Goal: Task Accomplishment & Management: Manage account settings

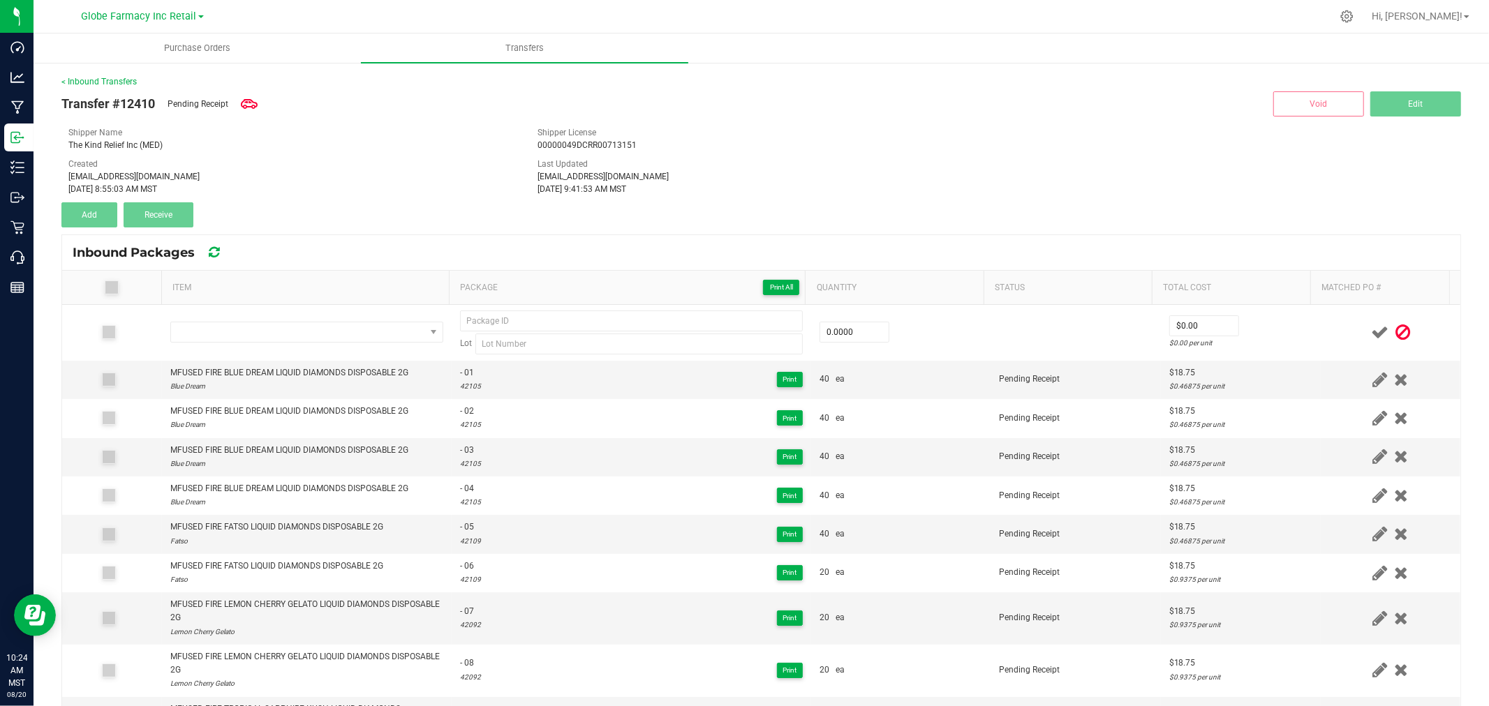
scroll to position [157, 0]
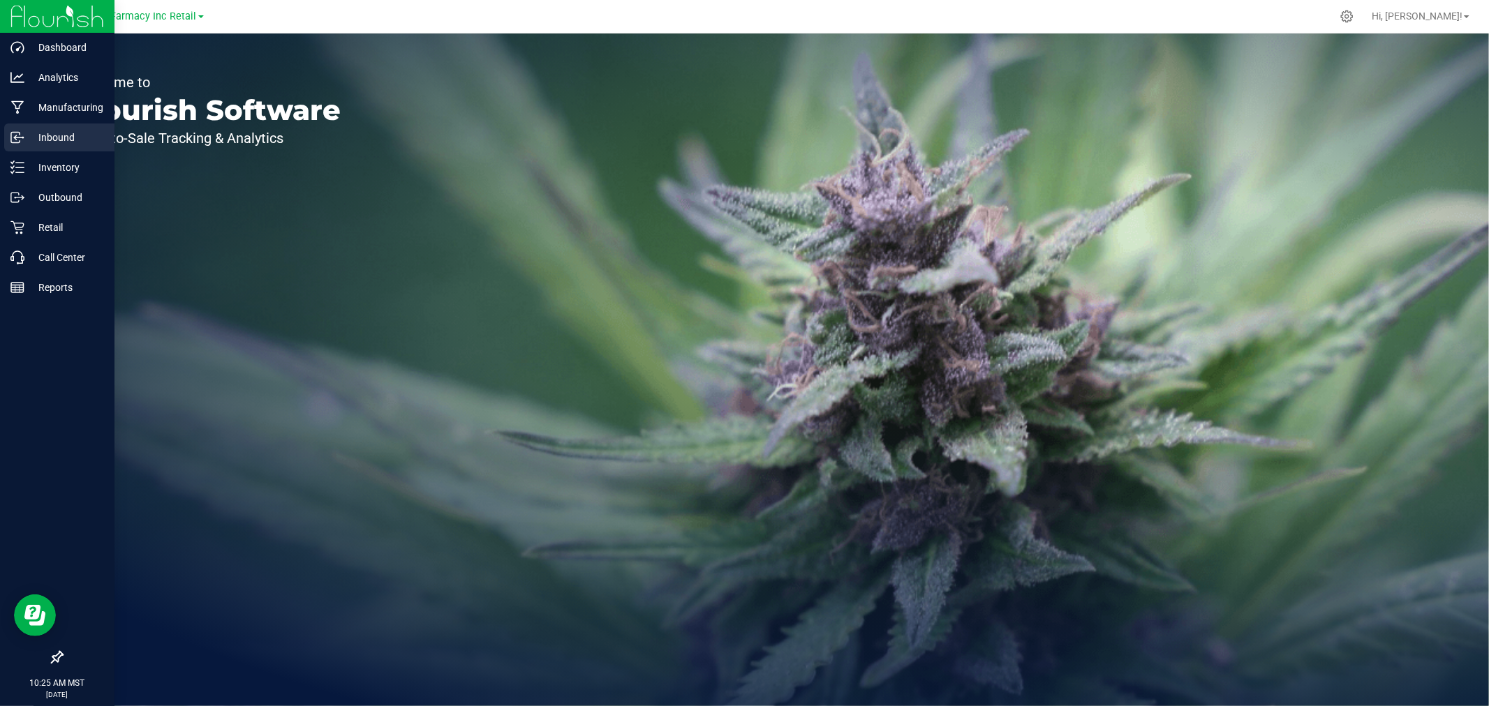
click at [28, 141] on p "Inbound" at bounding box center [66, 137] width 84 height 17
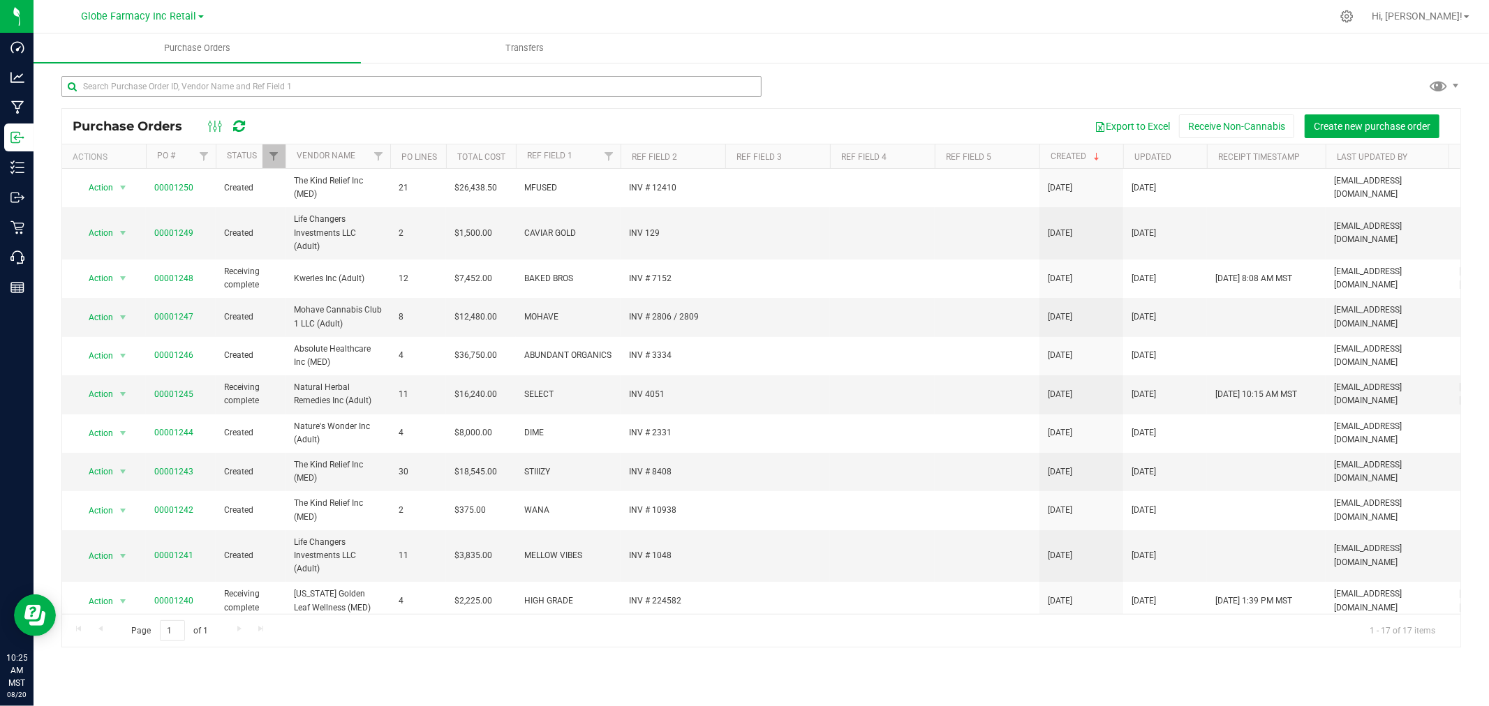
click at [621, 77] on div "Purchase Orders Export to Excel Receive Non-Cannabis Create new purchase order …" at bounding box center [760, 361] width 1455 height 600
click at [621, 80] on input "text" at bounding box center [411, 86] width 700 height 21
type input "vortex"
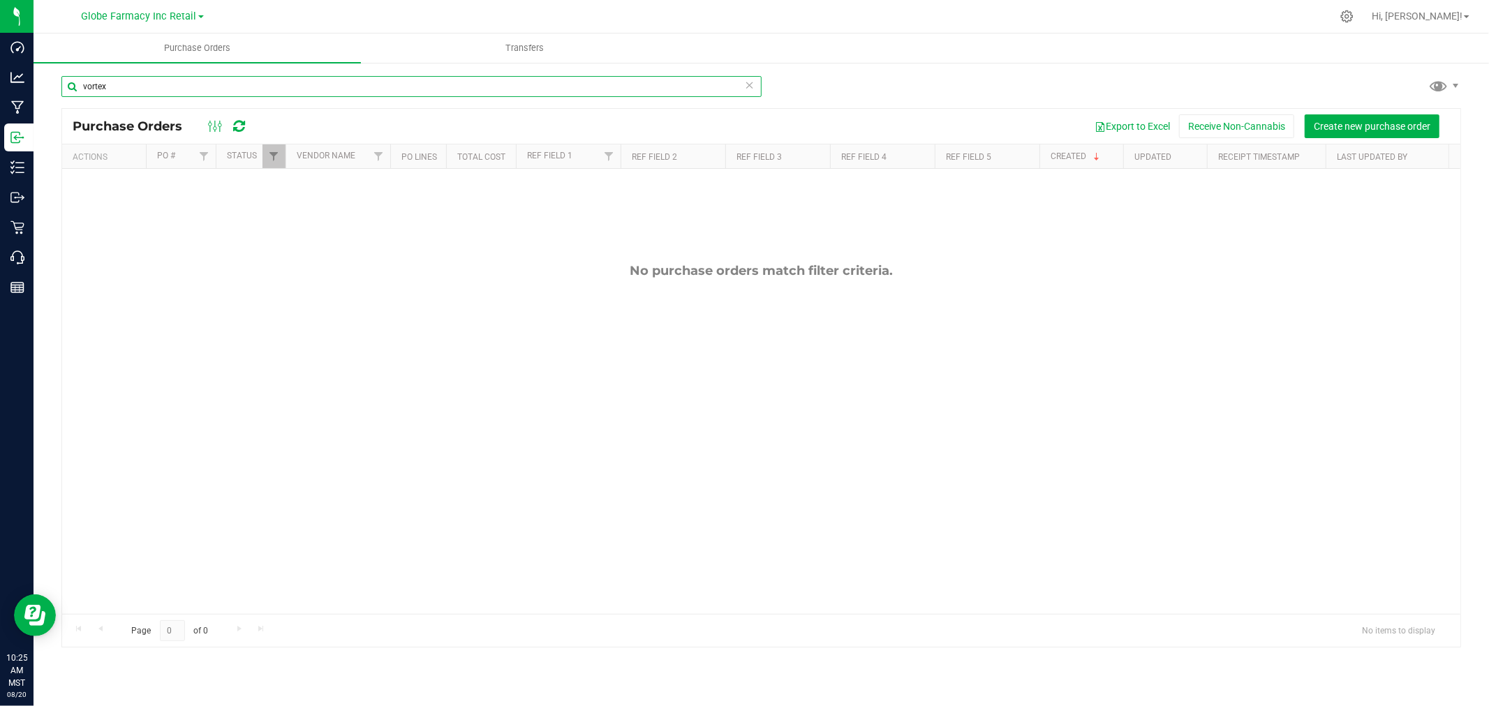
click at [754, 94] on input "vortex" at bounding box center [411, 86] width 700 height 21
click at [747, 86] on icon at bounding box center [750, 84] width 10 height 17
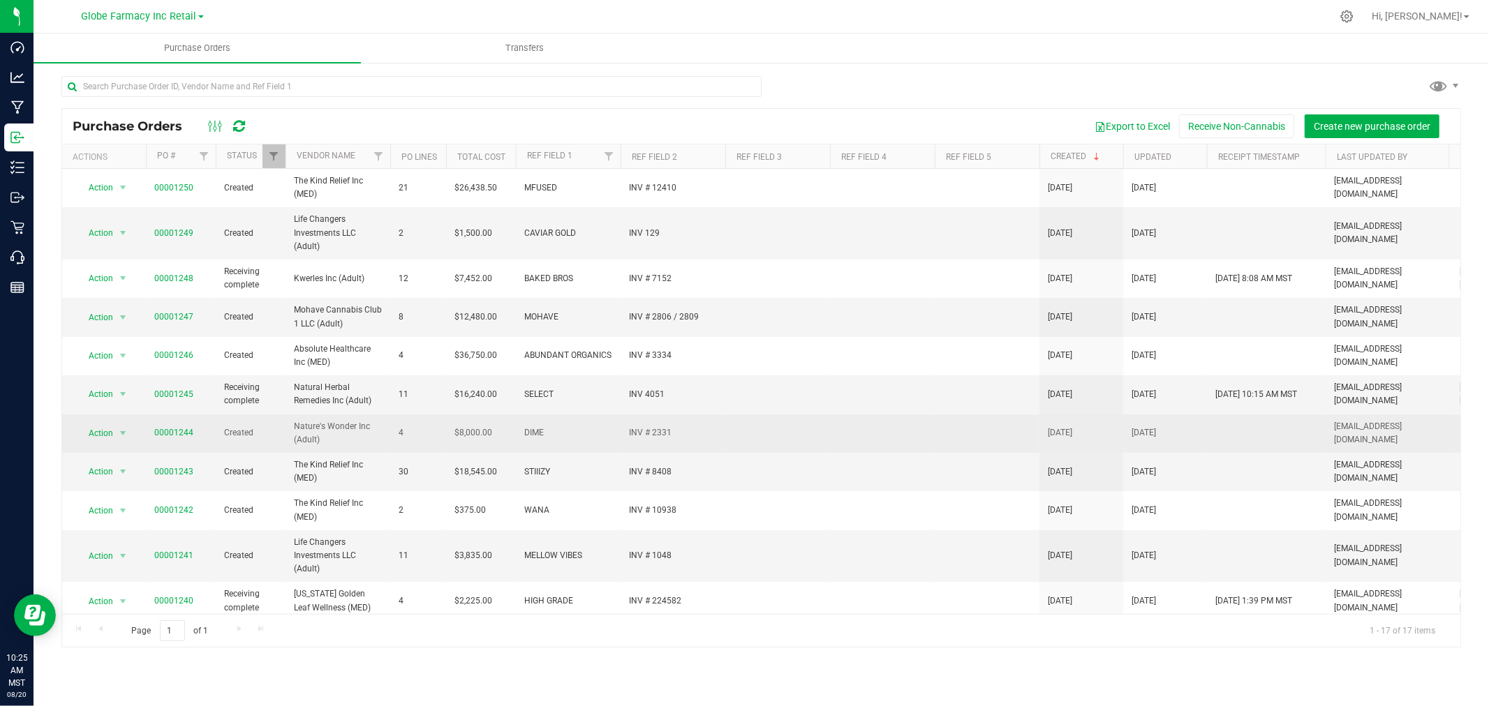
scroll to position [270, 0]
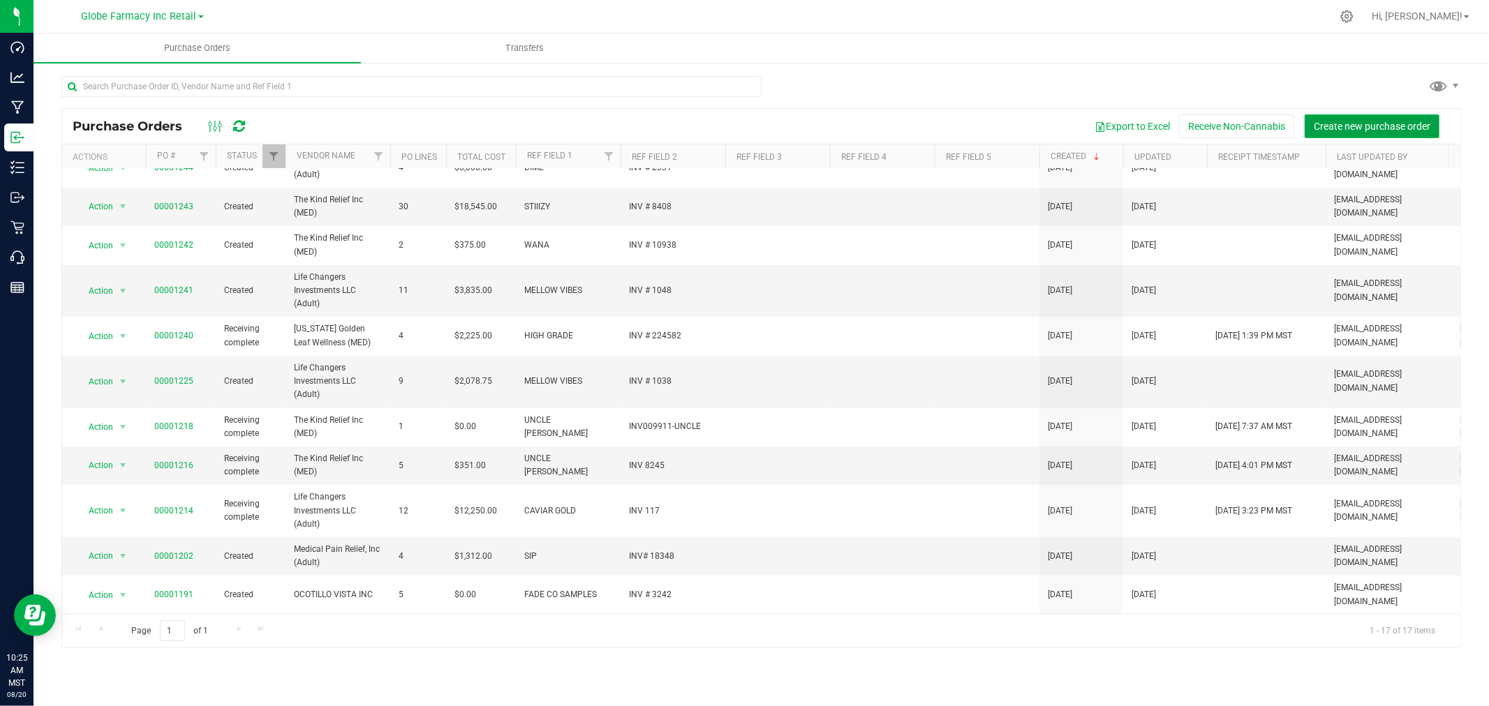
click at [1399, 126] on span "Create new purchase order" at bounding box center [1371, 126] width 117 height 11
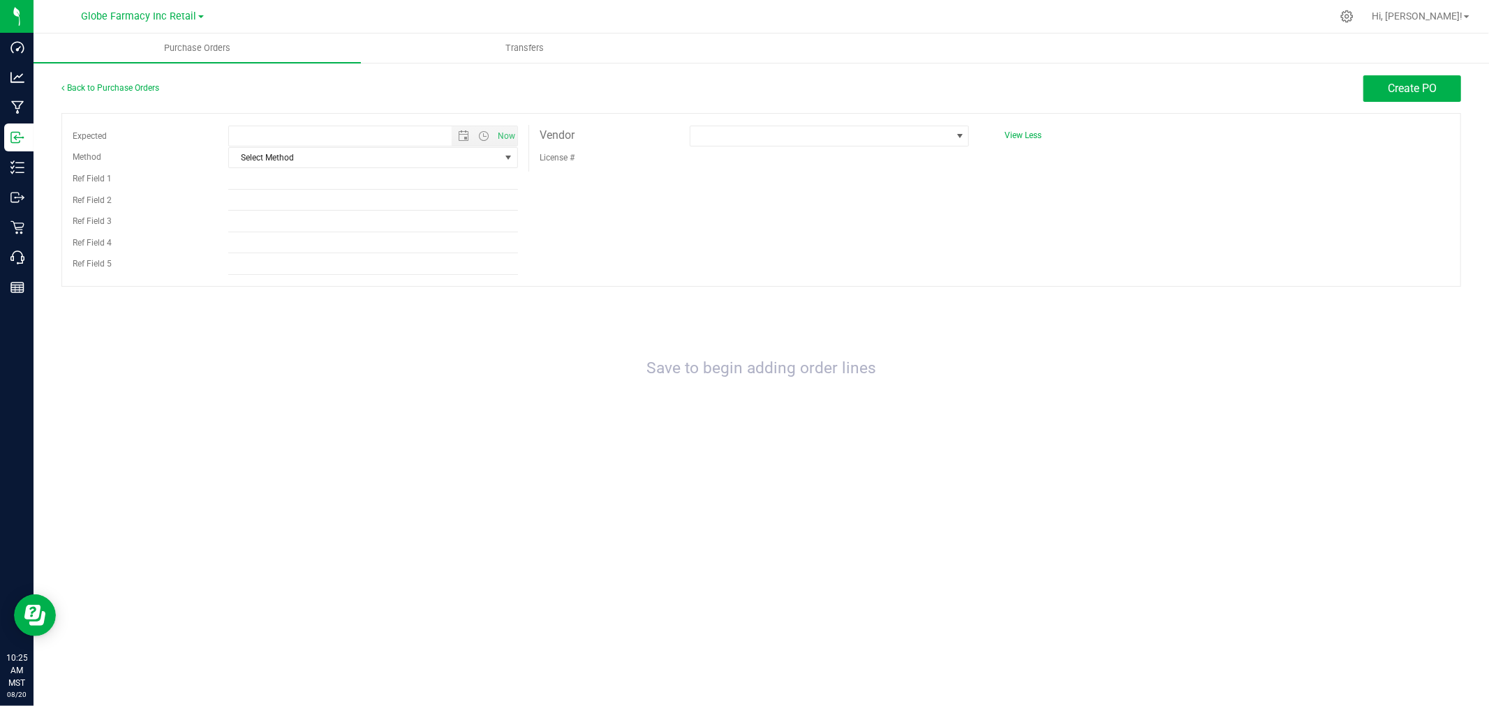
type input "8/20/2025 10:25 AM"
click at [302, 155] on span "Select Method" at bounding box center [364, 158] width 271 height 20
click at [283, 264] on li "Local Delivery" at bounding box center [373, 265] width 288 height 21
click at [278, 186] on input "Ref Field 1" at bounding box center [373, 179] width 290 height 21
type input "v"
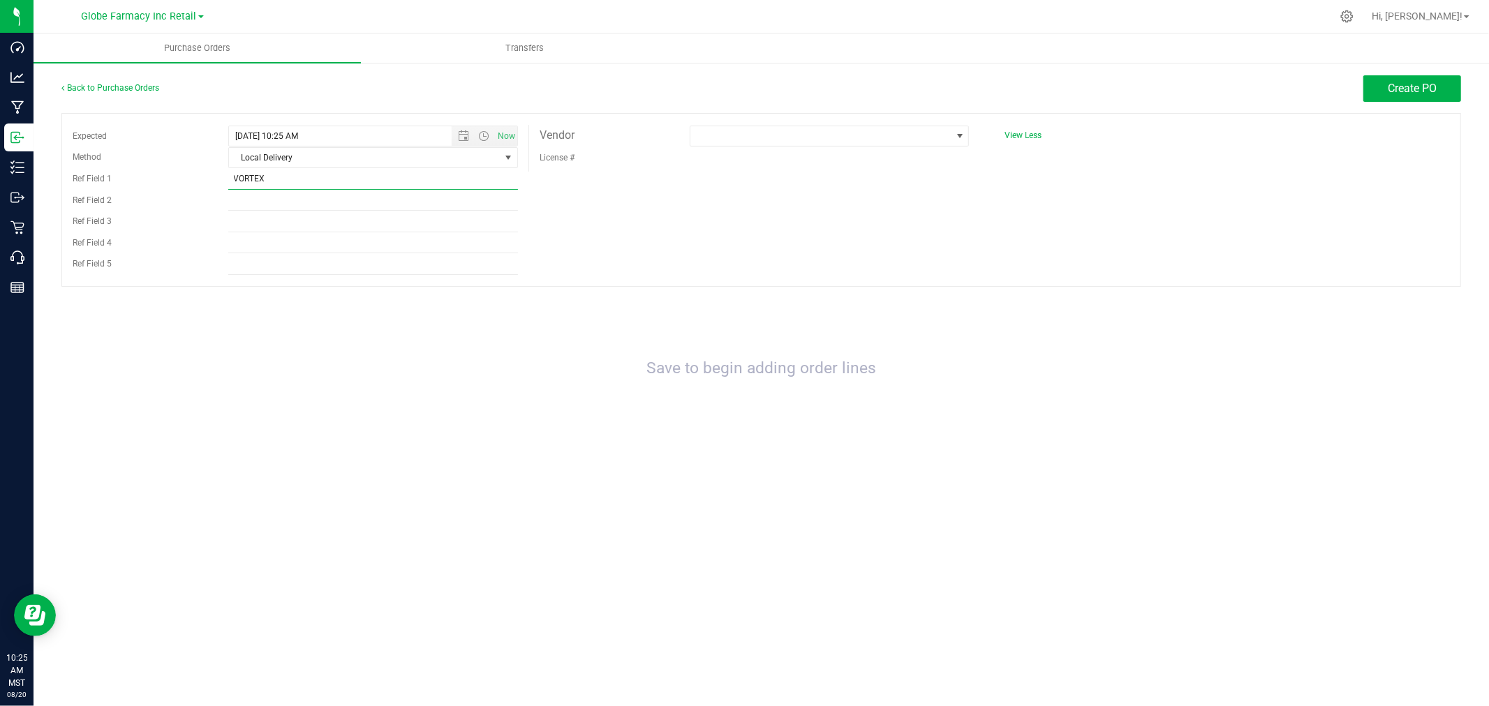
type input "VORTEX"
type input "INV # 288991"
click at [733, 134] on span at bounding box center [820, 136] width 260 height 20
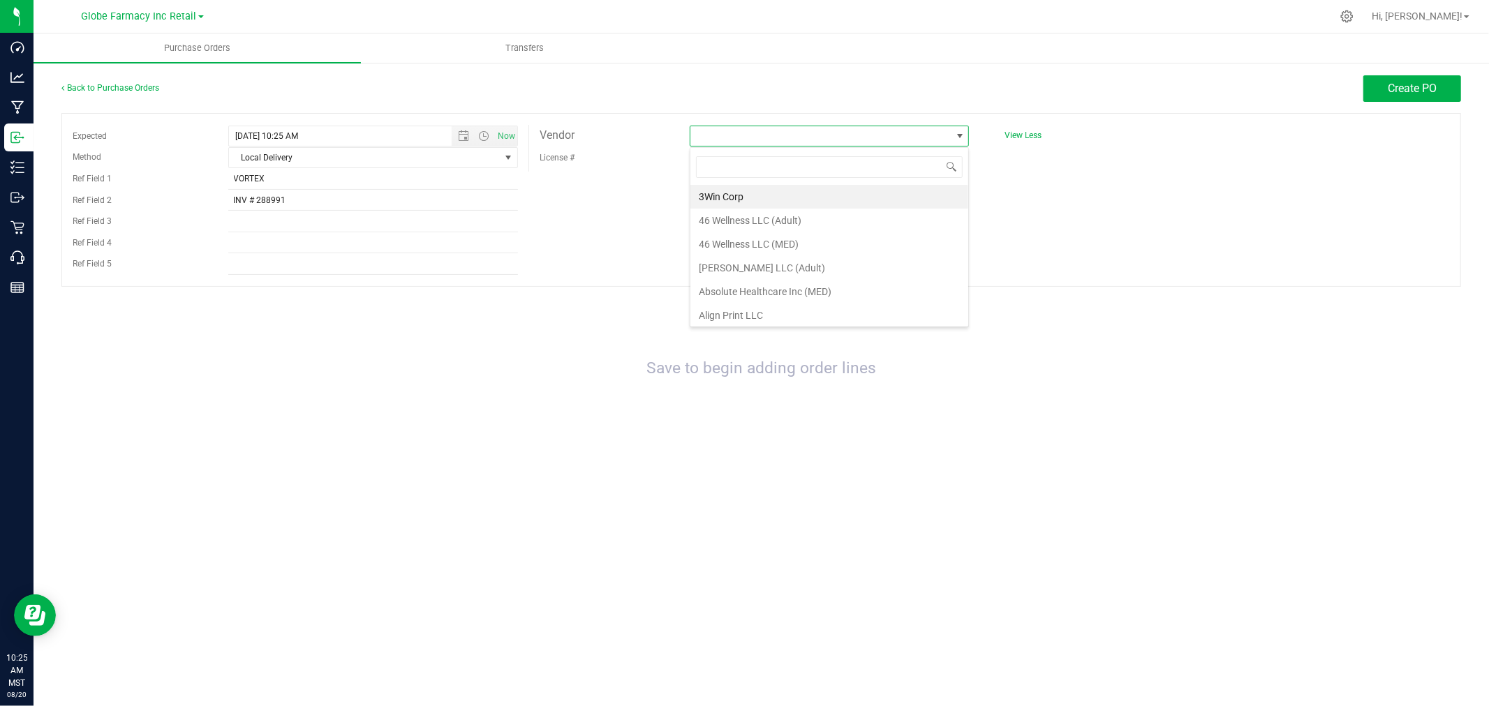
scroll to position [21, 280]
type input "R"
type input "M"
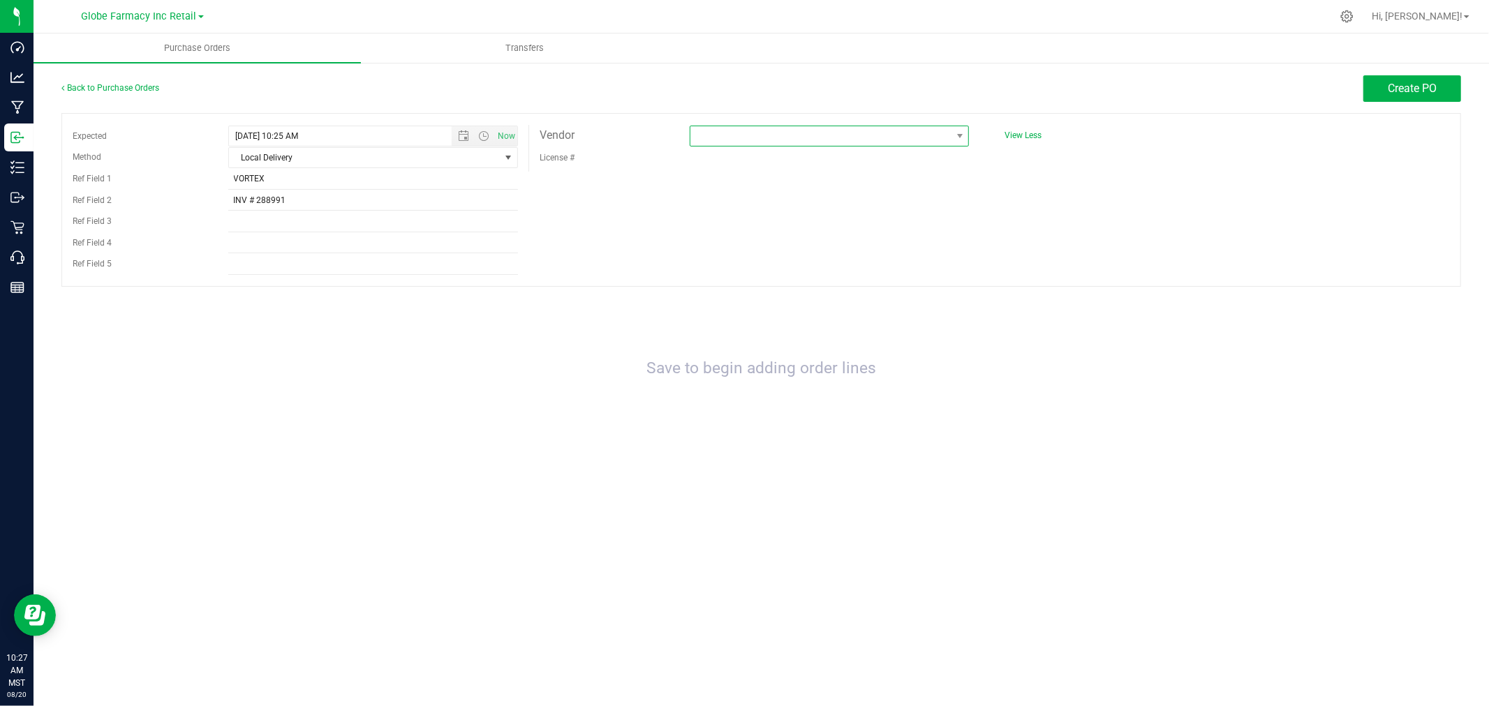
click at [800, 127] on span at bounding box center [820, 136] width 260 height 20
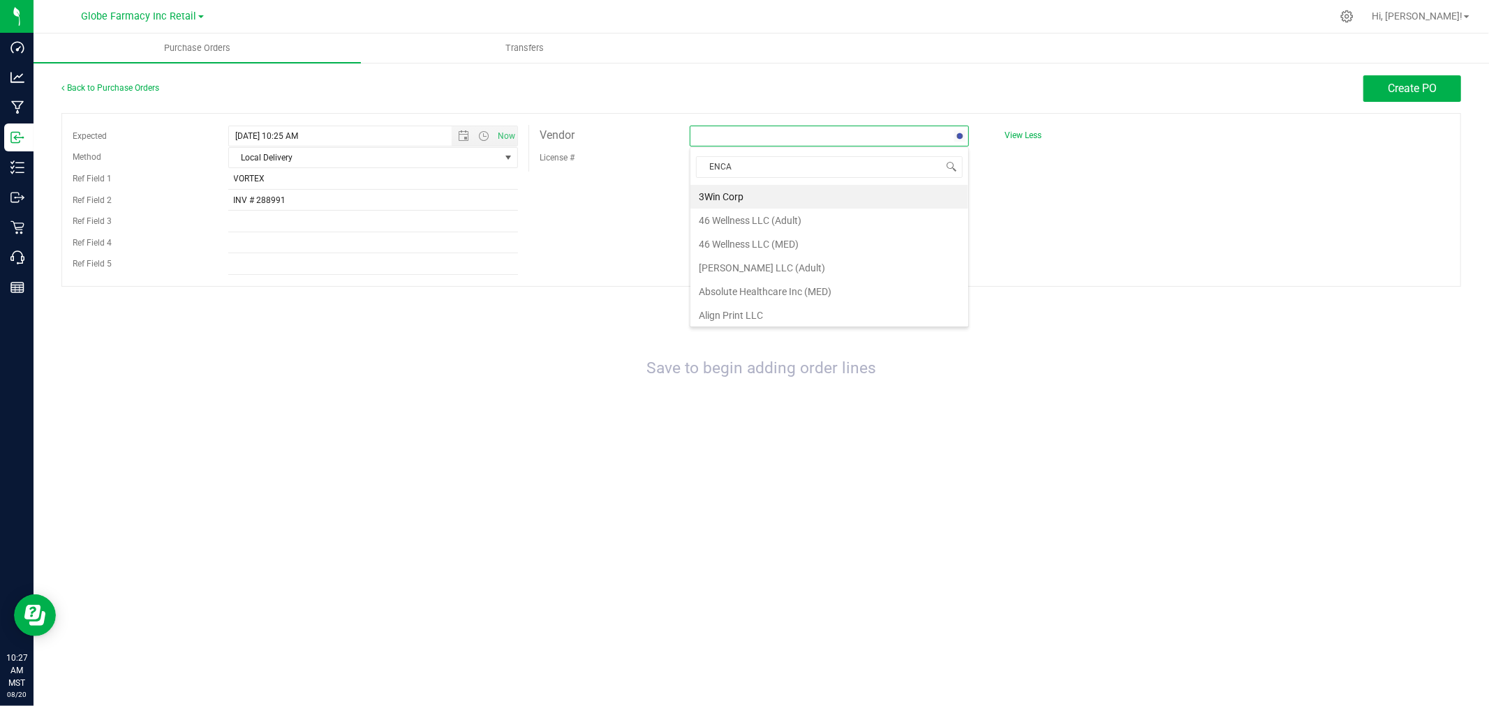
type input "ENCAN"
click at [821, 198] on li "Encanto Green Cross Dispensary Inc" at bounding box center [829, 197] width 278 height 24
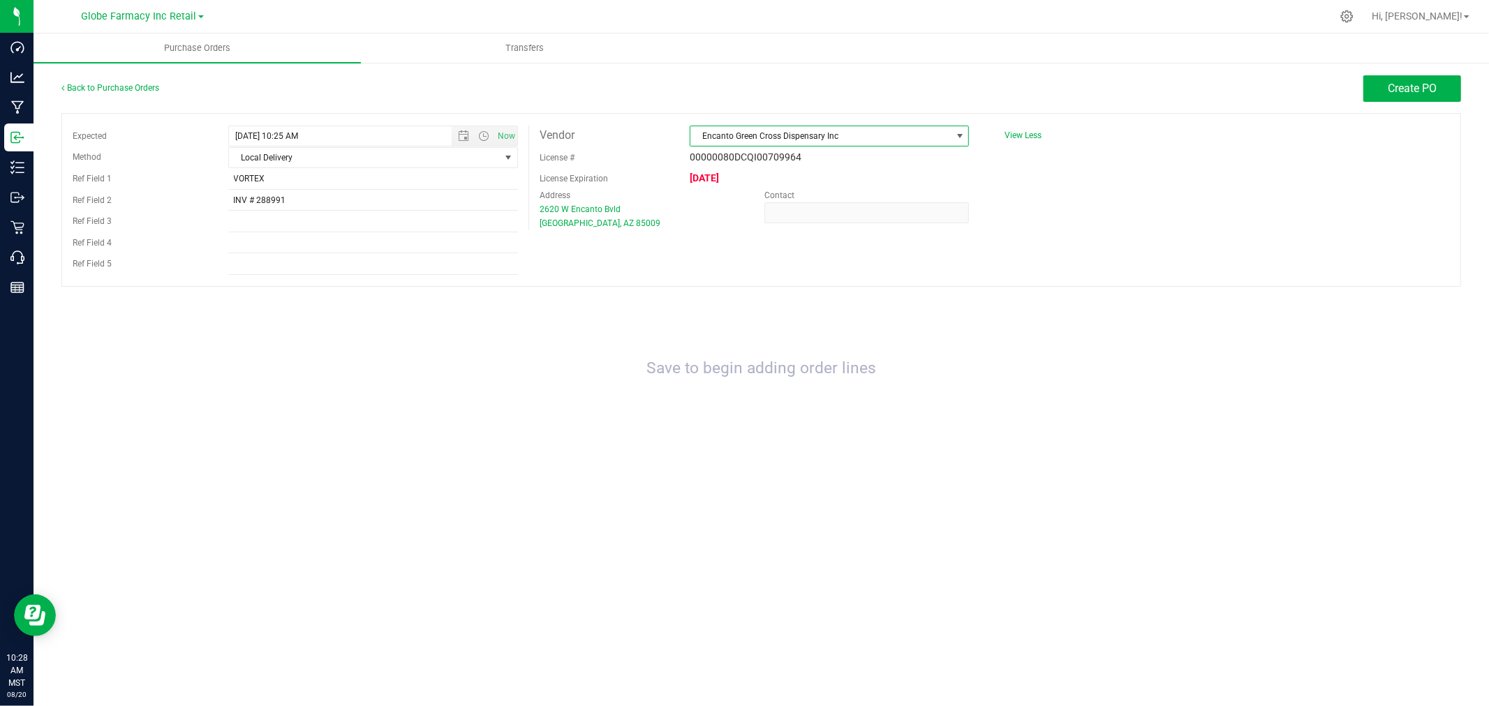
click at [152, 94] on div "Back to Purchase Orders" at bounding box center [236, 87] width 350 height 25
click at [140, 88] on link "Back to Purchase Orders" at bounding box center [110, 88] width 98 height 10
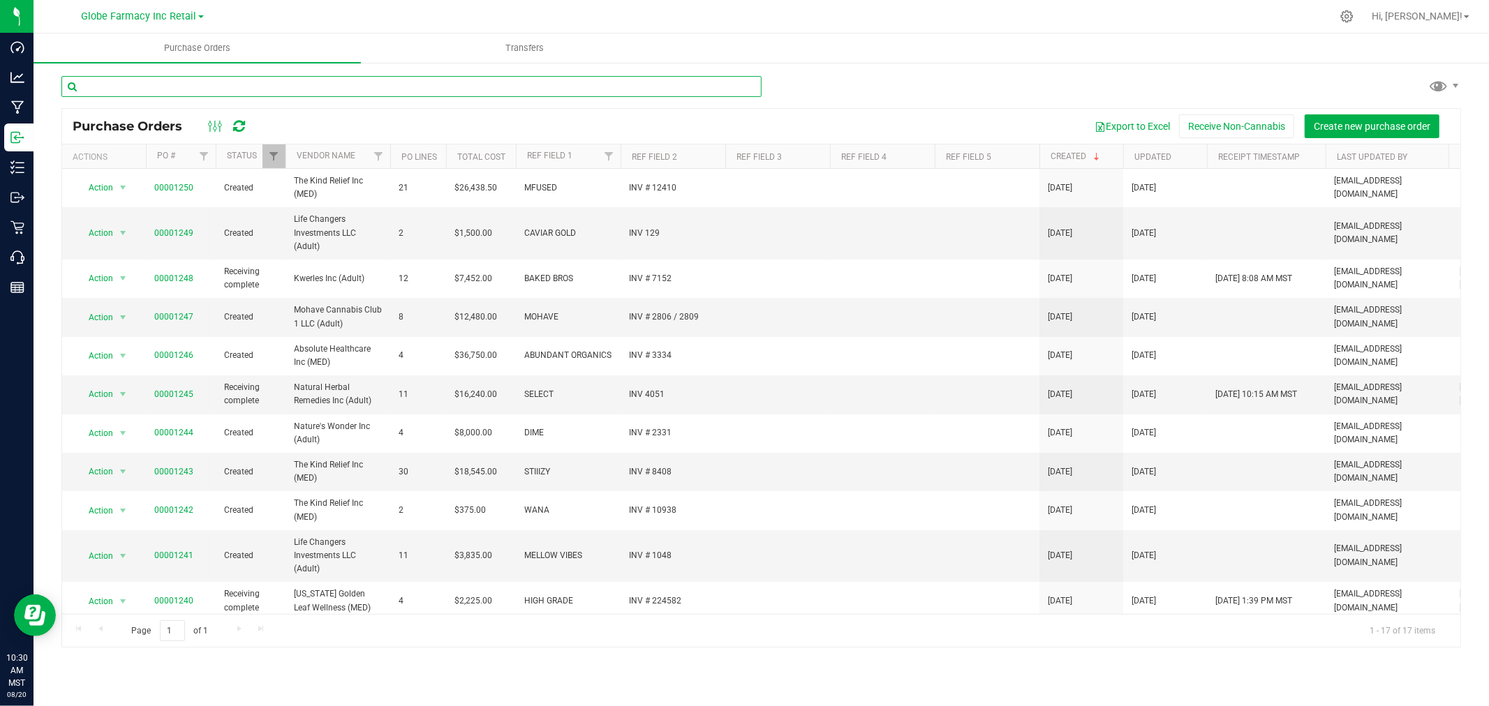
click at [537, 82] on input "text" at bounding box center [411, 86] width 700 height 21
click at [538, 82] on input "text" at bounding box center [411, 86] width 700 height 21
click at [1410, 129] on span "Create new purchase order" at bounding box center [1371, 126] width 117 height 11
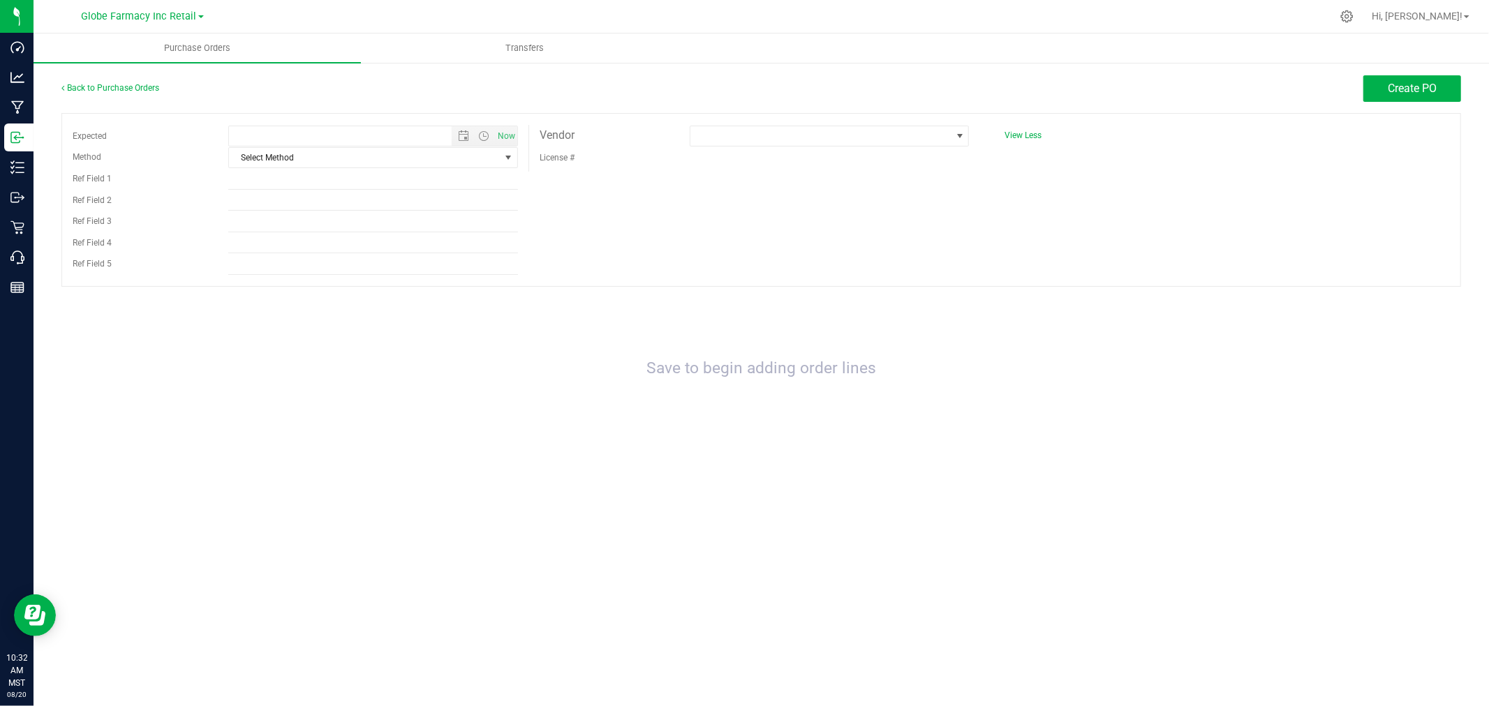
type input "8/20/2025 10:32 AM"
click at [289, 157] on span "Select Method" at bounding box center [364, 158] width 271 height 20
click at [282, 256] on li "Local Delivery" at bounding box center [373, 265] width 288 height 21
click at [281, 177] on input "Ref Field 1" at bounding box center [373, 179] width 290 height 21
type input "VORTEX"
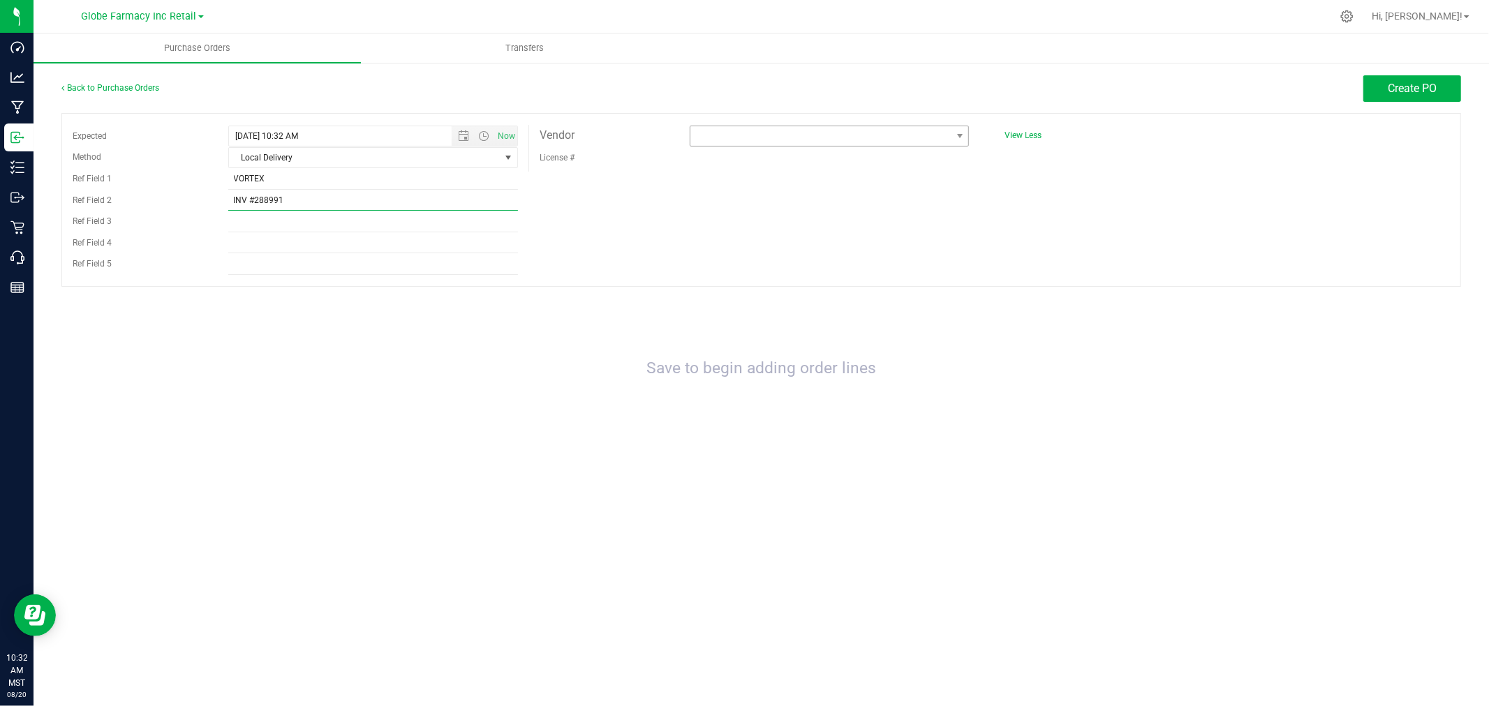
type input "INV #288991"
click at [874, 135] on span at bounding box center [820, 136] width 260 height 20
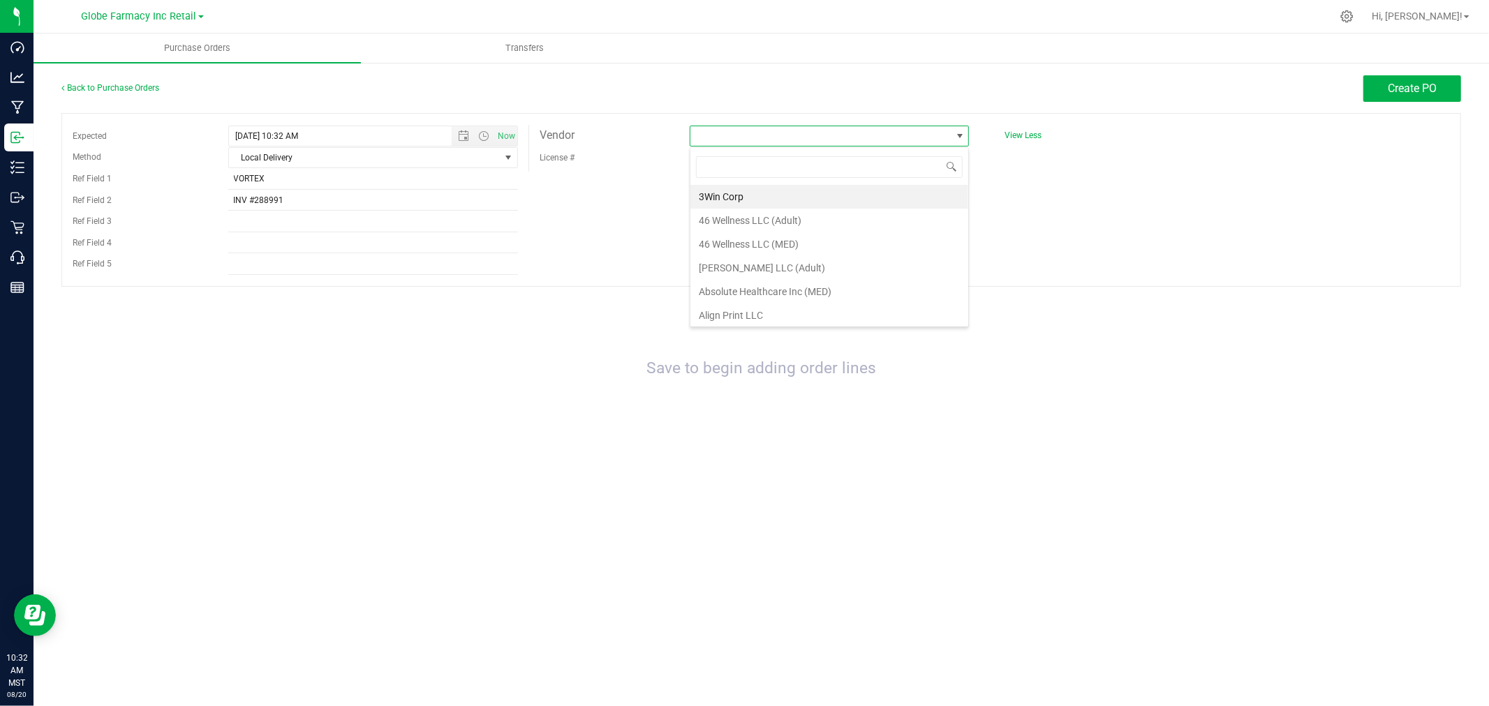
scroll to position [21, 280]
type input "M"
type input "9"
type input "R"
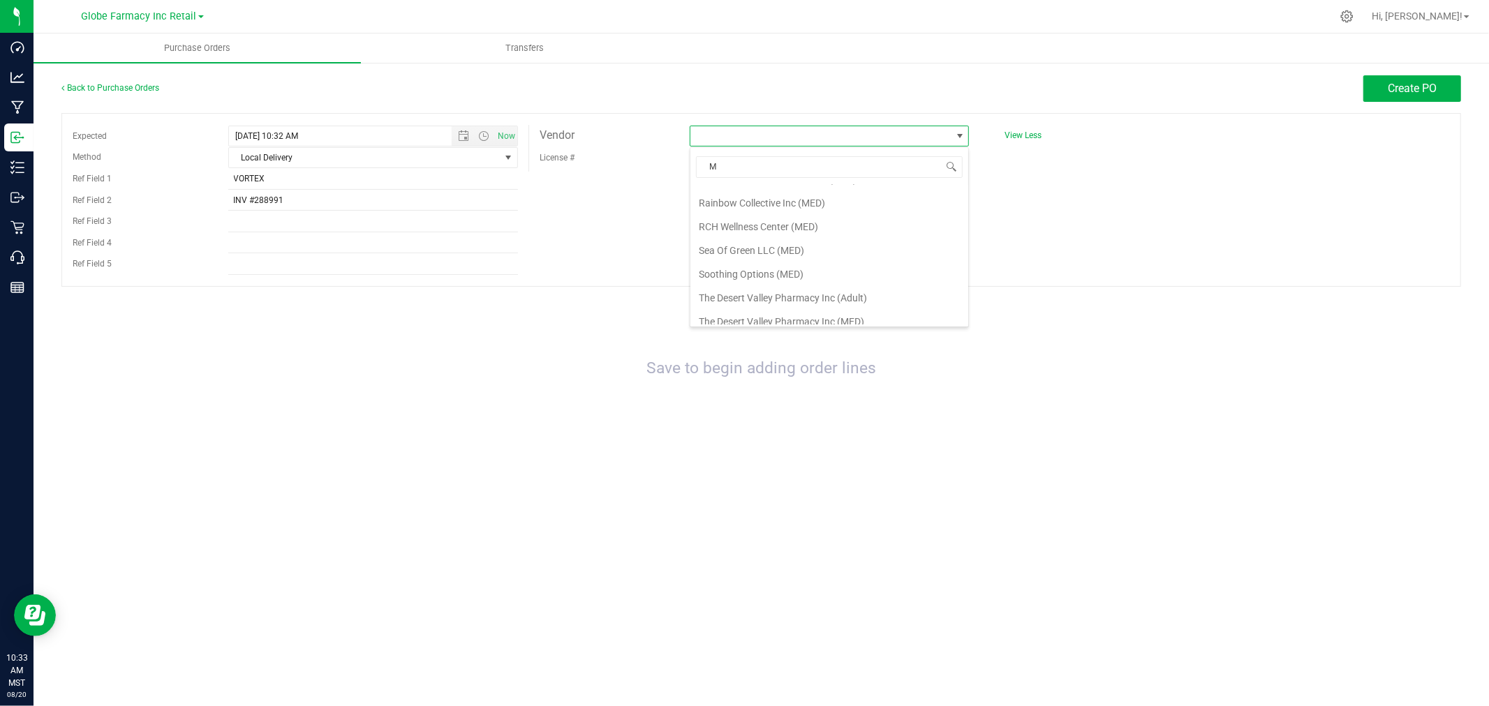
type input "M"
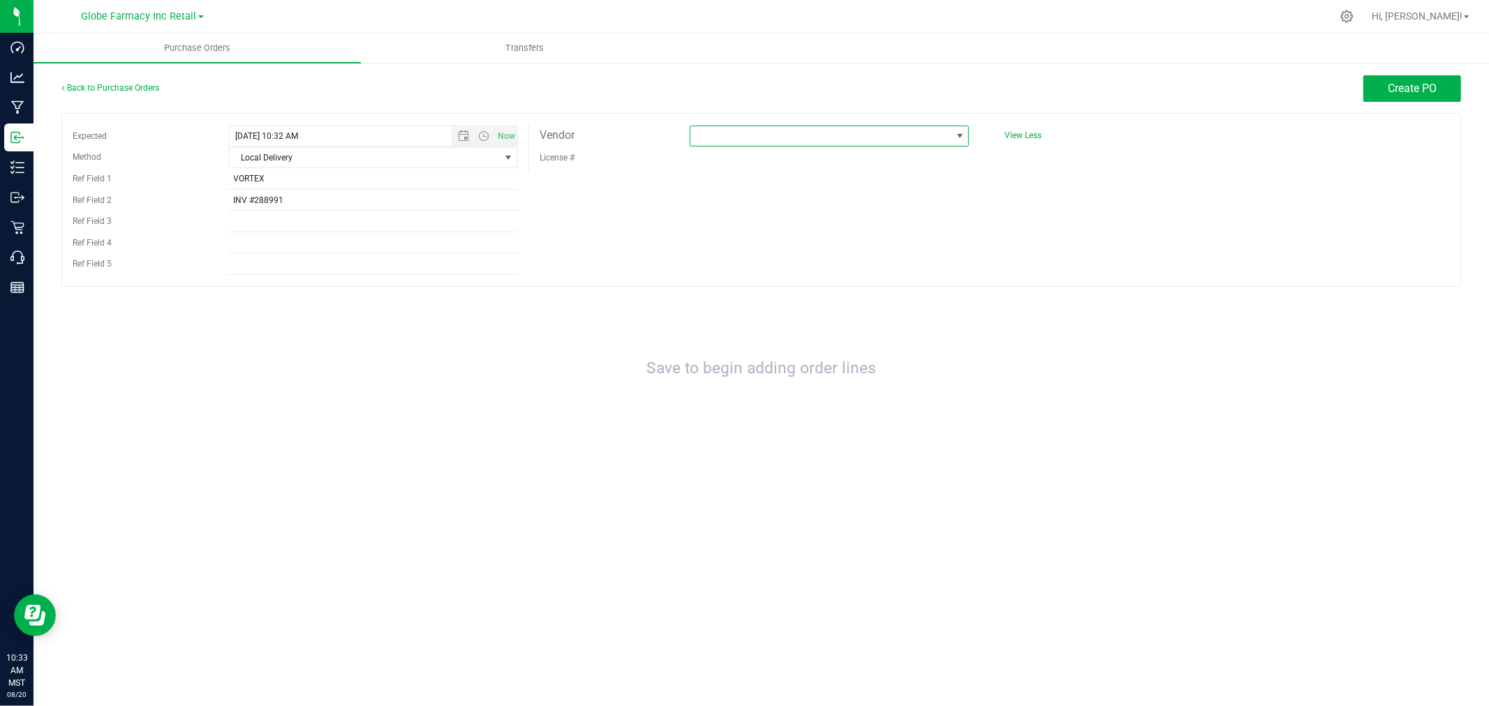
click at [736, 126] on span at bounding box center [829, 136] width 279 height 21
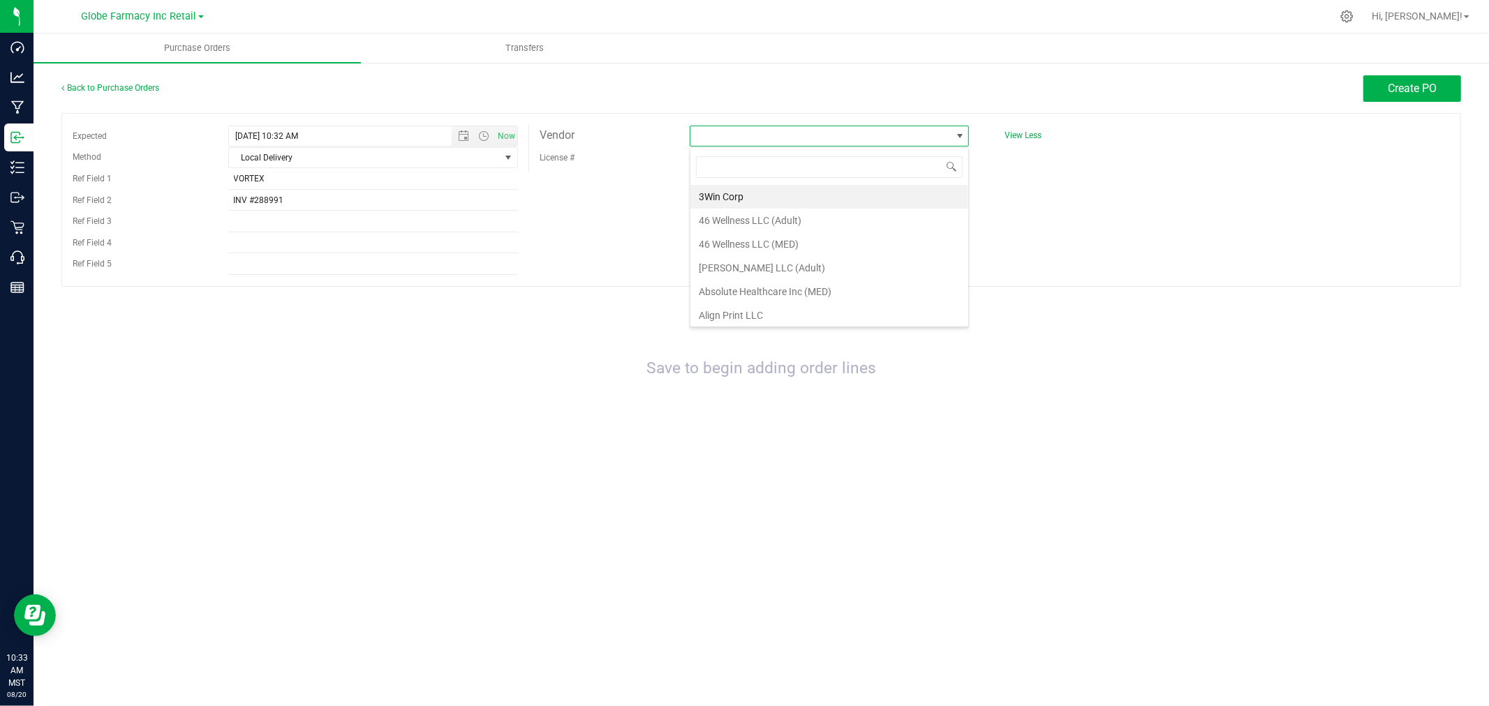
scroll to position [21, 280]
type input "RETAIL F"
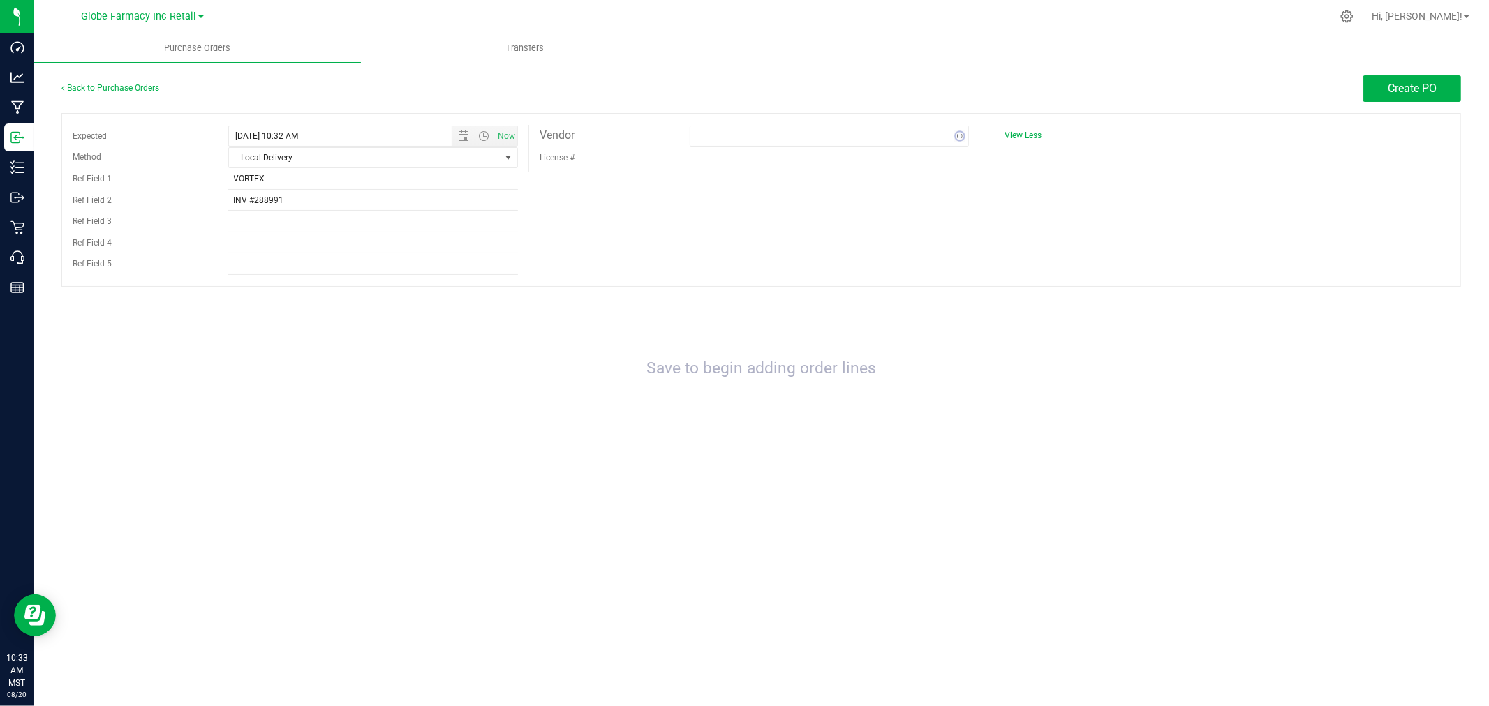
click at [135, 96] on div "Back to Purchase Orders" at bounding box center [236, 87] width 350 height 25
click at [135, 85] on link "Back to Purchase Orders" at bounding box center [110, 88] width 98 height 10
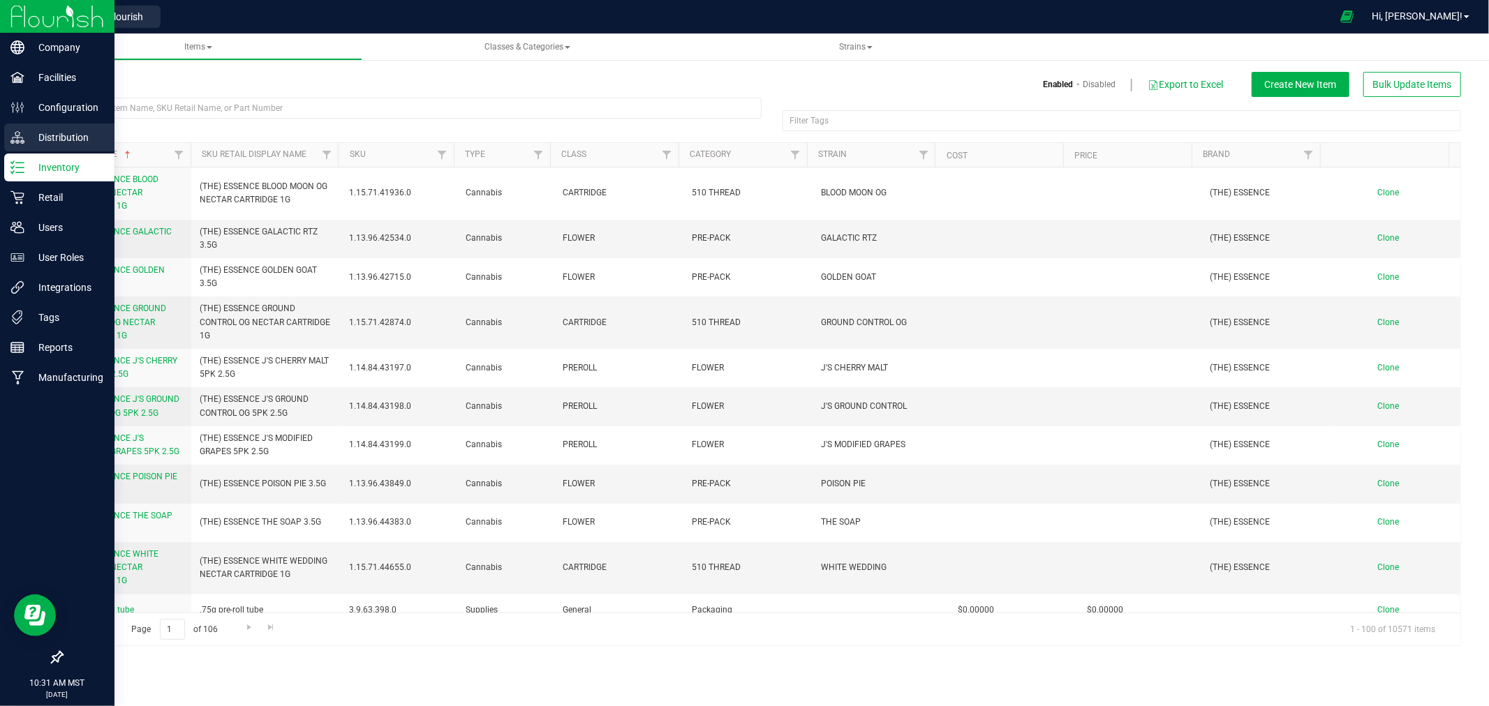
click at [65, 133] on p "Distribution" at bounding box center [66, 137] width 84 height 17
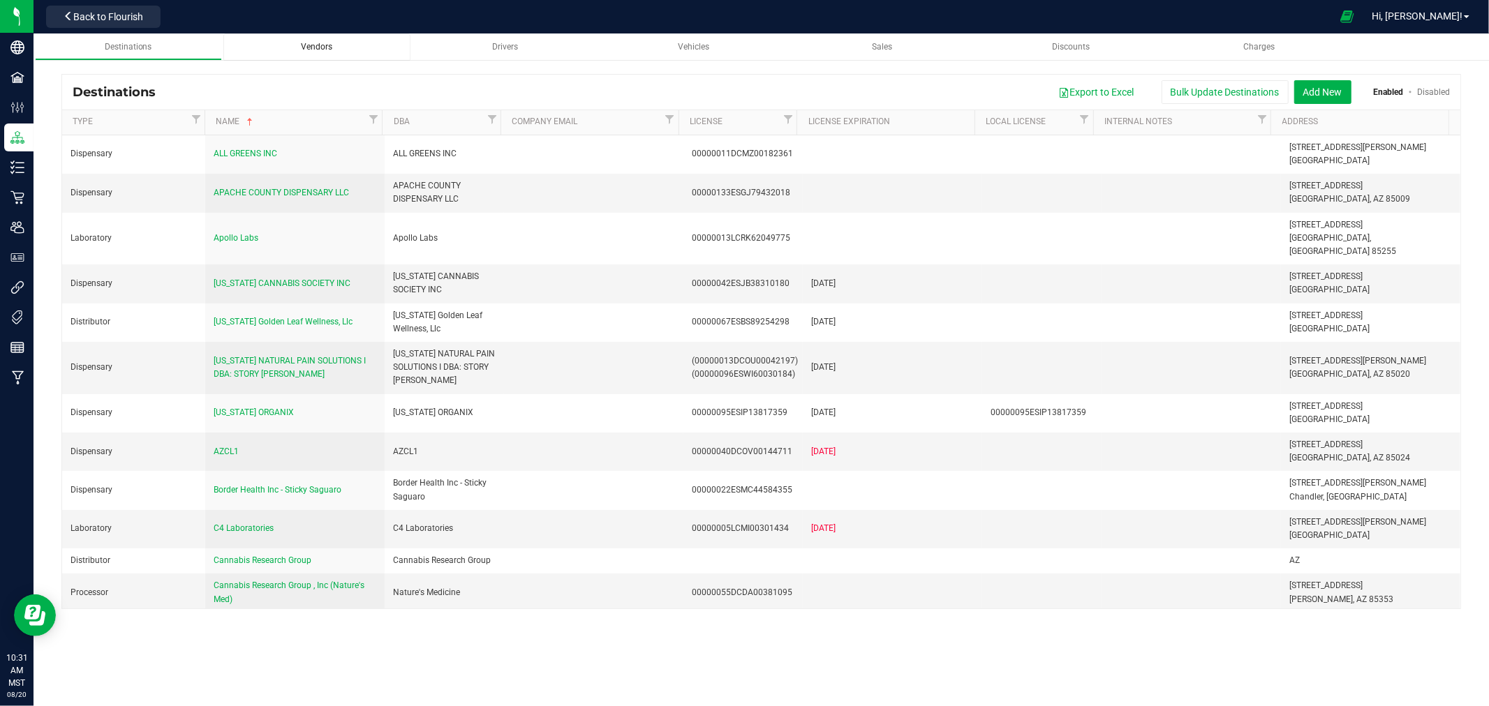
click at [297, 45] on div "Vendors" at bounding box center [316, 47] width 165 height 12
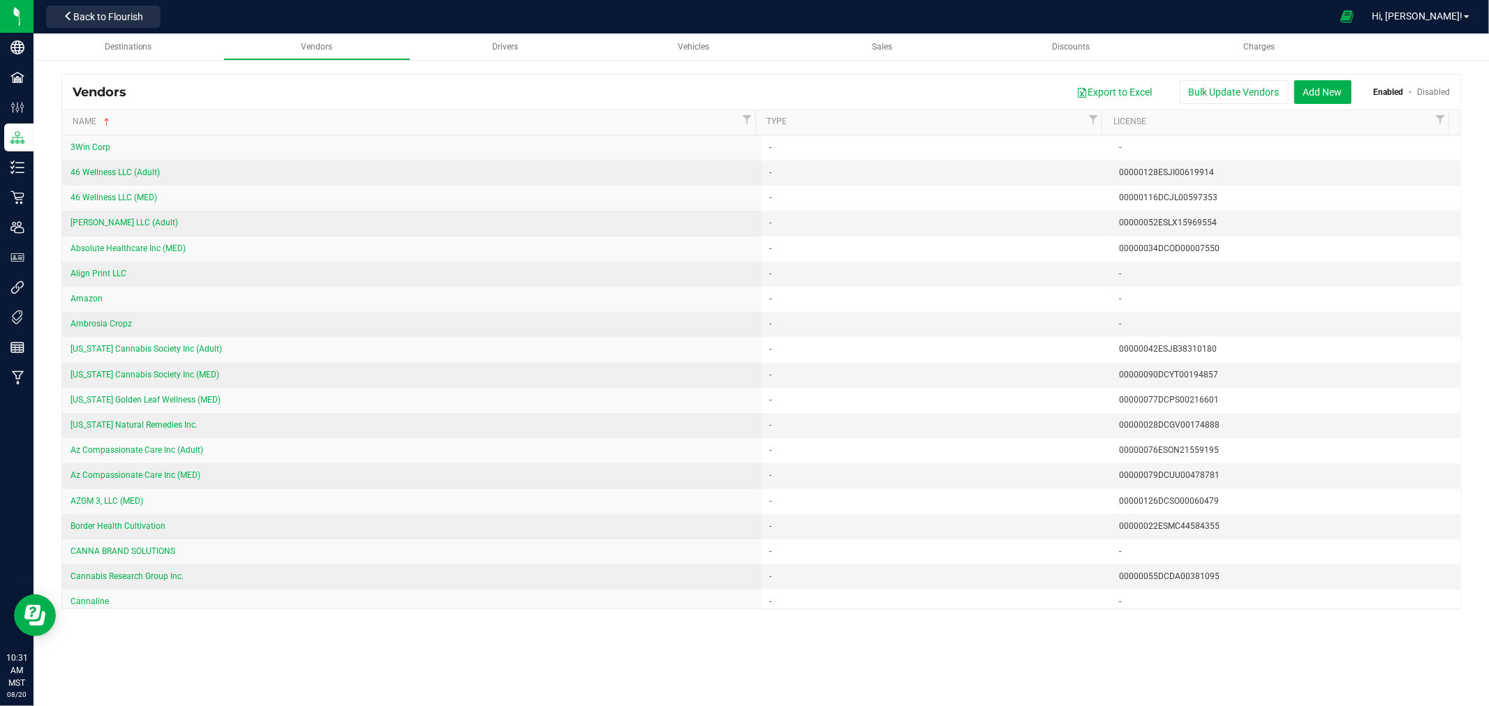
click at [789, 94] on div "Export to Excel Bulk Update Vendors Add New Enabled Disabled" at bounding box center [793, 92] width 1313 height 24
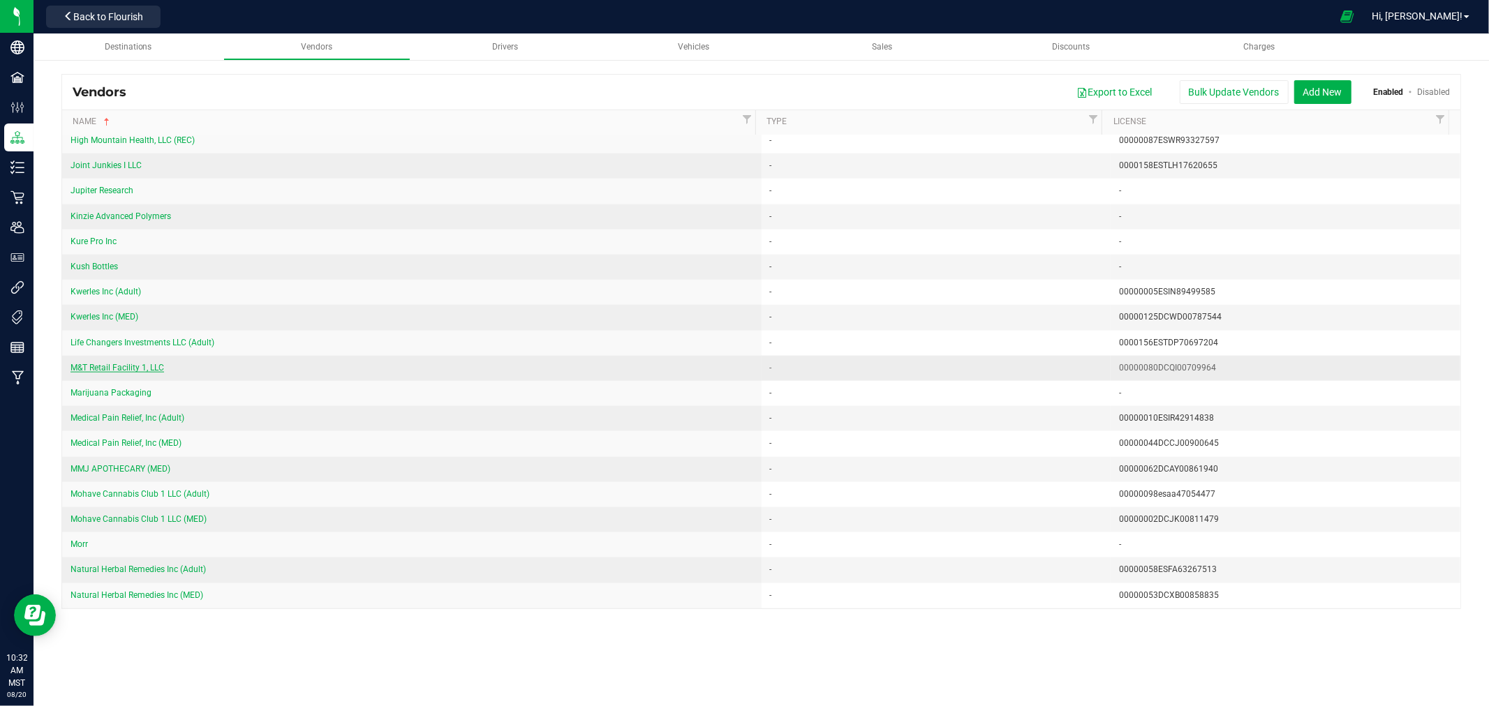
click at [134, 372] on span "M&T Retail Facility 1, LLC" at bounding box center [117, 368] width 94 height 10
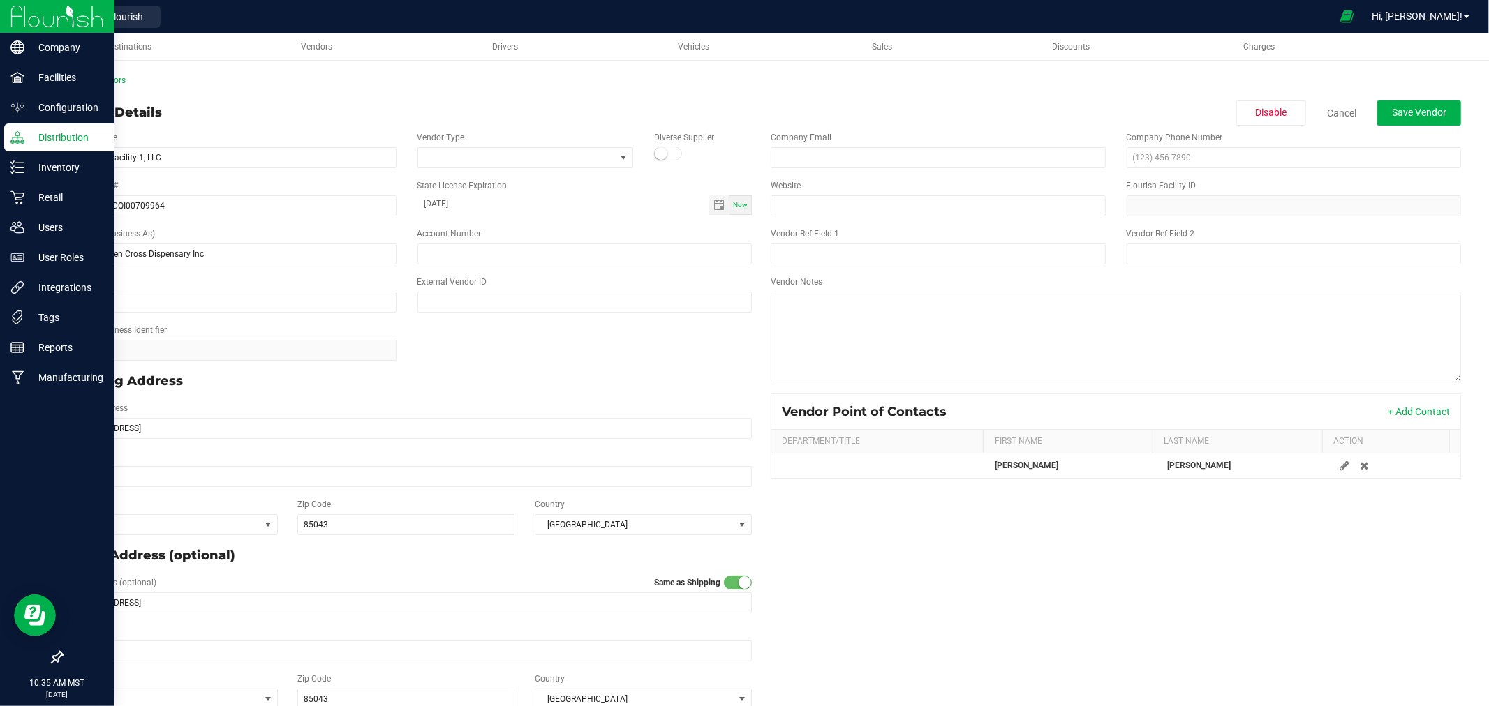
click at [53, 133] on p "Distribution" at bounding box center [66, 137] width 84 height 17
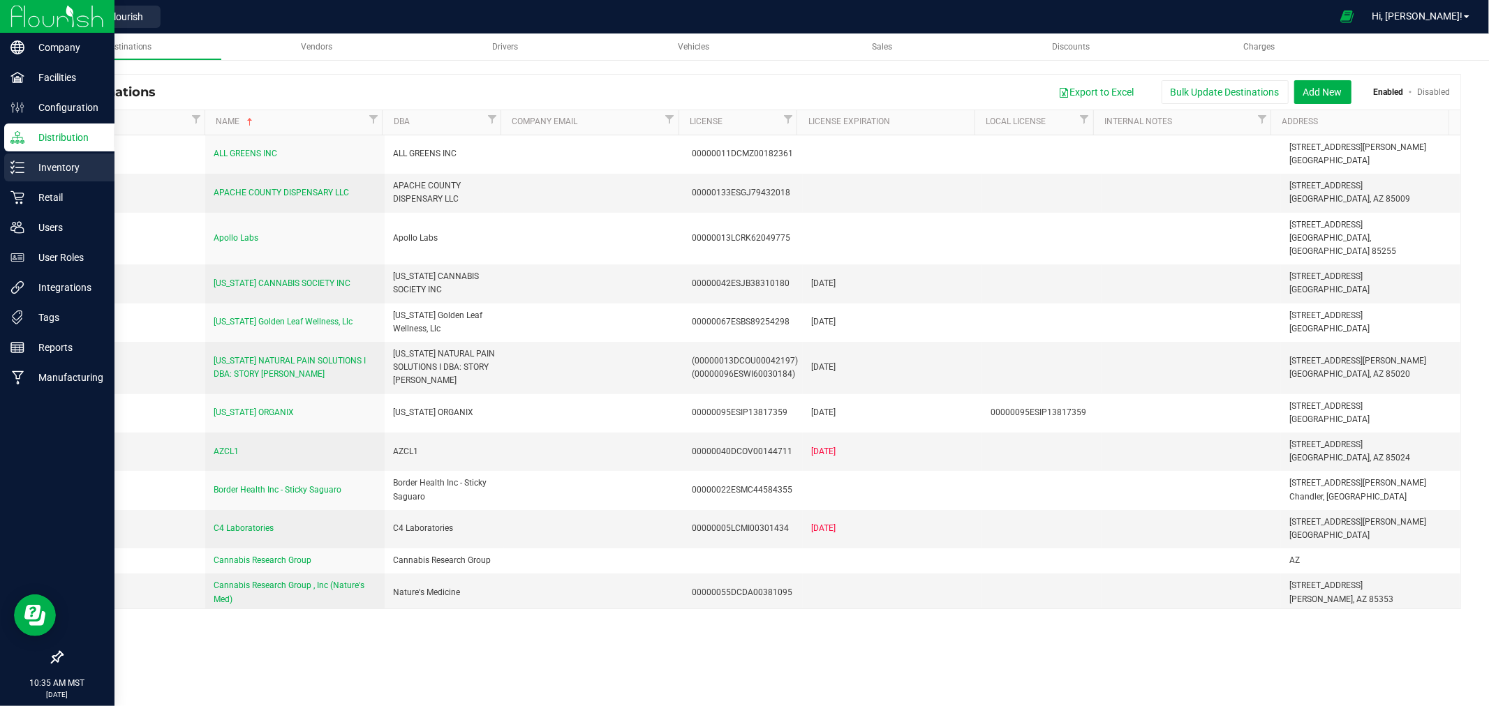
click at [54, 158] on div "Inventory" at bounding box center [59, 168] width 110 height 28
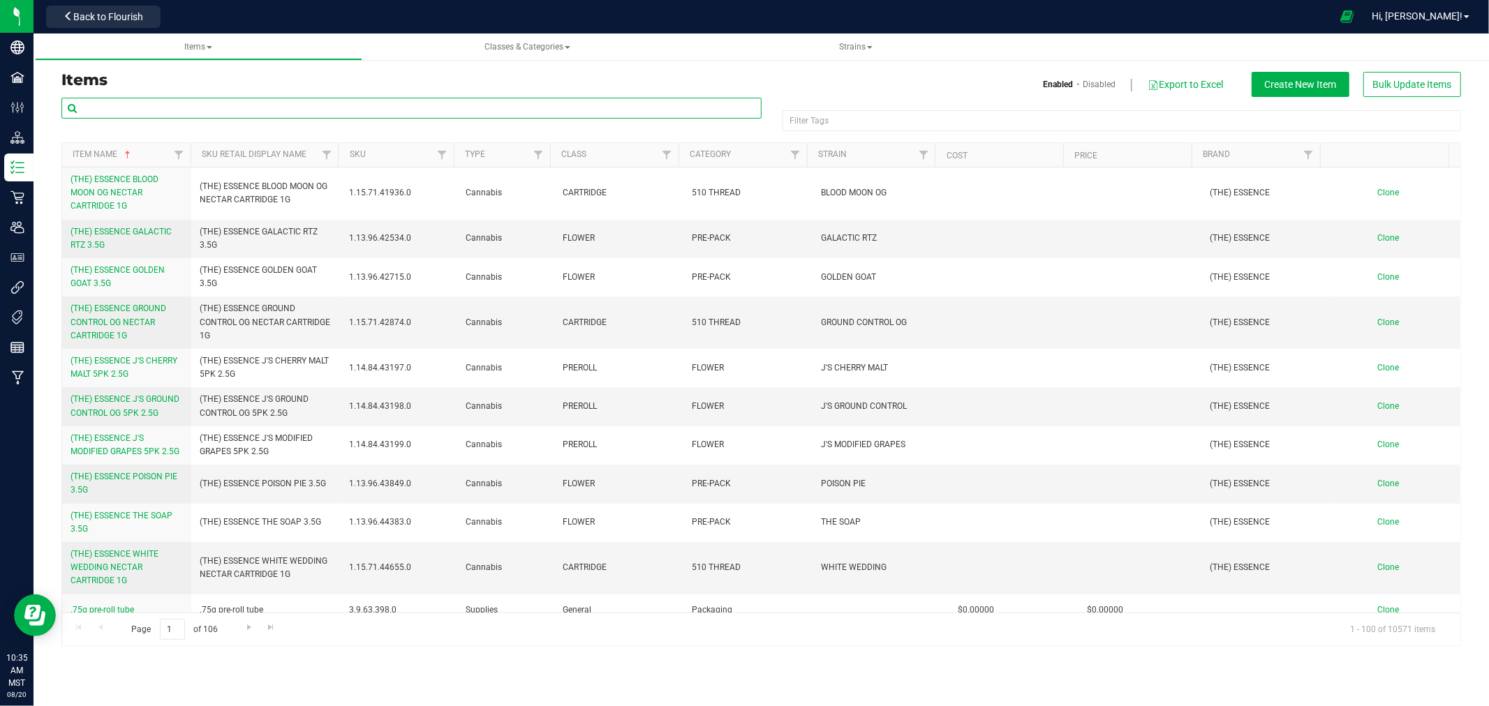
click at [374, 114] on input "text" at bounding box center [411, 108] width 700 height 21
type input "VORTEX"
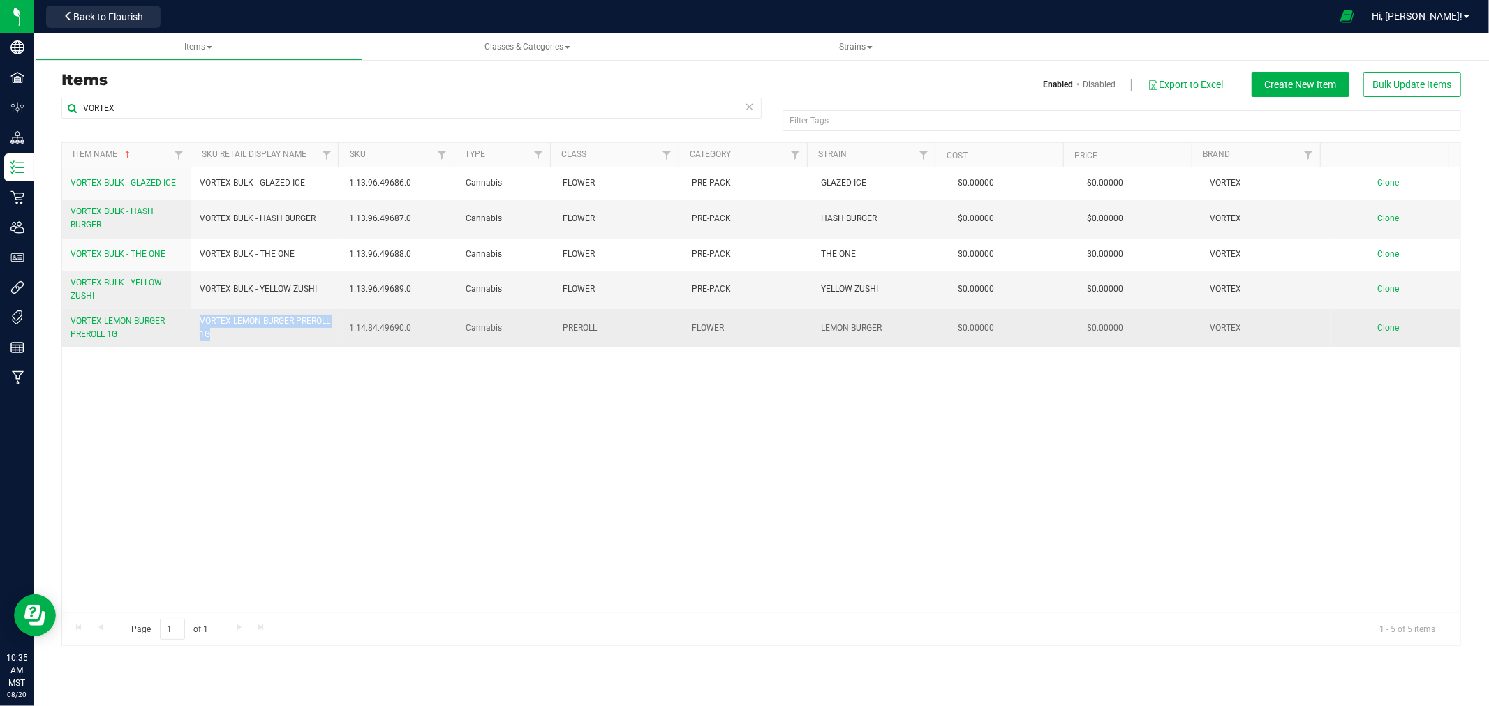
drag, startPoint x: 256, startPoint y: 338, endPoint x: 200, endPoint y: 314, distance: 60.9
click at [200, 314] on td "VORTEX LEMON BURGER PREROLL 1G" at bounding box center [265, 328] width 149 height 38
copy span "VORTEX LEMON BURGER PREROLL 1G"
click at [1379, 331] on span "Clone" at bounding box center [1389, 328] width 22 height 10
click at [1378, 332] on span "Clone" at bounding box center [1389, 328] width 22 height 10
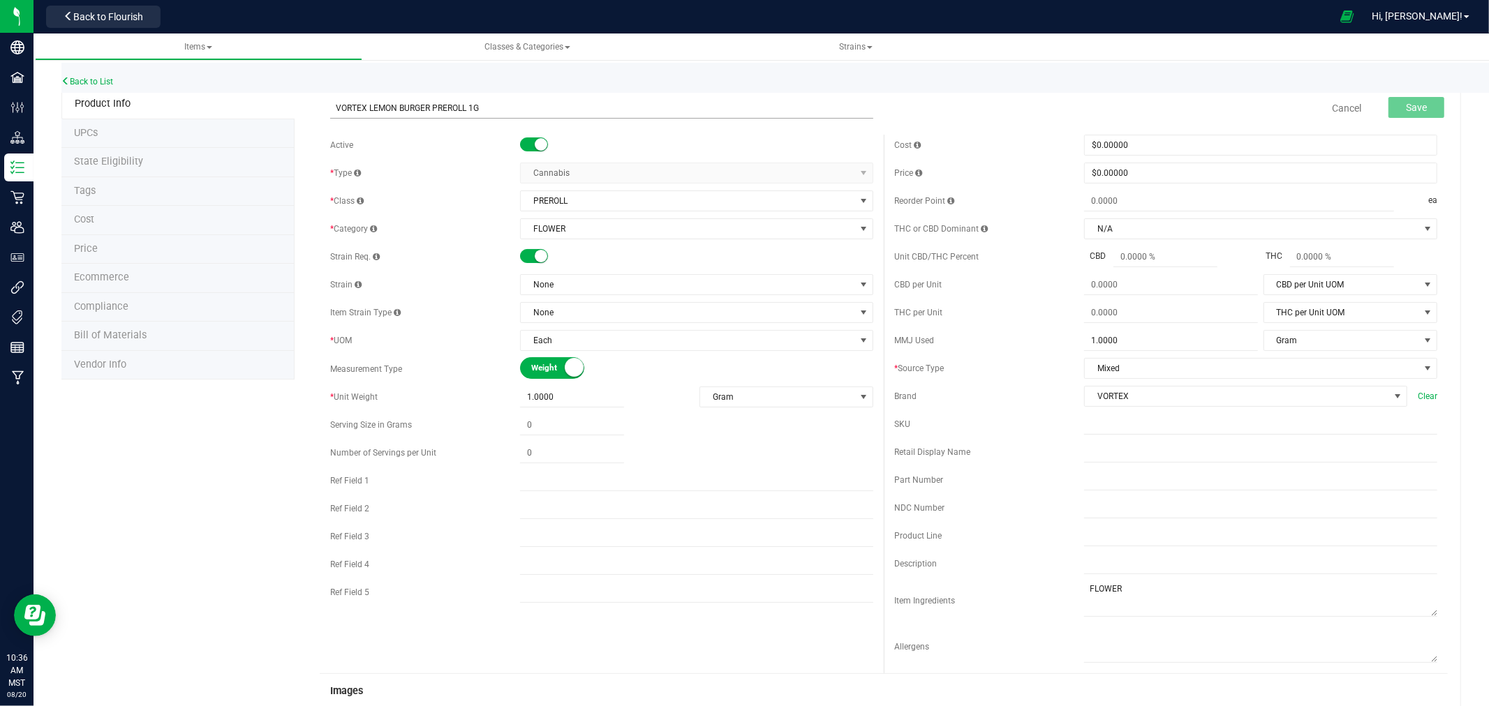
click at [382, 103] on input "VORTEX LEMON BURGER PREROLL 1G" at bounding box center [601, 108] width 543 height 21
click at [336, 105] on input "VORTEX THE ONE PREROLL 1G" at bounding box center [601, 108] width 543 height 21
type input "EMPLOYEE SAMPLE - VORTEX THE ONE PREROLL 1G"
click at [1133, 452] on input "text" at bounding box center [1260, 452] width 353 height 21
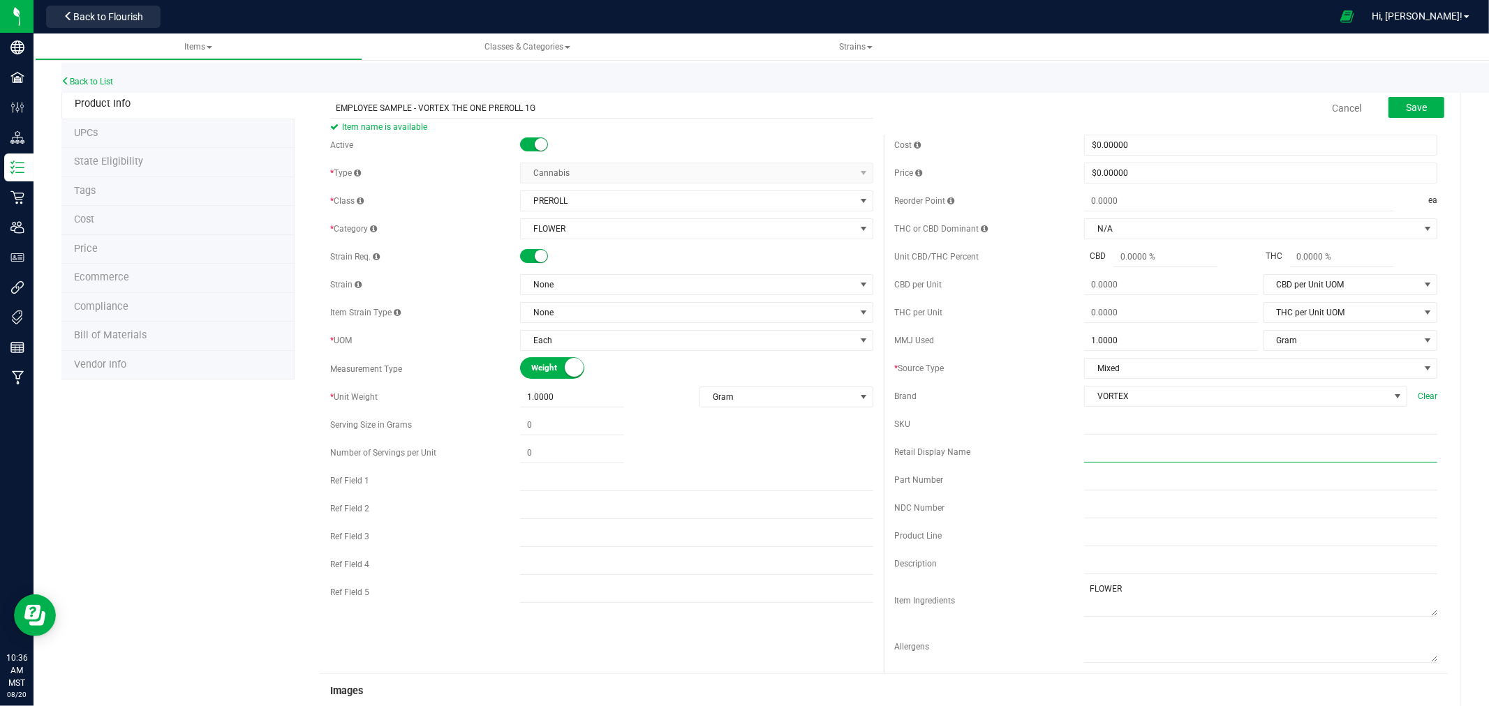
paste input "EMPLOYEE SAMPLE - VORTEX THE ONE PREROLL 1G"
type input "EMPLOYEE SAMPLE - VORTEX THE ONE PREROLL 1G"
click at [556, 277] on span "None" at bounding box center [688, 285] width 334 height 20
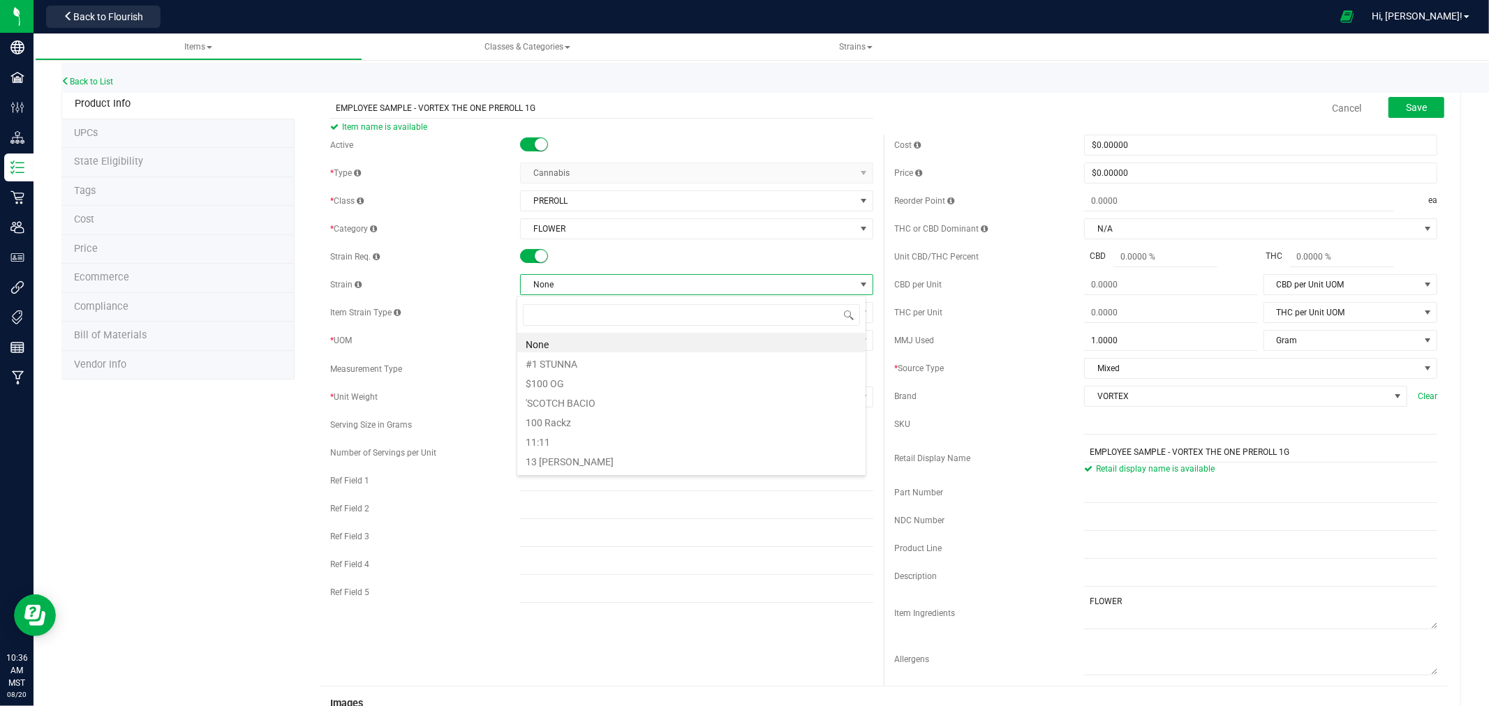
scroll to position [21, 350]
type input "THE ONE"
click at [560, 338] on li "THE ONE" at bounding box center [691, 343] width 348 height 20
click at [1415, 105] on span "Save" at bounding box center [1416, 107] width 21 height 11
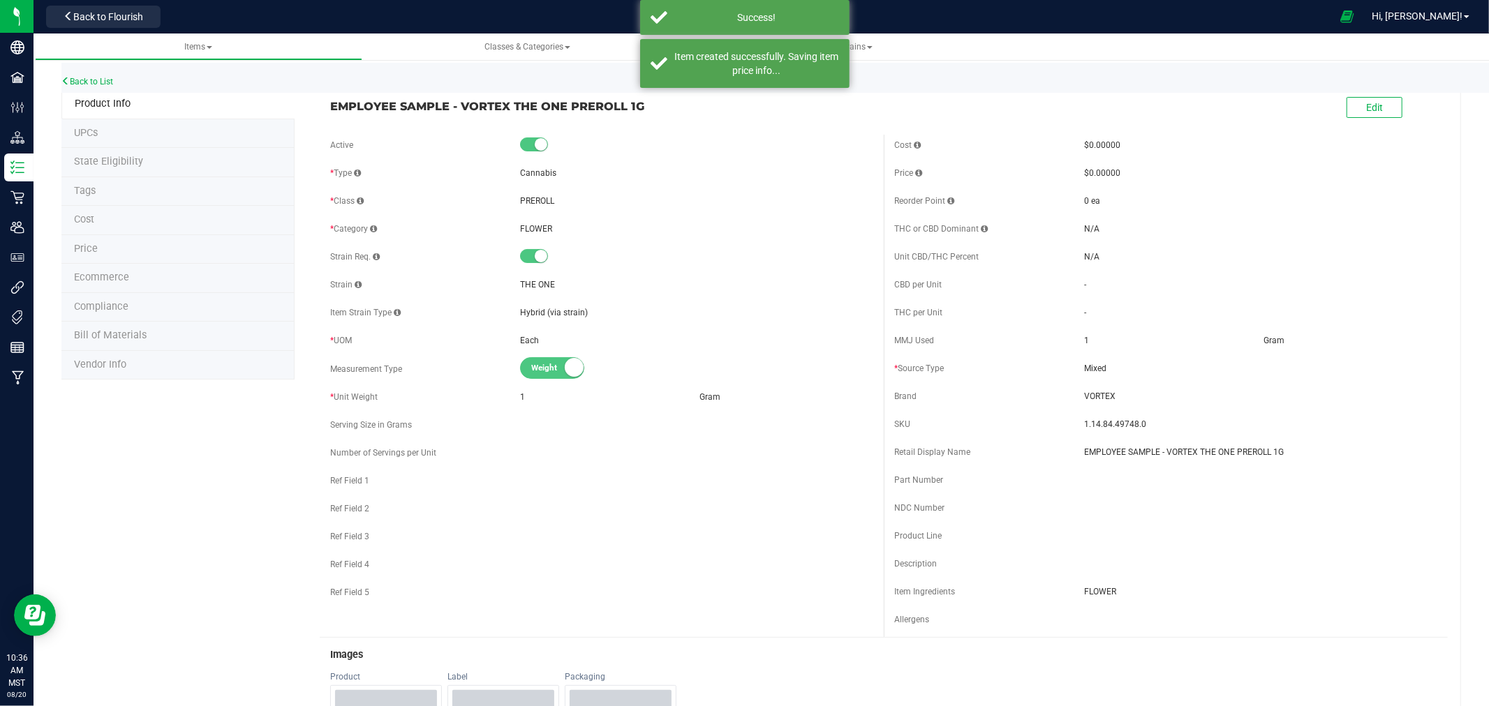
click at [129, 276] on li "Ecommerce" at bounding box center [177, 278] width 233 height 29
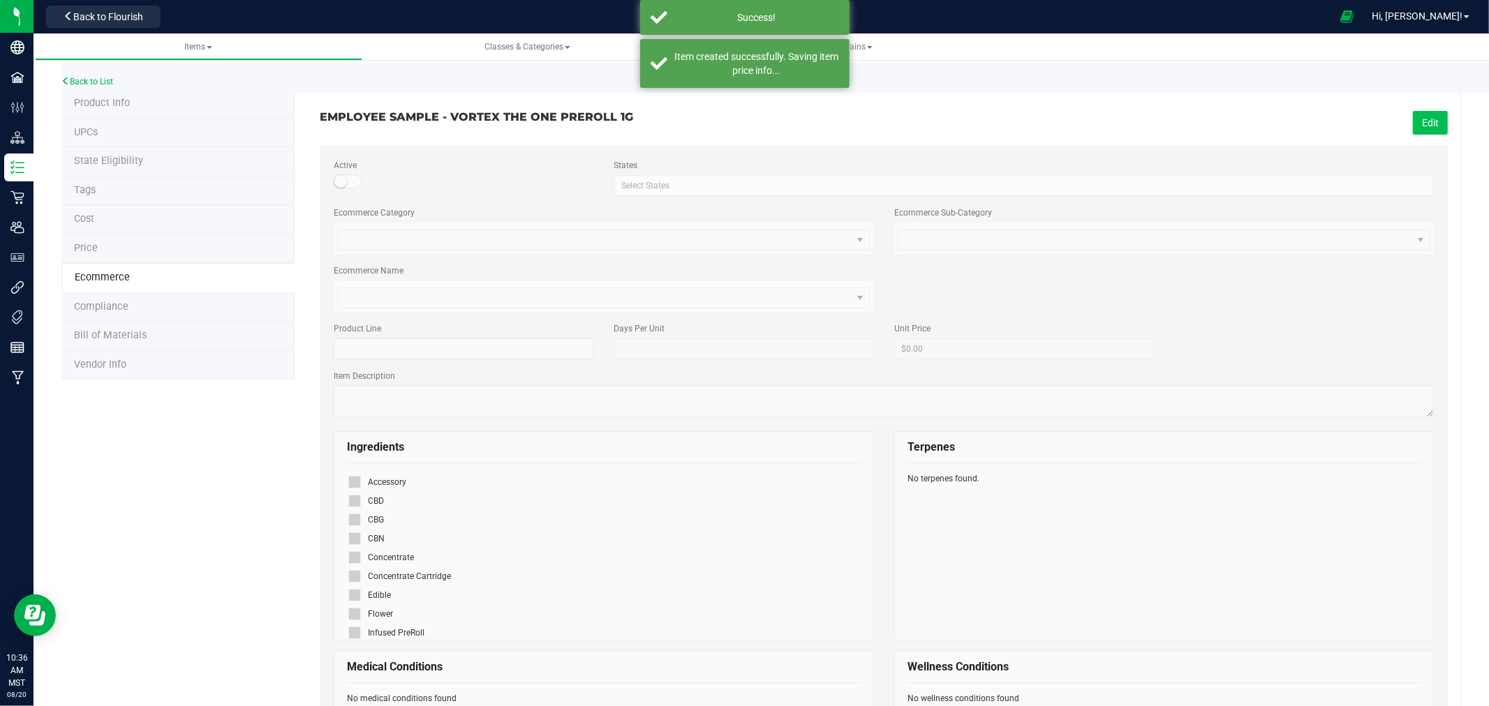
click at [1425, 115] on button "Edit" at bounding box center [1430, 123] width 35 height 24
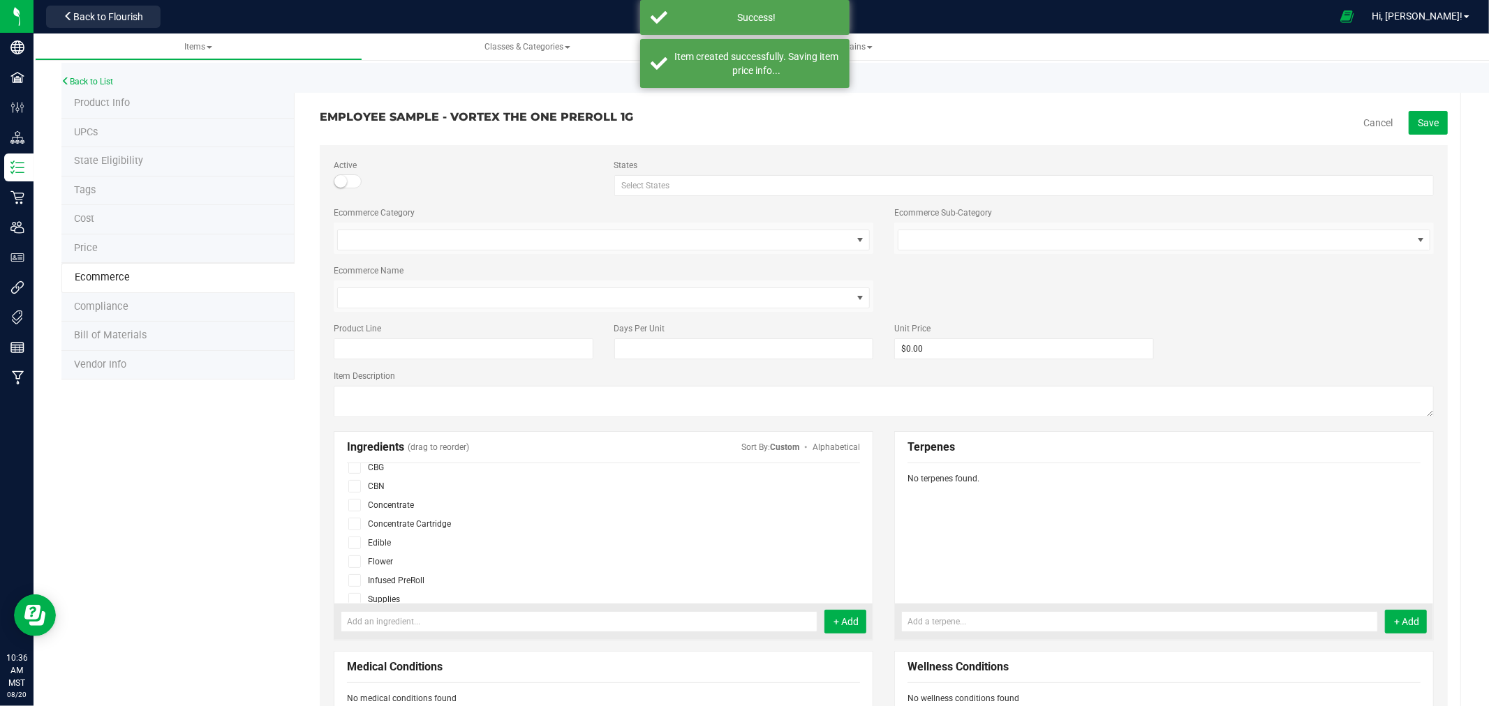
scroll to position [77, 0]
click at [351, 537] on icon at bounding box center [354, 537] width 9 height 0
click at [0, 0] on input "checkbox" at bounding box center [0, 0] width 0 height 0
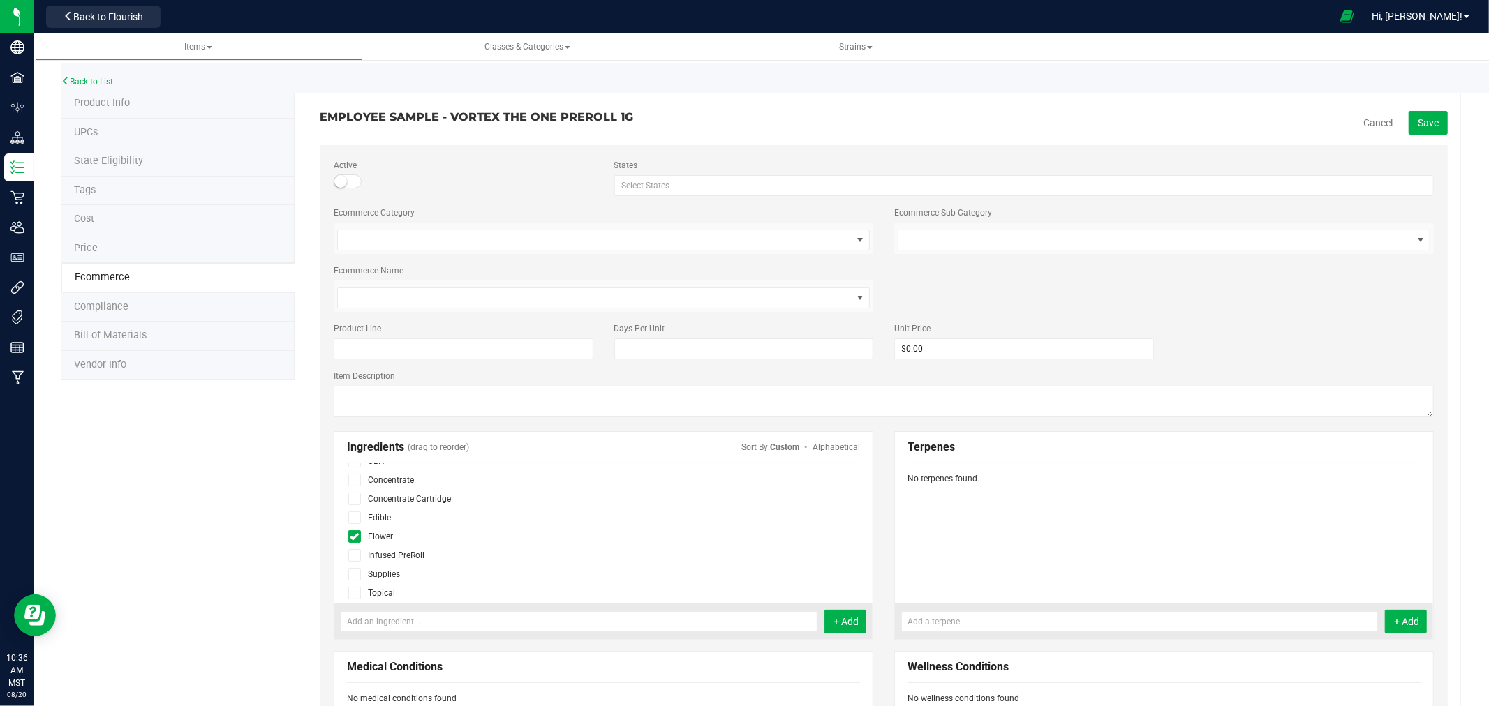
click at [351, 537] on icon at bounding box center [354, 537] width 9 height 0
click at [0, 0] on input "checkbox" at bounding box center [0, 0] width 0 height 0
click at [351, 537] on icon at bounding box center [354, 537] width 9 height 0
click at [0, 0] on input "checkbox" at bounding box center [0, 0] width 0 height 0
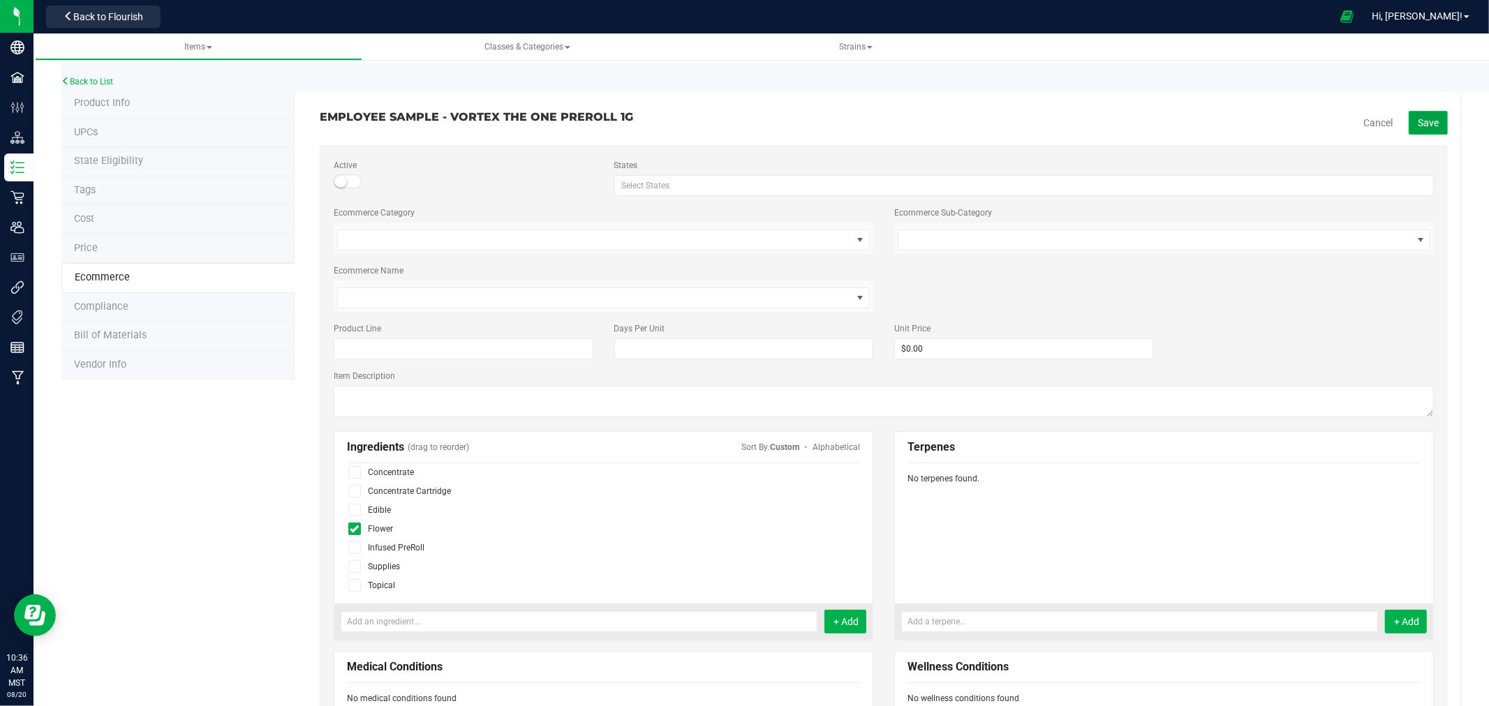
click at [1417, 117] on span "Save" at bounding box center [1427, 122] width 21 height 11
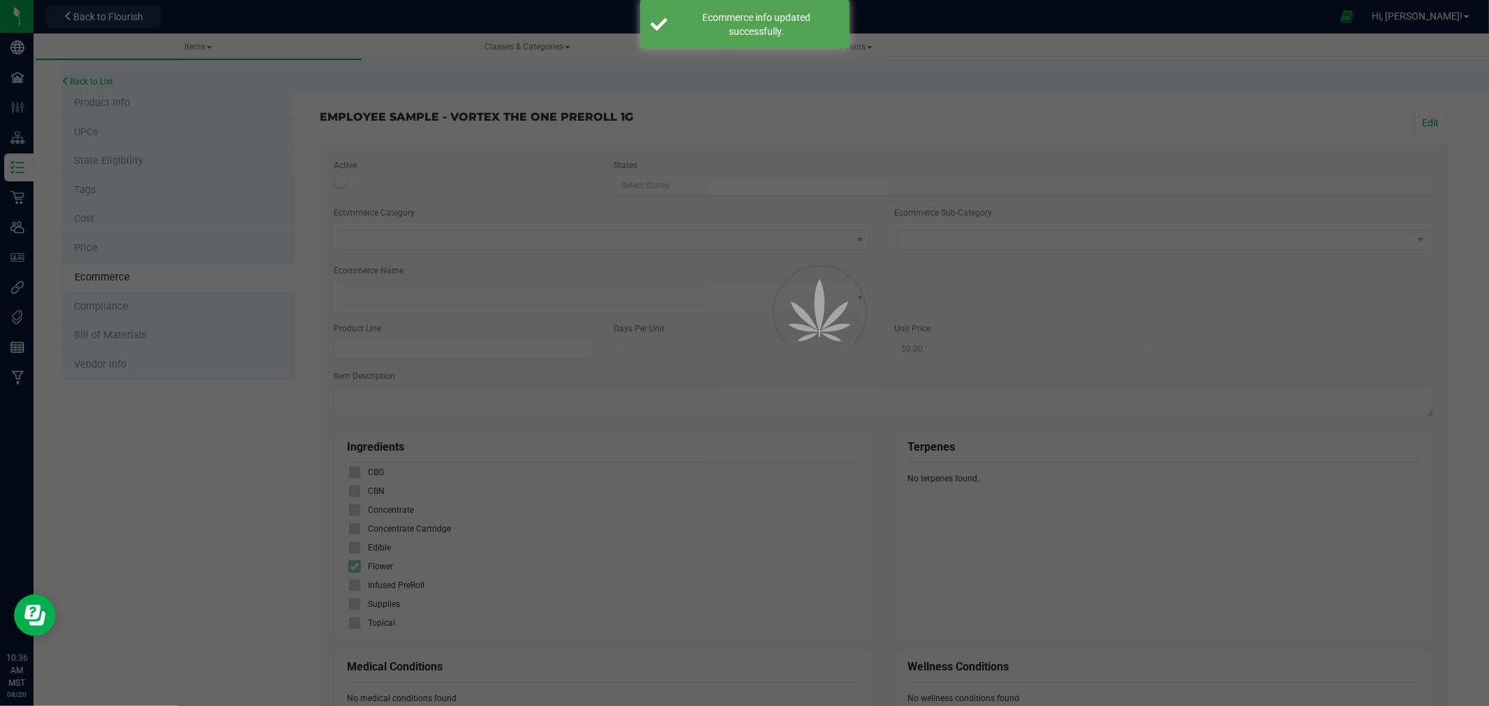
scroll to position [46, 0]
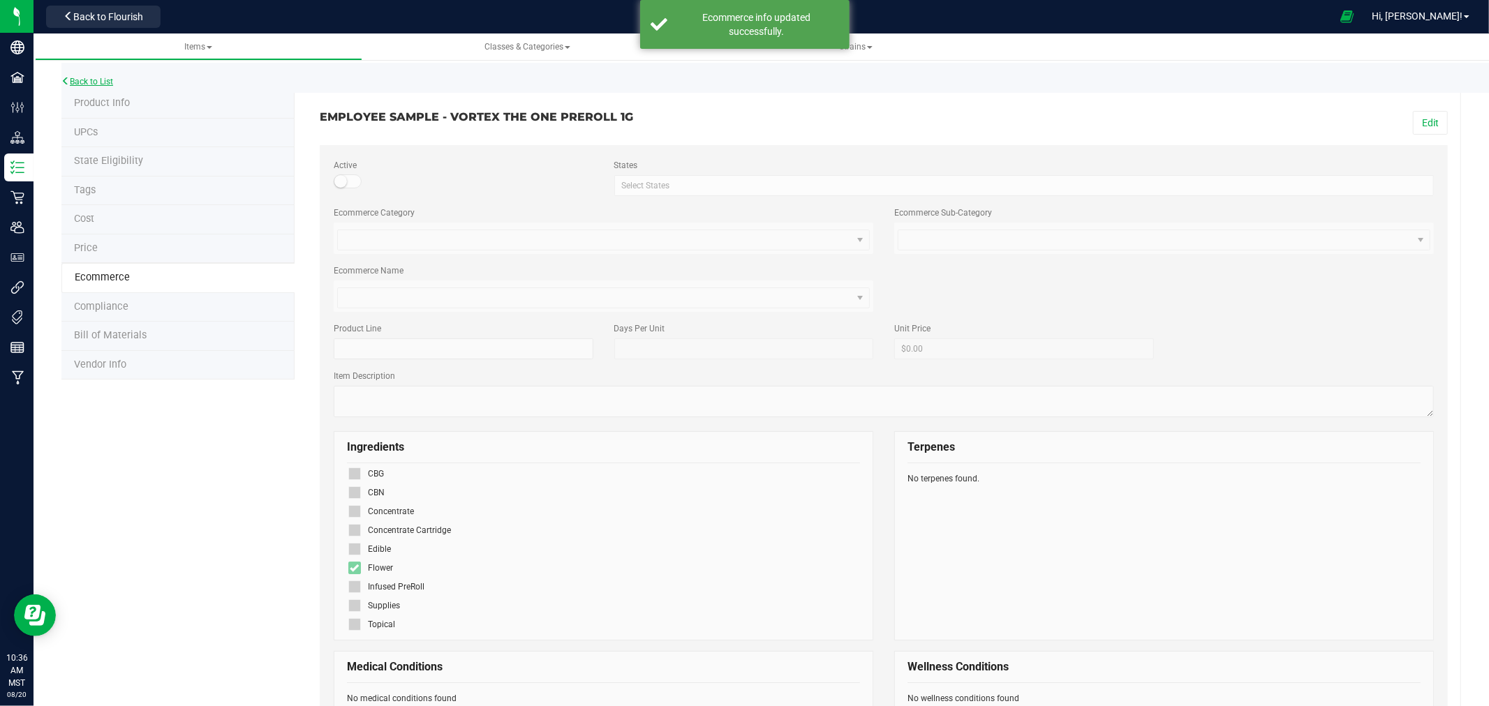
click at [86, 79] on link "Back to List" at bounding box center [87, 82] width 52 height 10
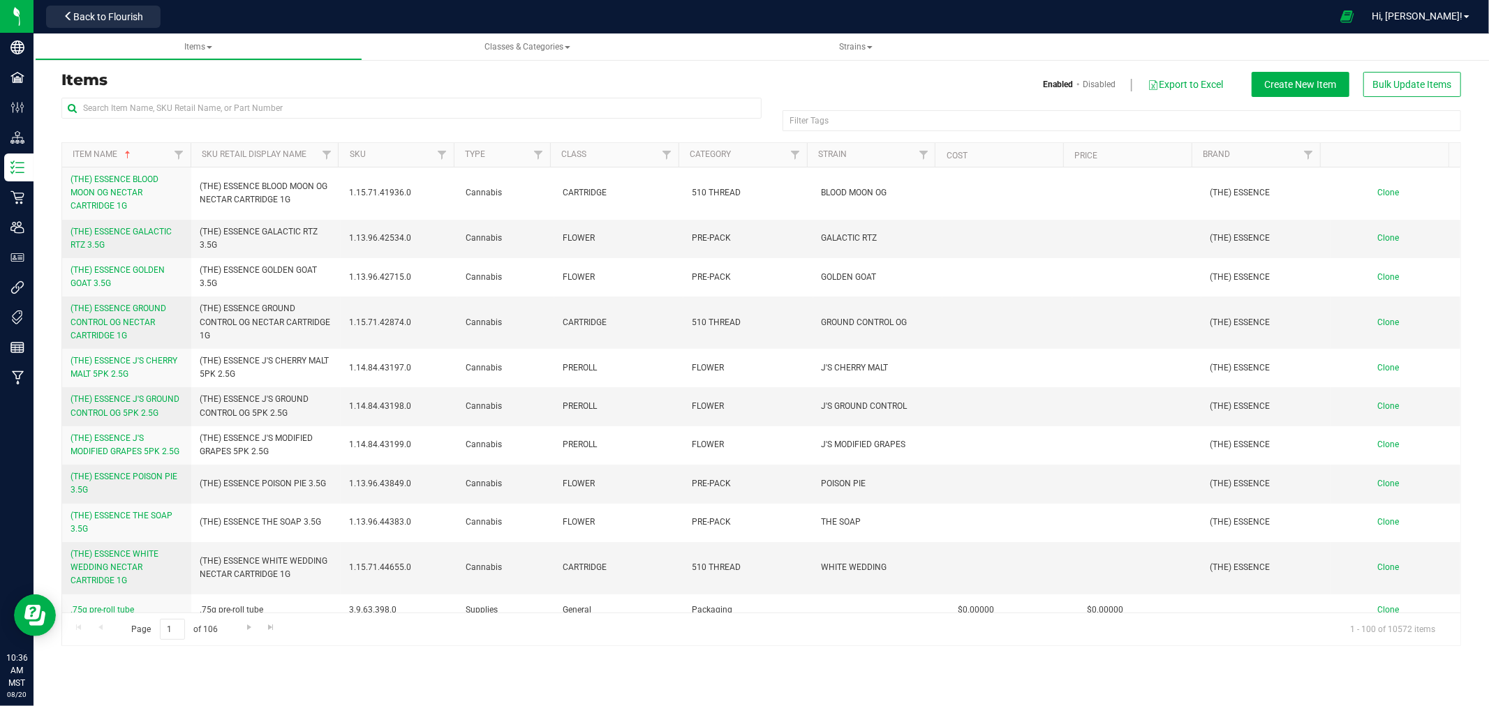
click at [1020, 107] on div "Filter Tags Filter Tags" at bounding box center [760, 120] width 1399 height 45
click at [433, 114] on input "text" at bounding box center [411, 108] width 700 height 21
type input "VORTEX"
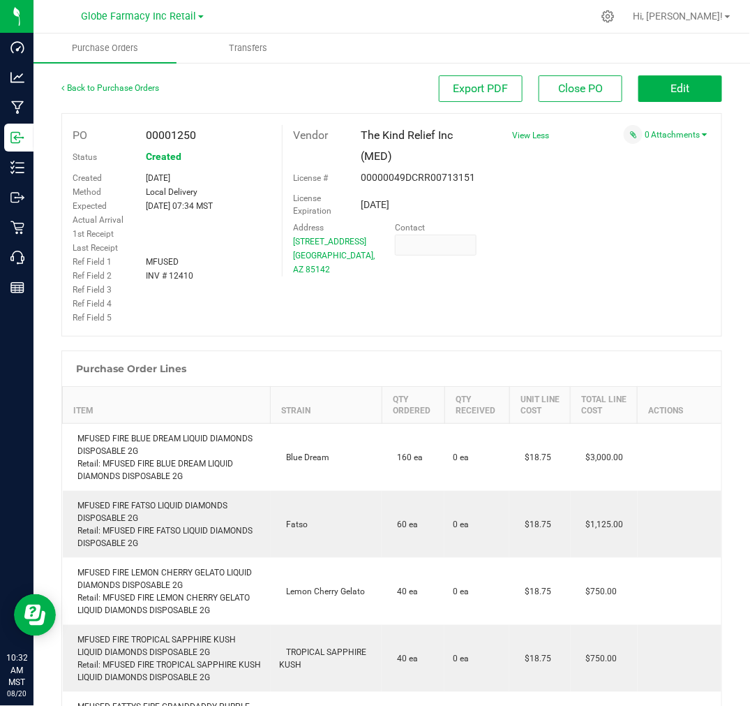
scroll to position [232, 0]
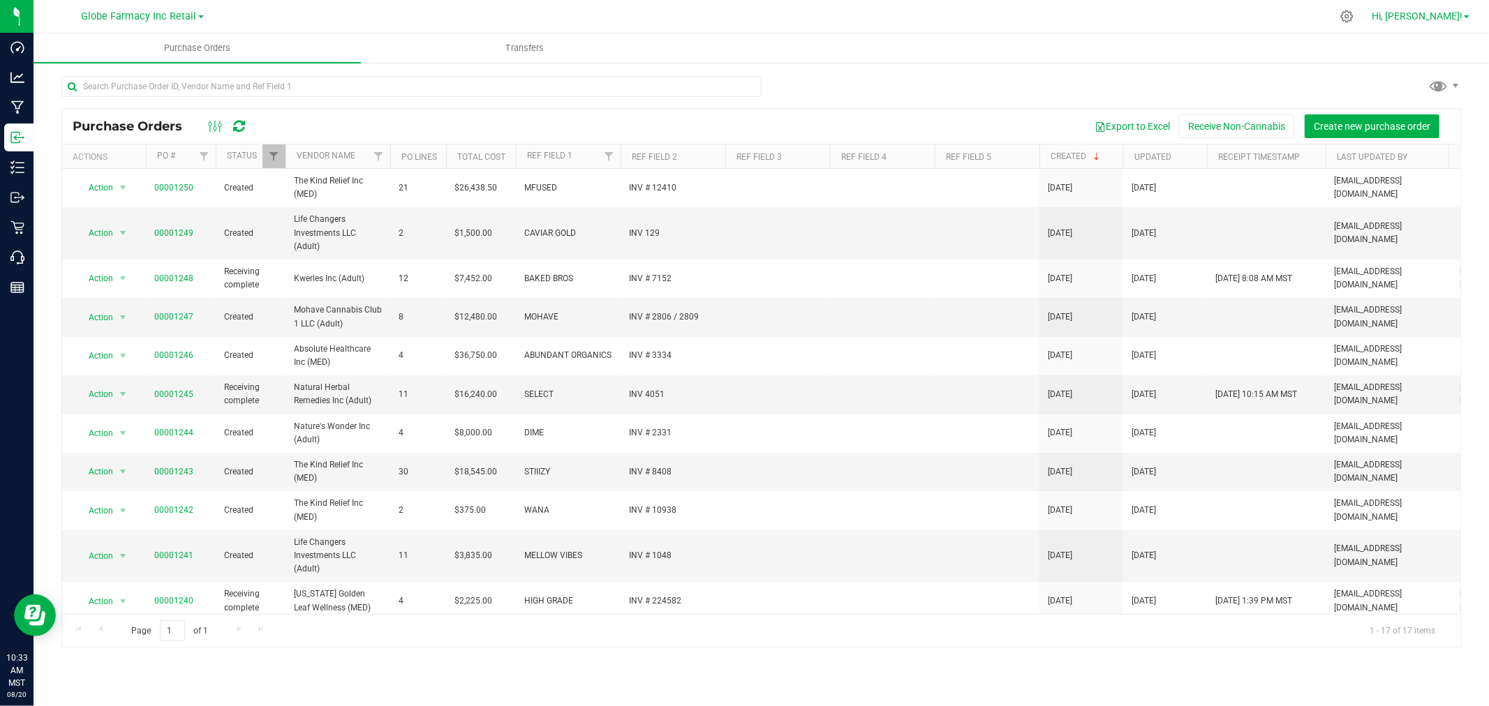
click at [1438, 20] on span "Hi, [PERSON_NAME]!" at bounding box center [1416, 15] width 91 height 11
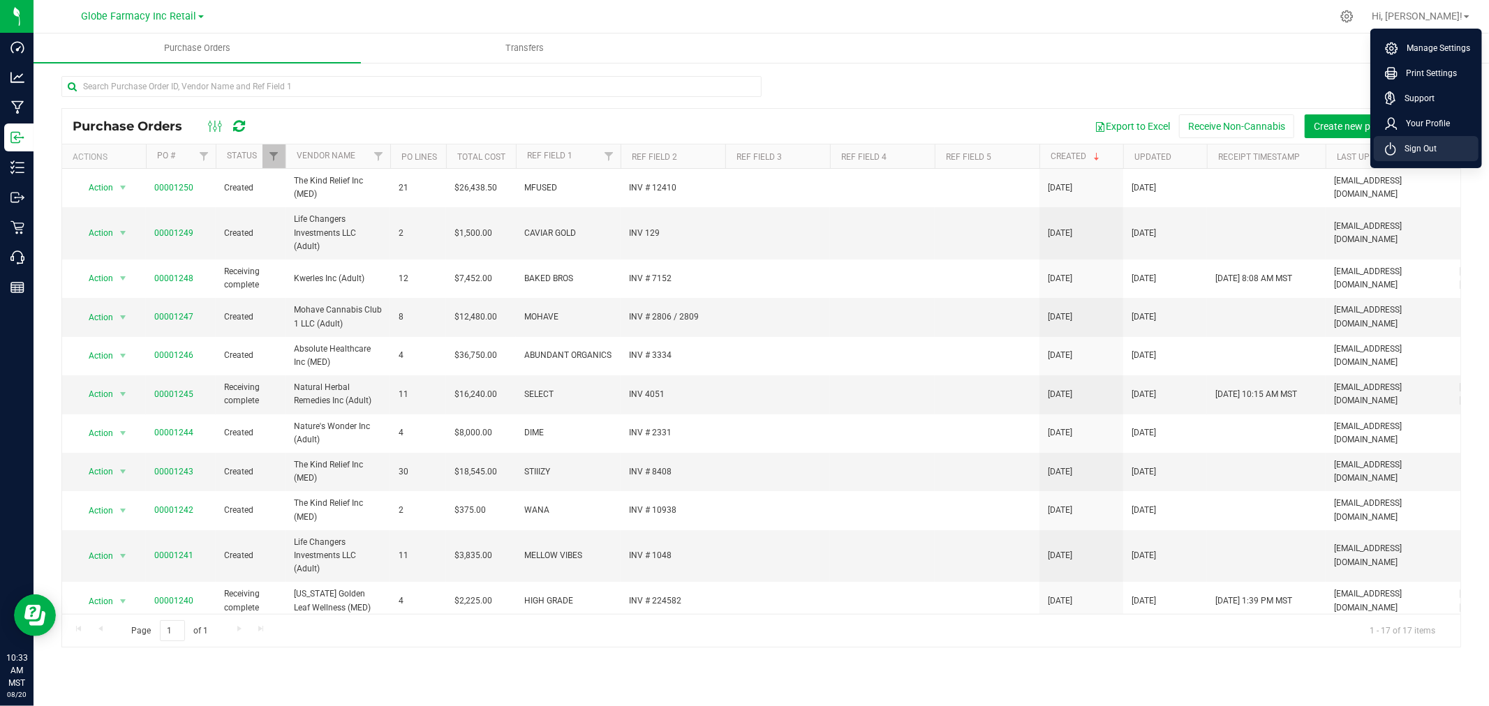
click at [1445, 152] on li "Sign Out" at bounding box center [1425, 148] width 105 height 25
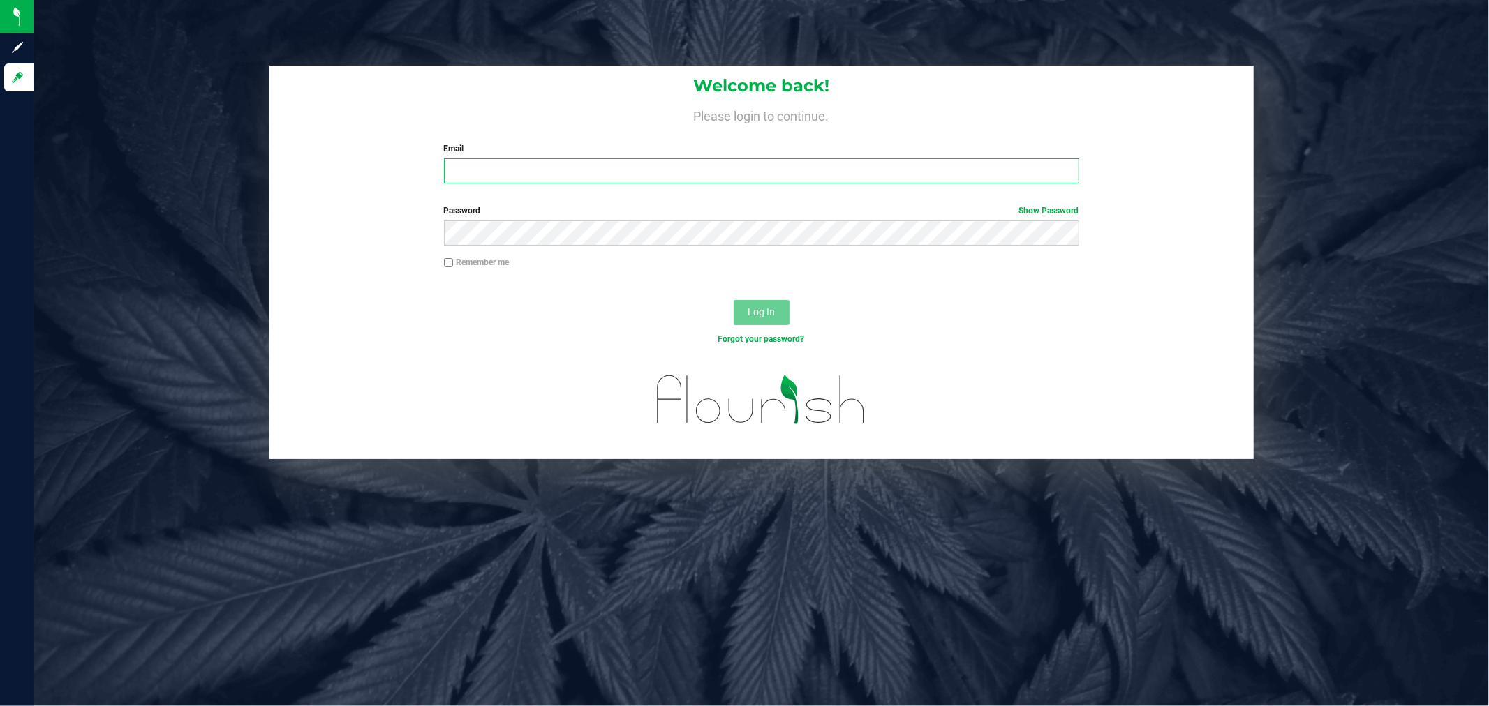
type input "[EMAIL_ADDRESS][DOMAIN_NAME]"
click at [773, 309] on span "Log In" at bounding box center [760, 311] width 27 height 11
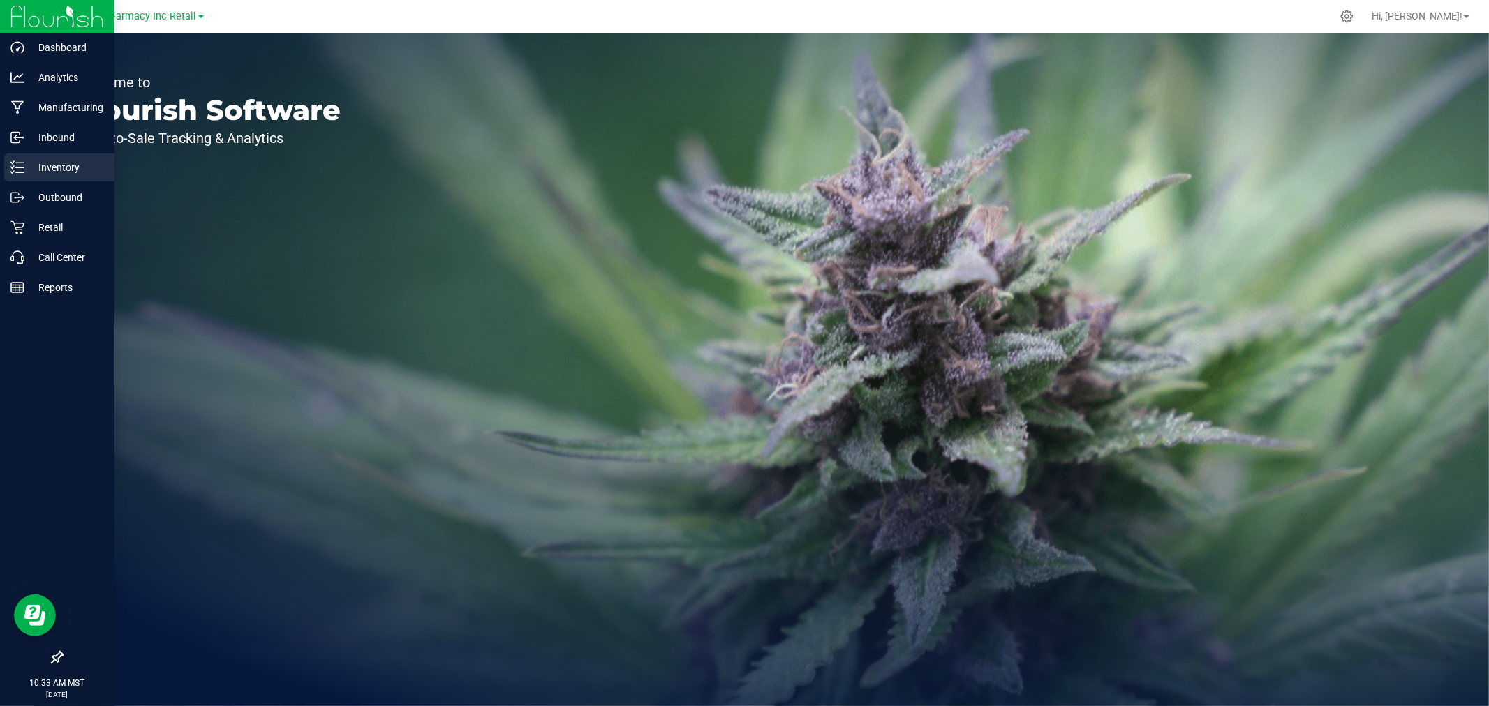
click at [24, 165] on p "Inventory" at bounding box center [66, 167] width 84 height 17
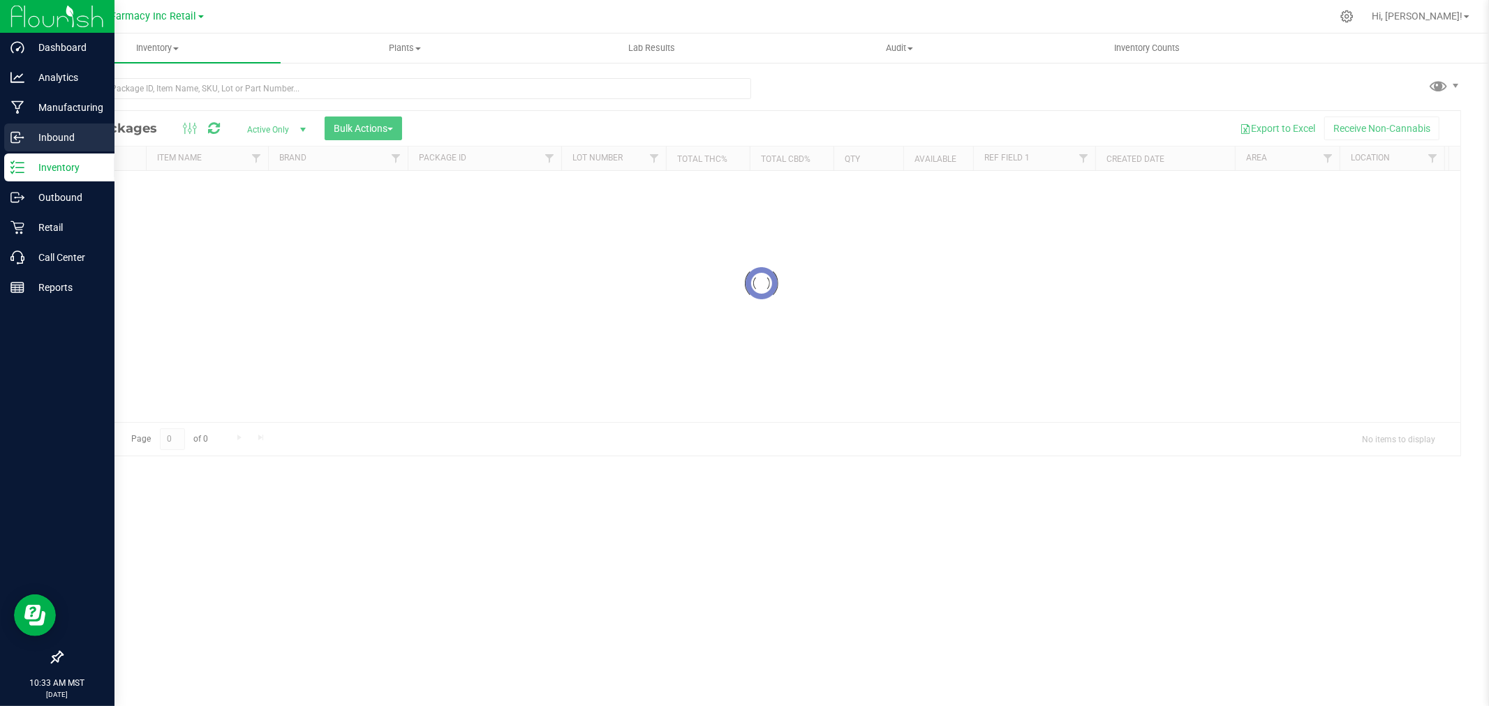
click at [52, 135] on p "Inbound" at bounding box center [66, 137] width 84 height 17
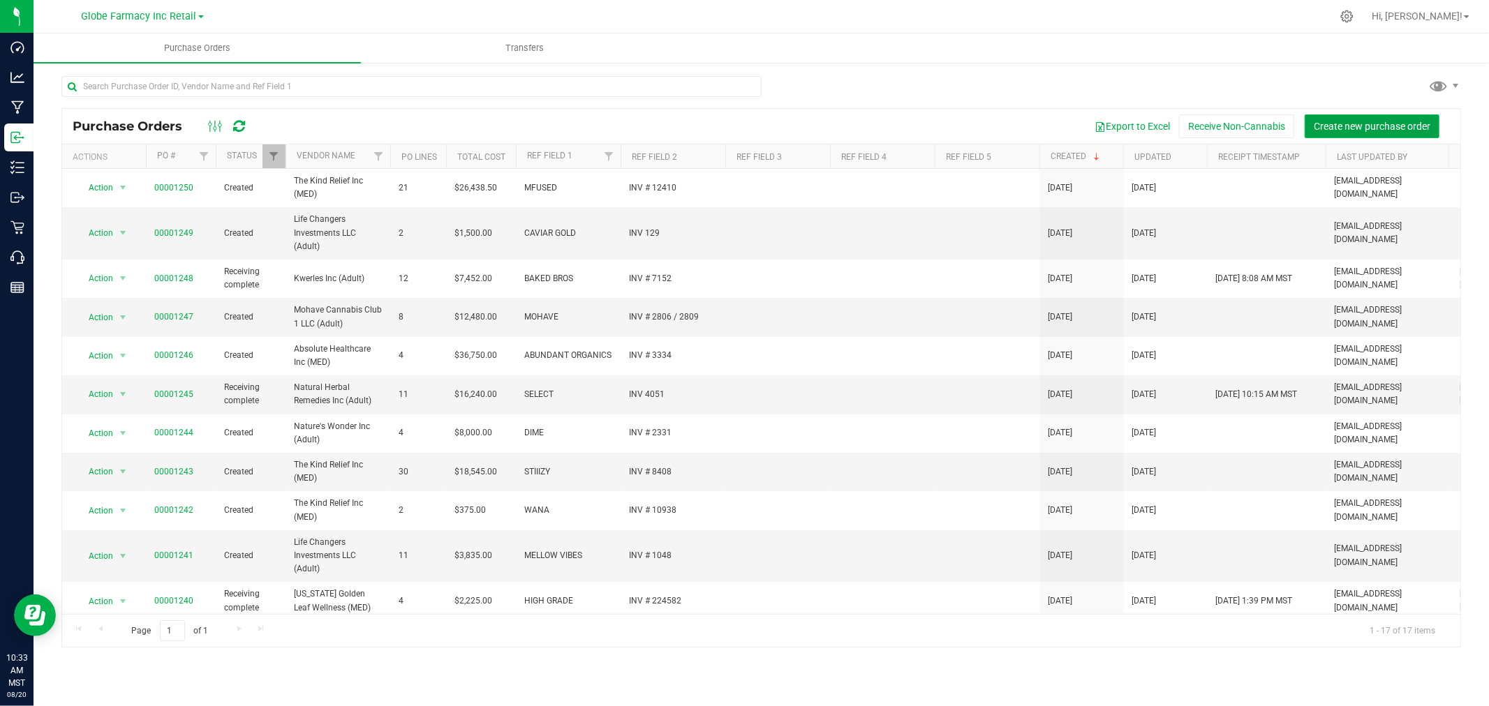
click at [1373, 121] on span "Create new purchase order" at bounding box center [1371, 126] width 117 height 11
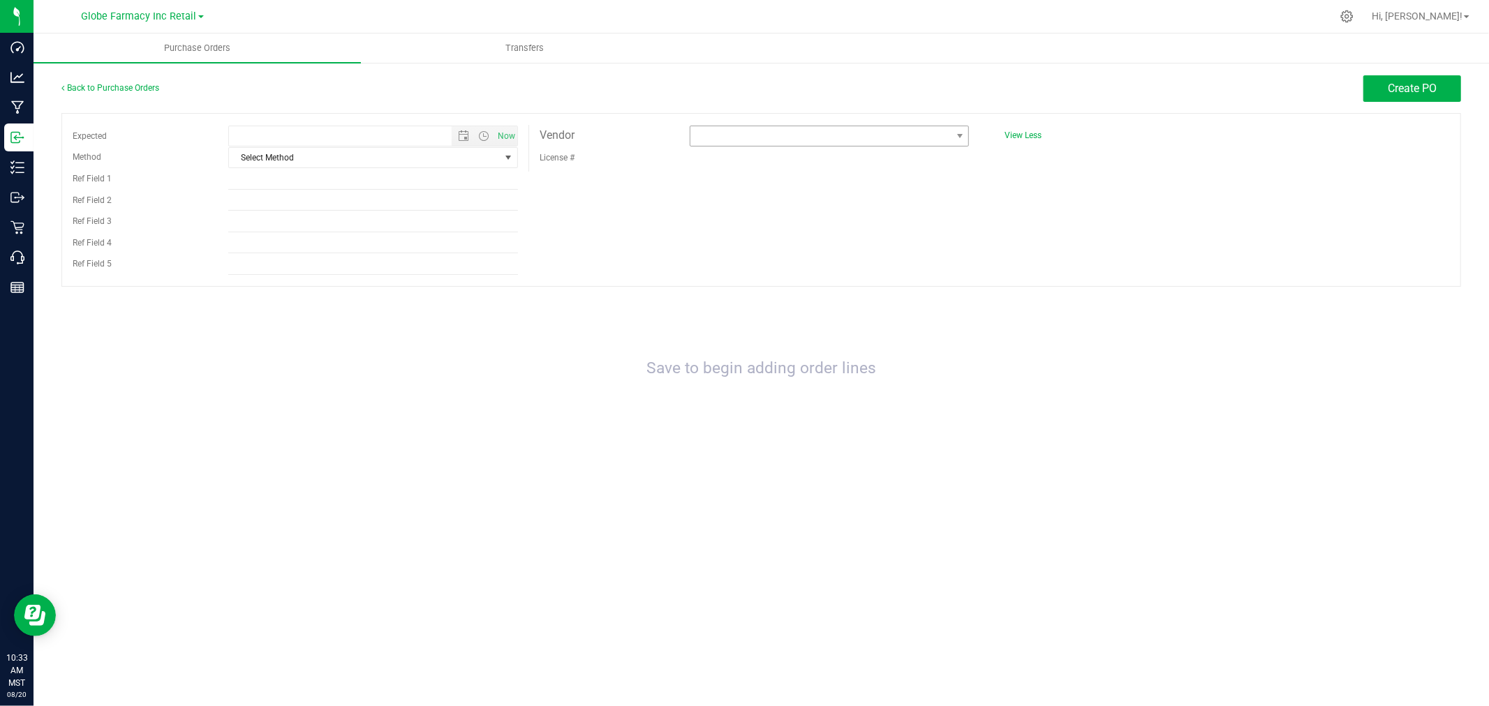
type input "8/20/2025 10:33 AM"
click at [303, 156] on span "Select Method" at bounding box center [364, 158] width 271 height 20
click at [274, 267] on li "Local Delivery" at bounding box center [373, 265] width 288 height 21
click at [281, 177] on input "Ref Field 1" at bounding box center [373, 179] width 290 height 21
click at [776, 144] on span at bounding box center [820, 136] width 260 height 20
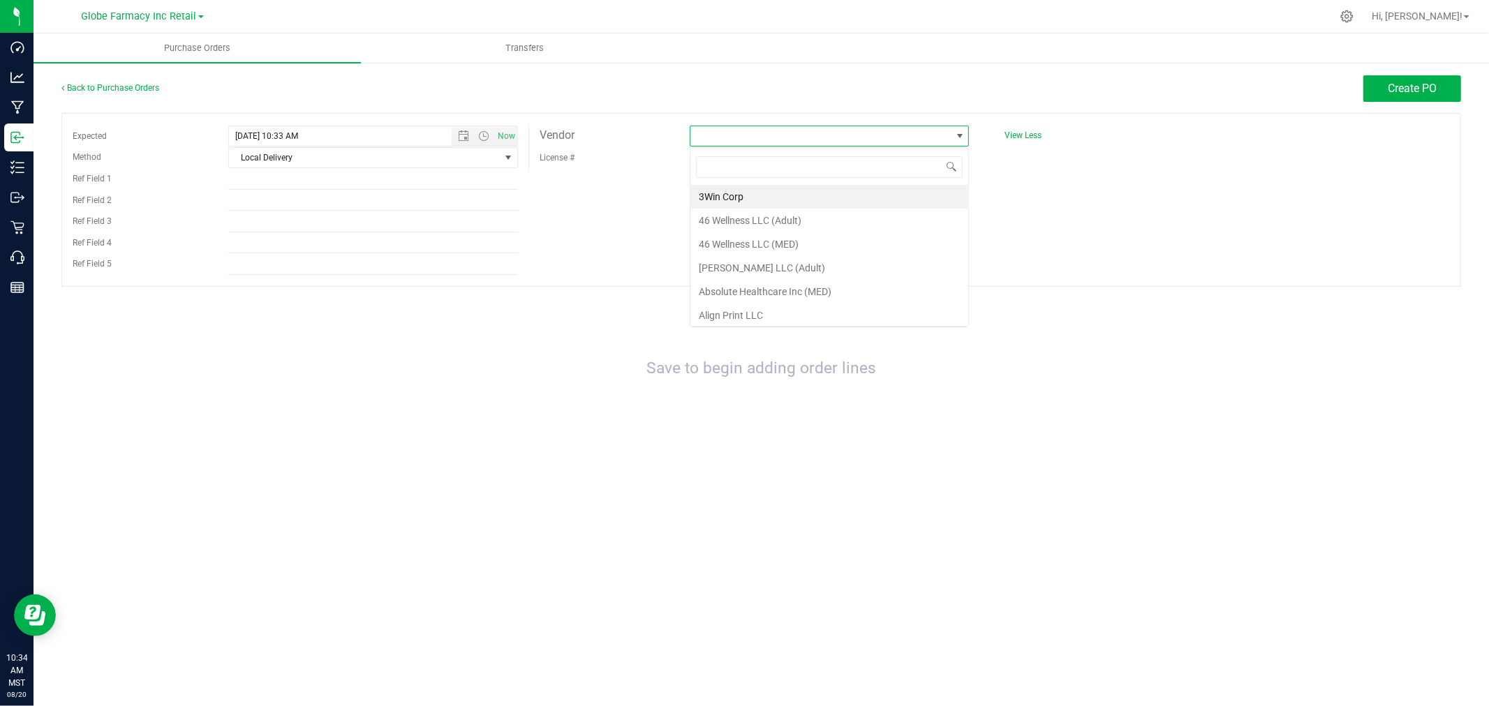
scroll to position [21, 280]
type input "M&T"
click at [756, 199] on li "M&T Retail Facility 1, LLC" at bounding box center [829, 197] width 278 height 24
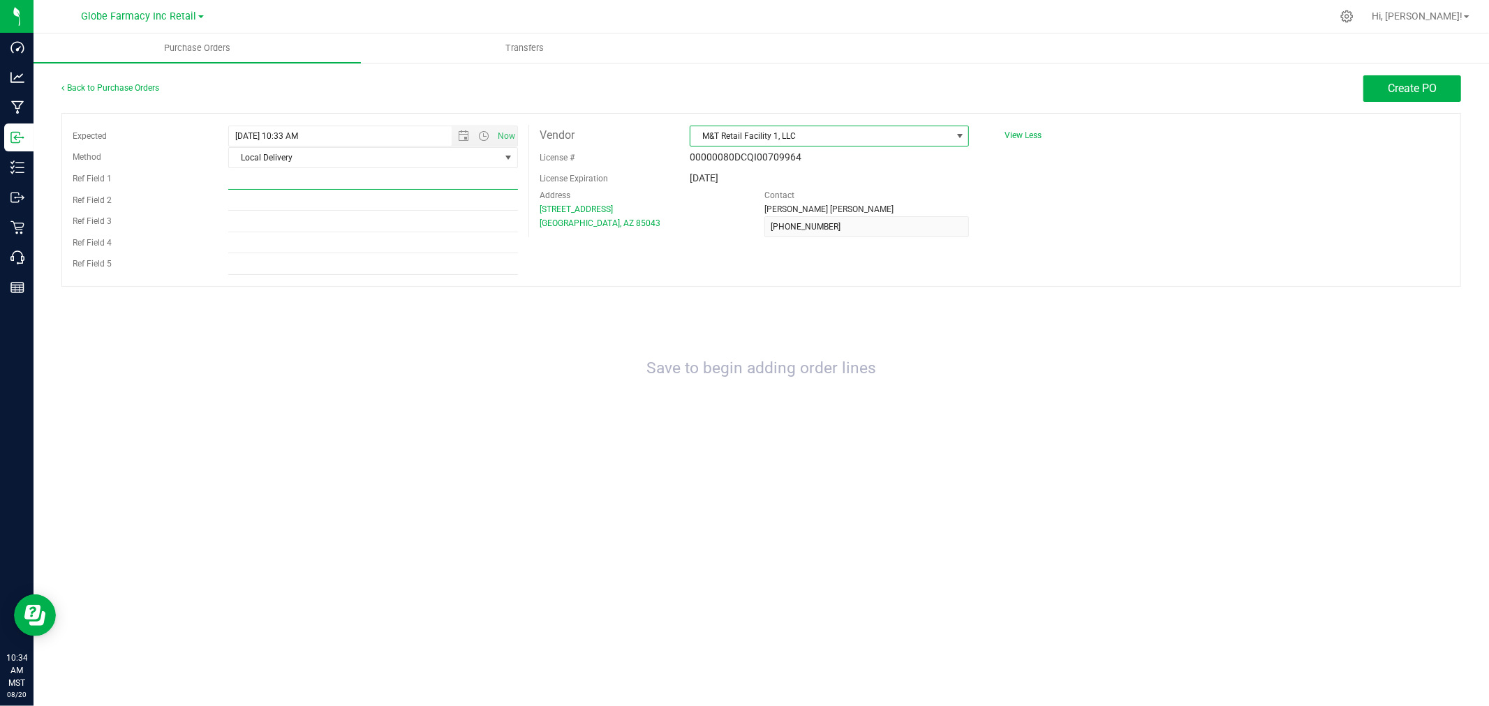
click at [387, 179] on input "Ref Field 1" at bounding box center [373, 179] width 290 height 21
type input "VORTEX"
type input "INV # 288991"
click at [304, 238] on input "Ref Field 4" at bounding box center [373, 242] width 290 height 21
click at [408, 299] on div at bounding box center [760, 294] width 1399 height 14
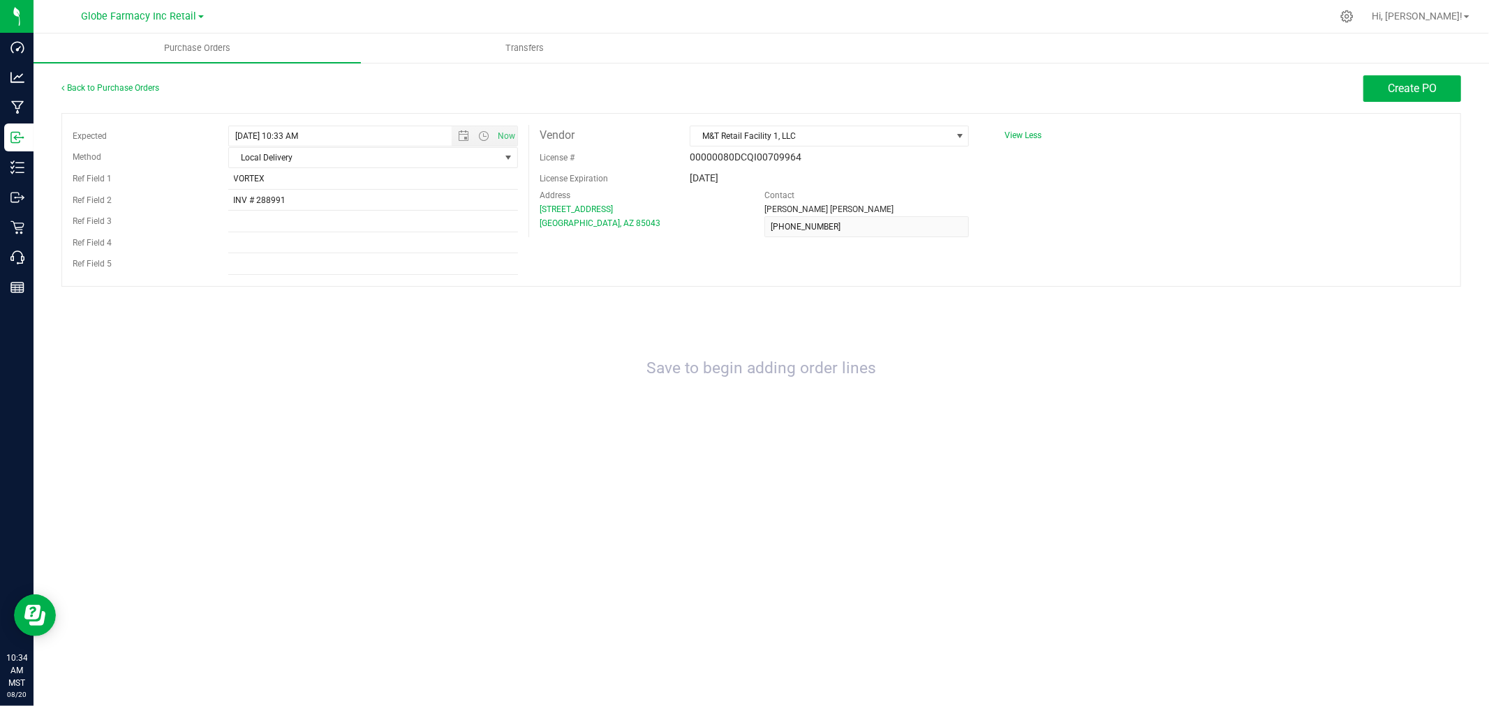
click at [593, 287] on div "Expected 8/20/2025 10:33 AM Now Method Local Delivery Select Method USPS UPS Fe…" at bounding box center [760, 200] width 1399 height 174
click at [1419, 87] on span "Create PO" at bounding box center [1411, 88] width 49 height 13
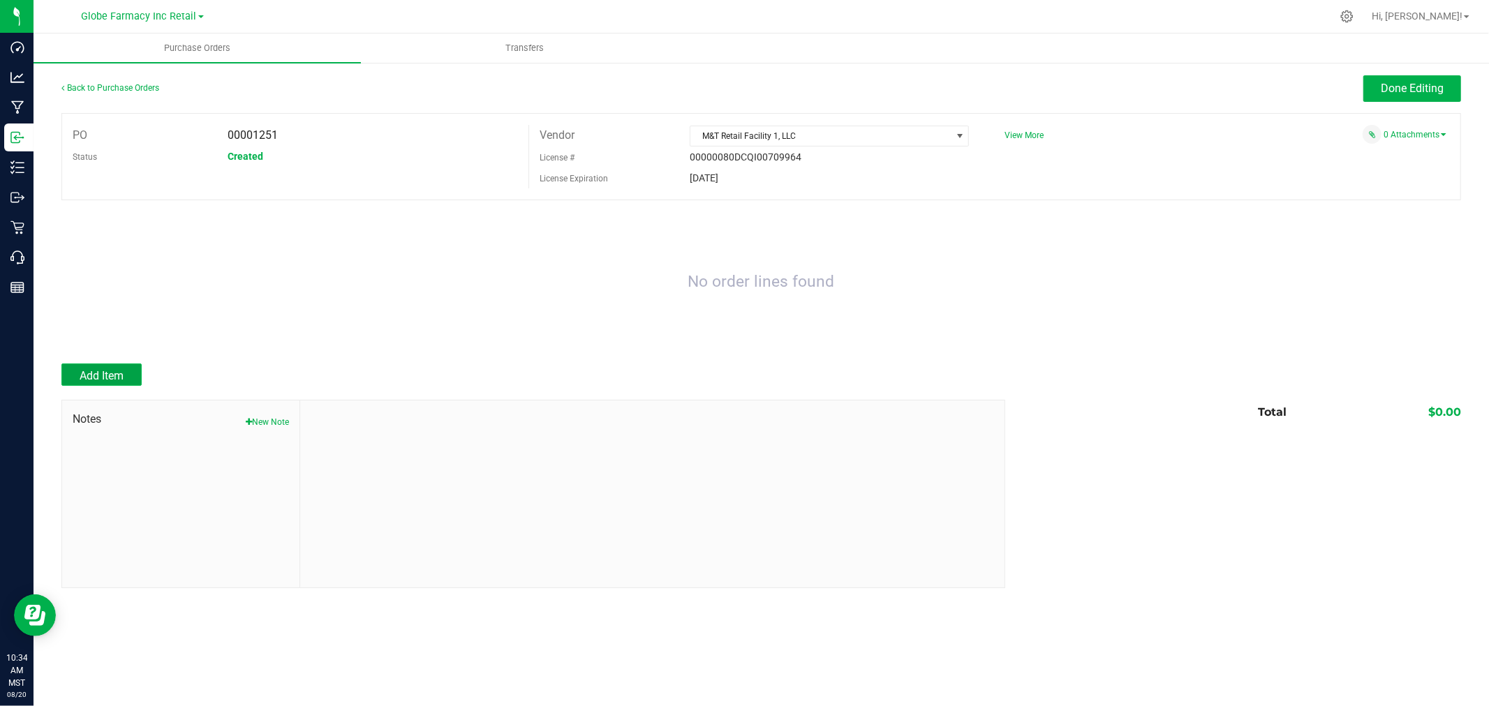
click at [105, 366] on button "Add Item" at bounding box center [101, 375] width 80 height 22
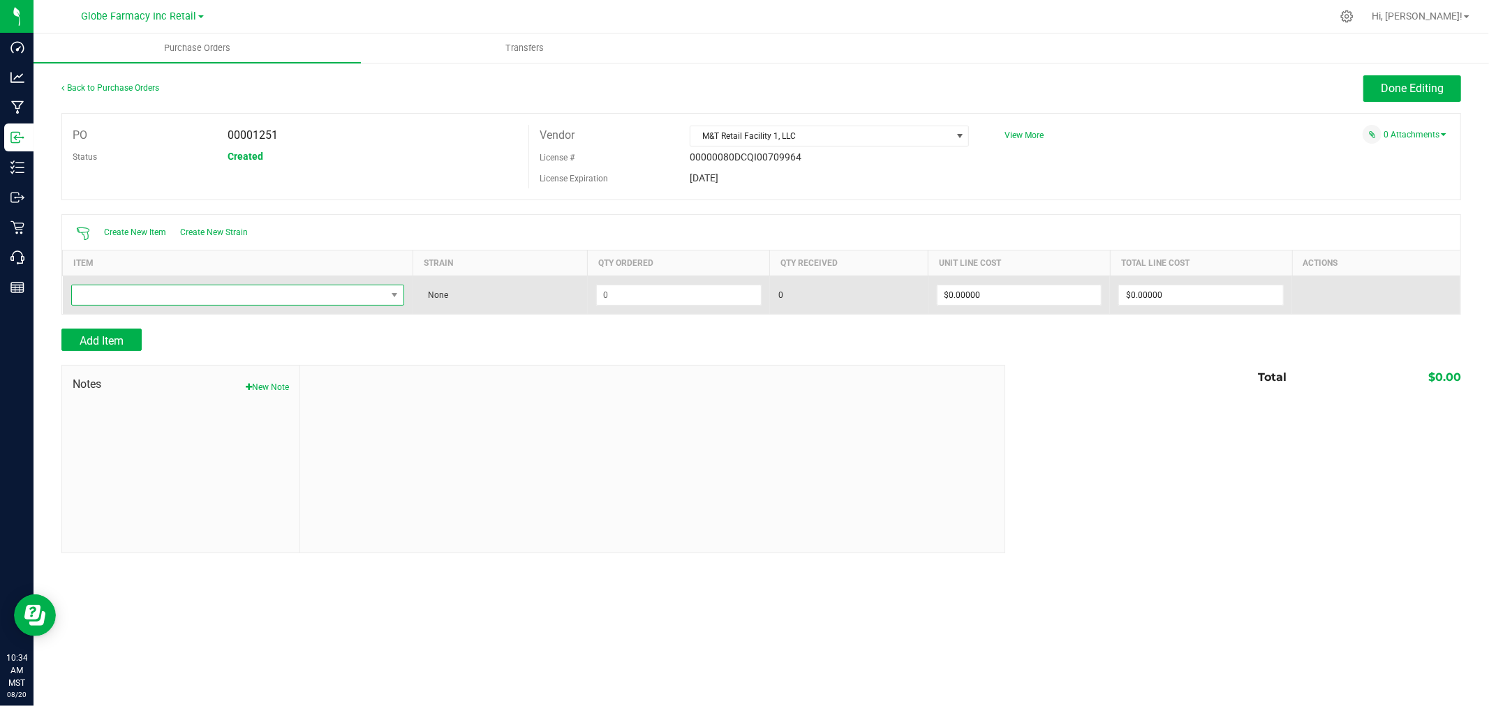
click at [217, 298] on span "NO DATA FOUND" at bounding box center [229, 295] width 315 height 20
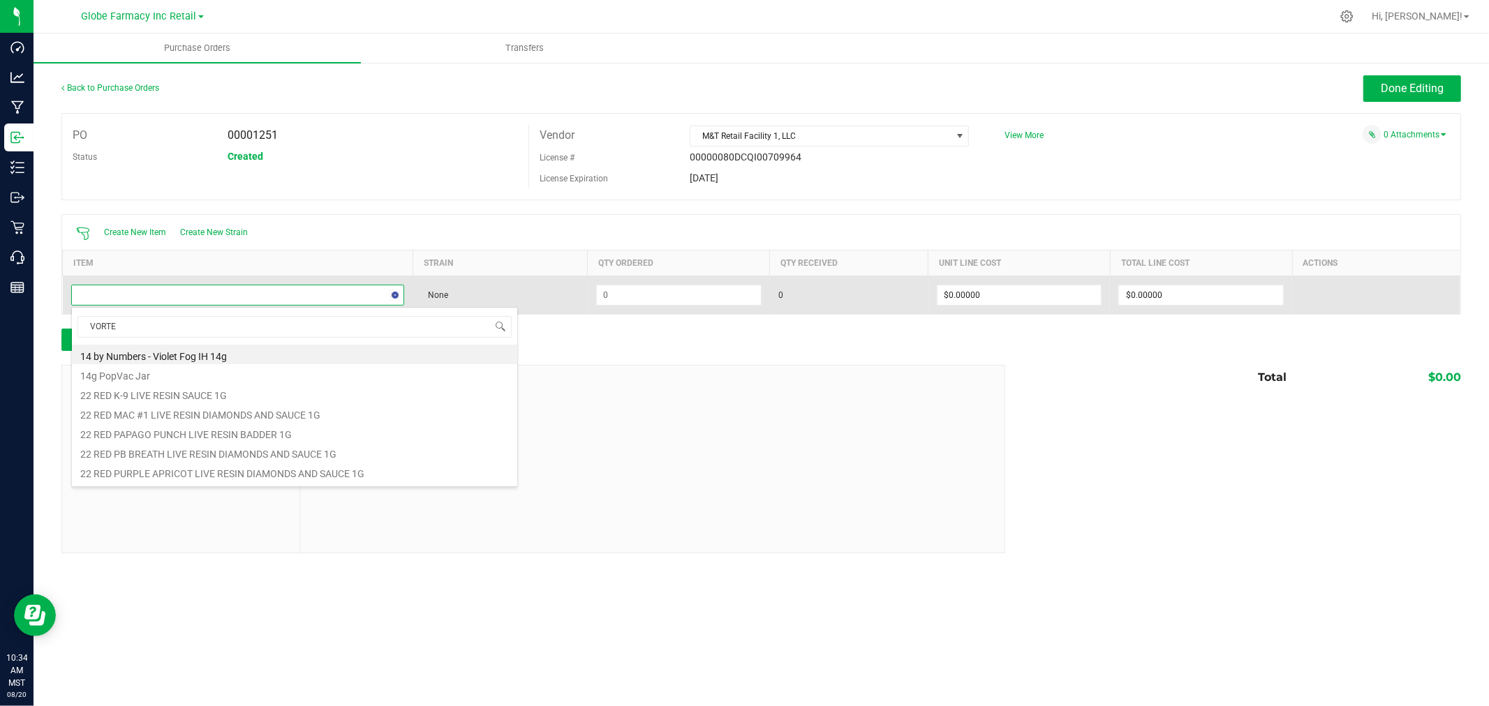
type input "VORTEX"
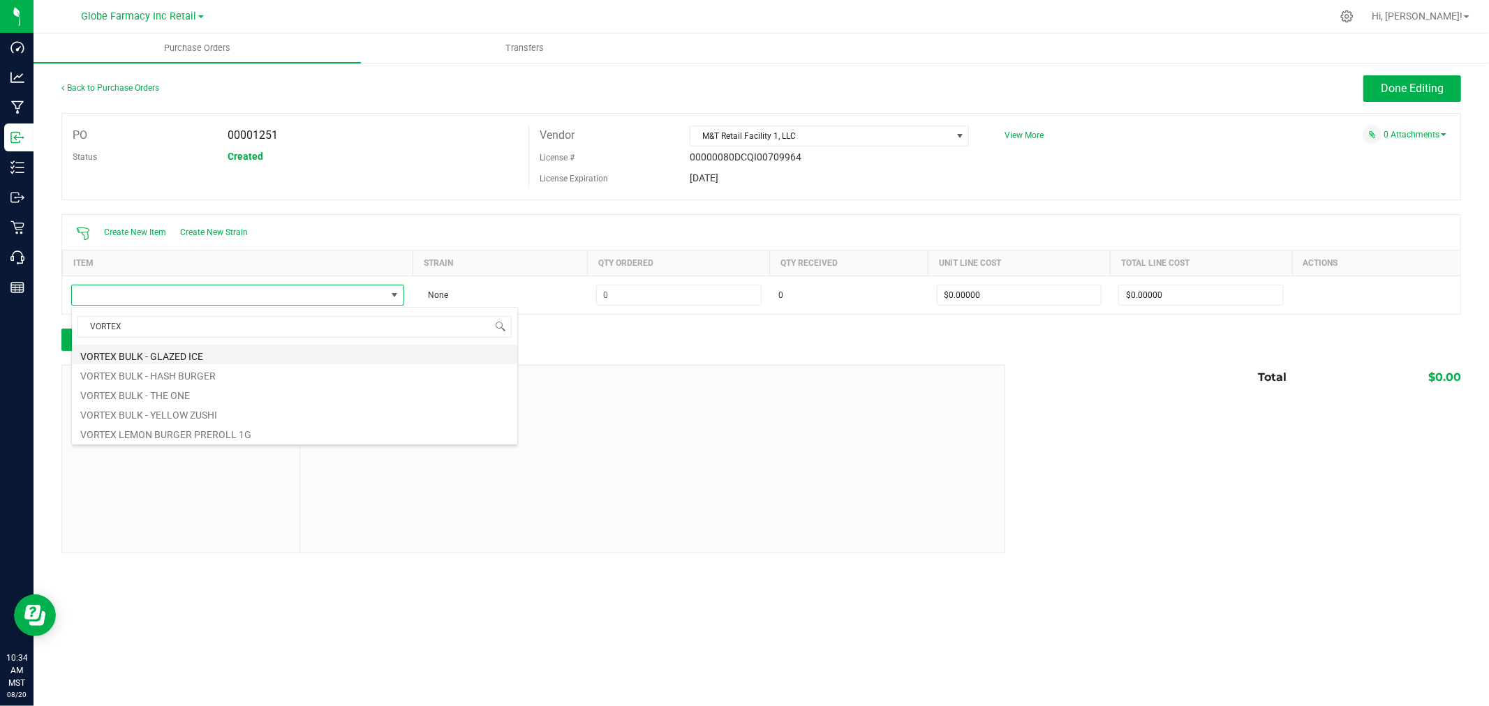
click at [223, 358] on li "VORTEX BULK - GLAZED ICE" at bounding box center [294, 355] width 445 height 20
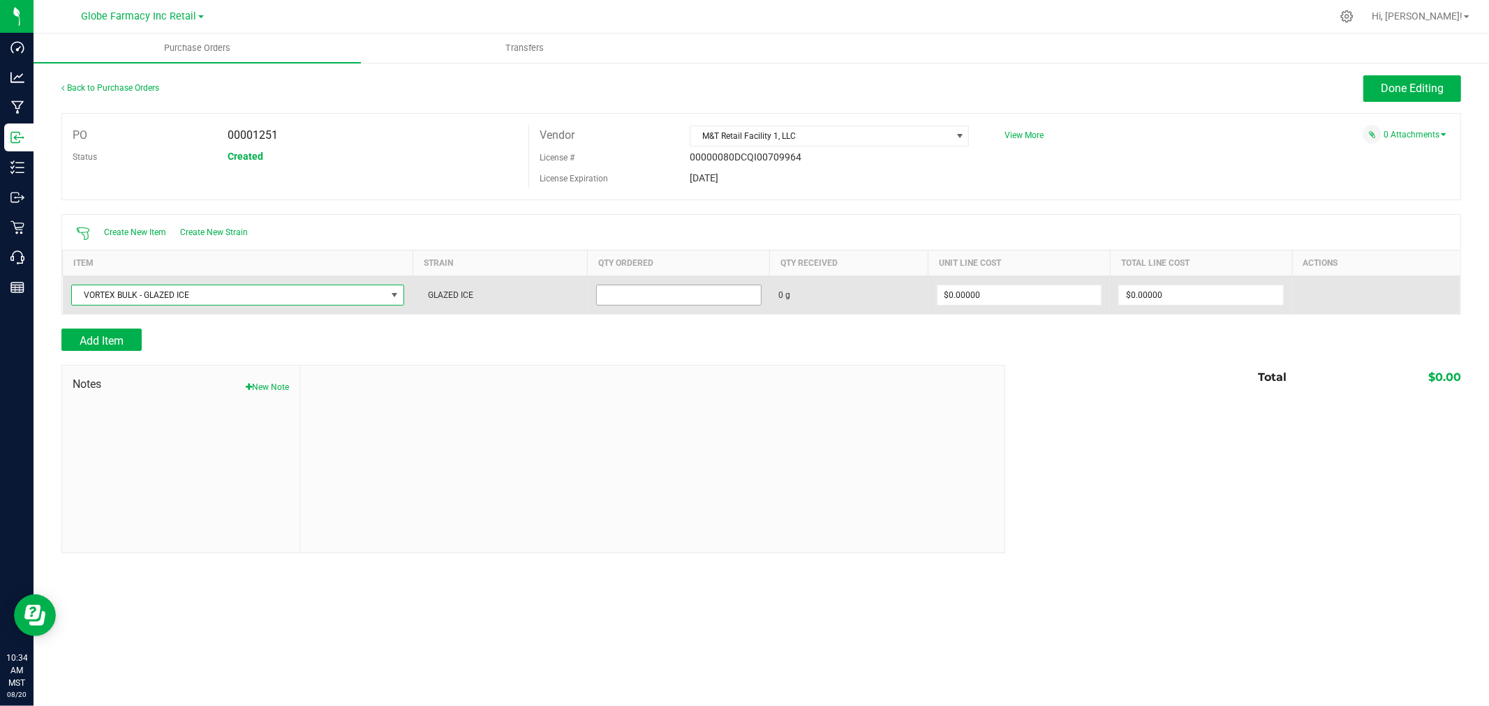
click at [652, 304] on input at bounding box center [679, 295] width 164 height 20
type input "454.0000 g"
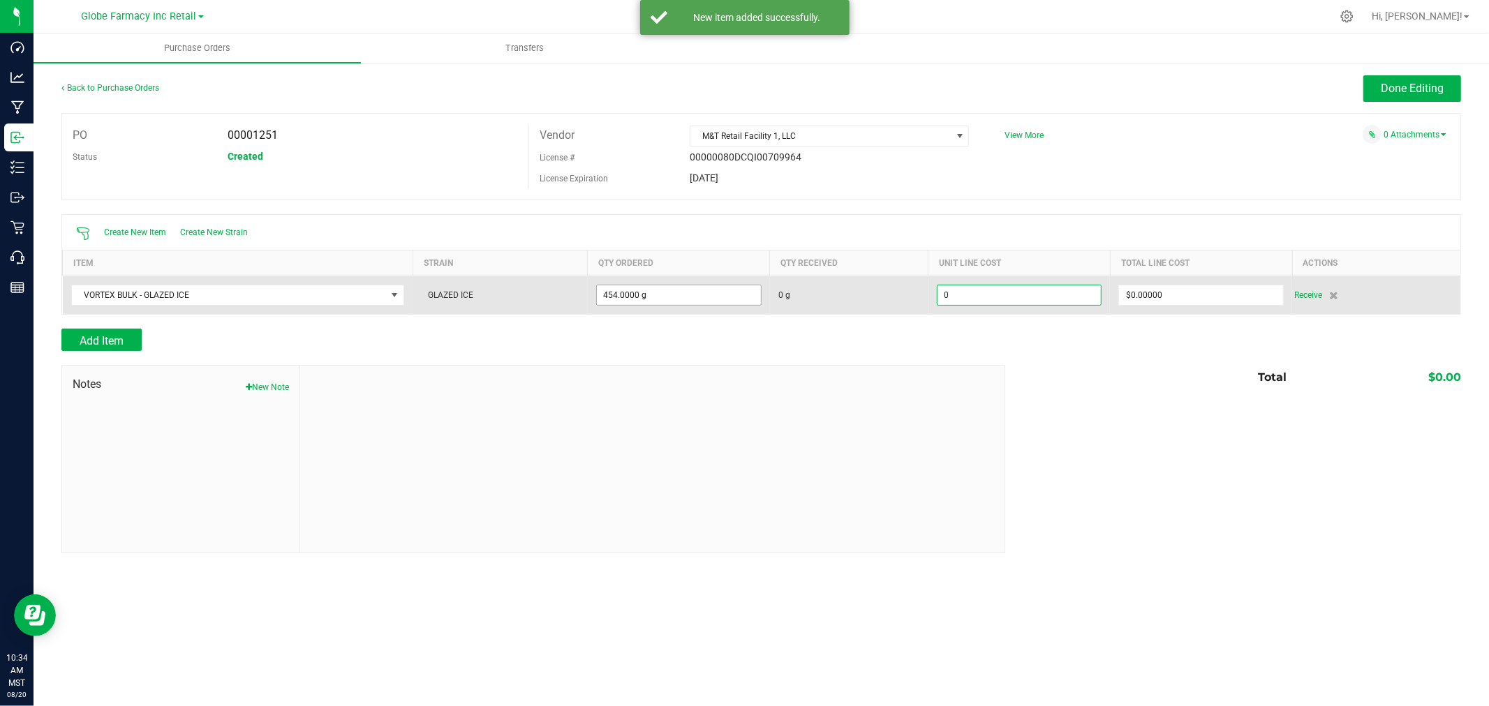
type input "$0.00000"
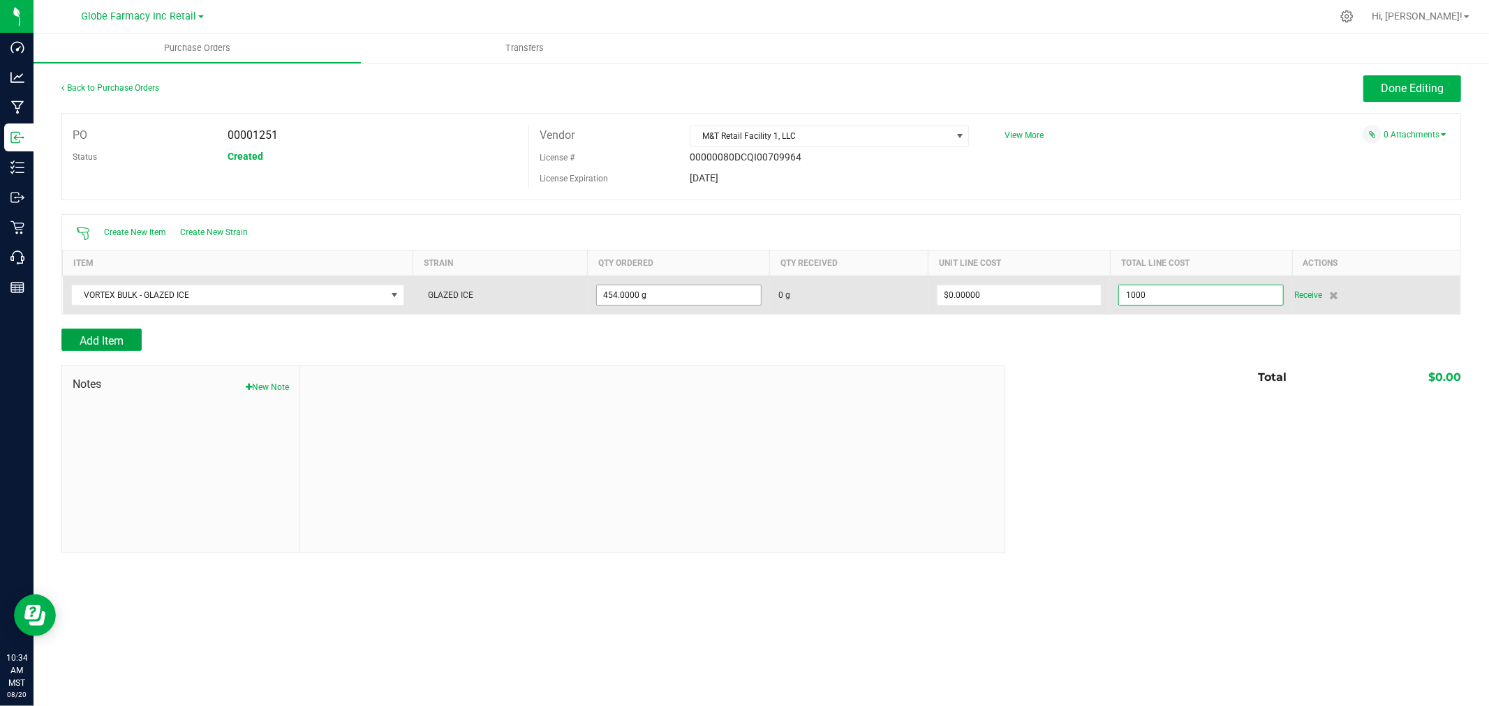
type input "$1,000.00000"
type input "454"
type input "$2.20264"
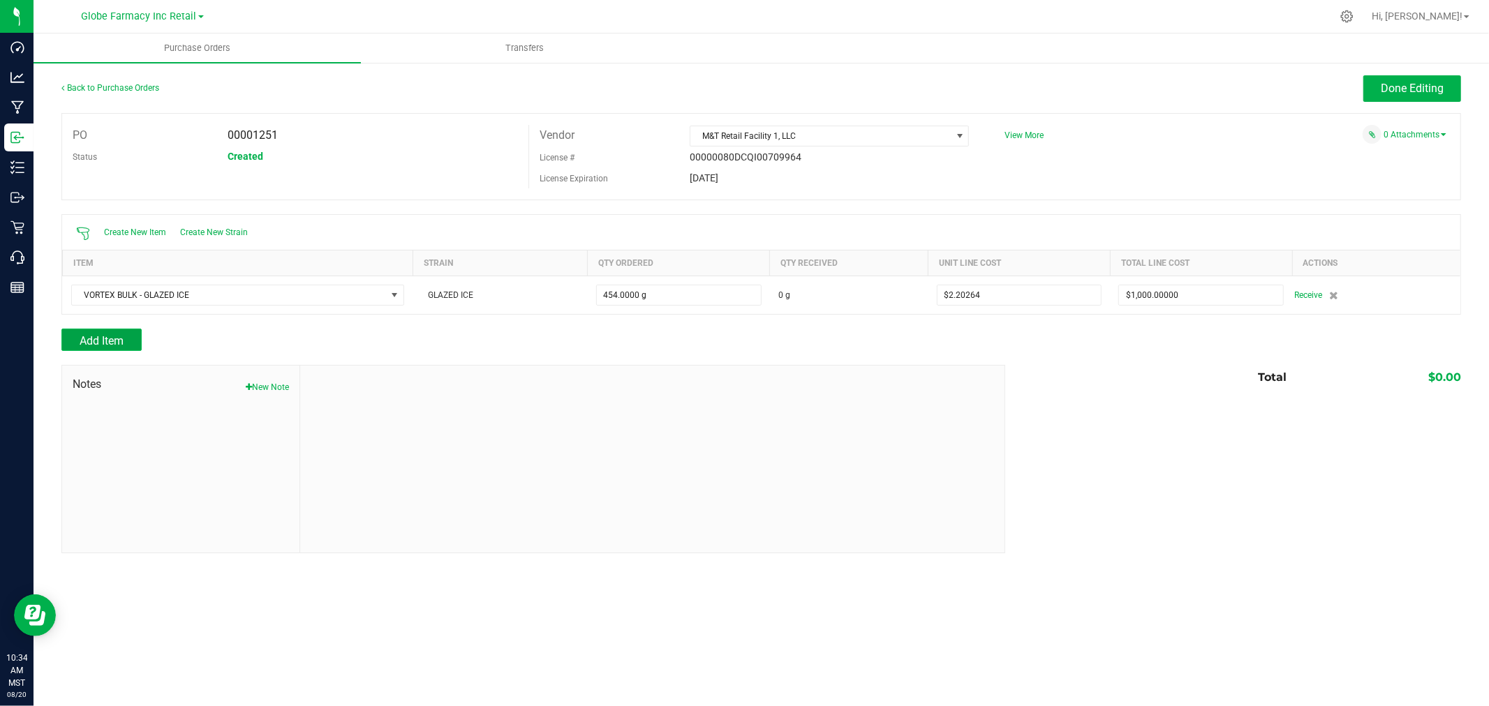
click at [110, 339] on span "Add Item" at bounding box center [102, 340] width 44 height 13
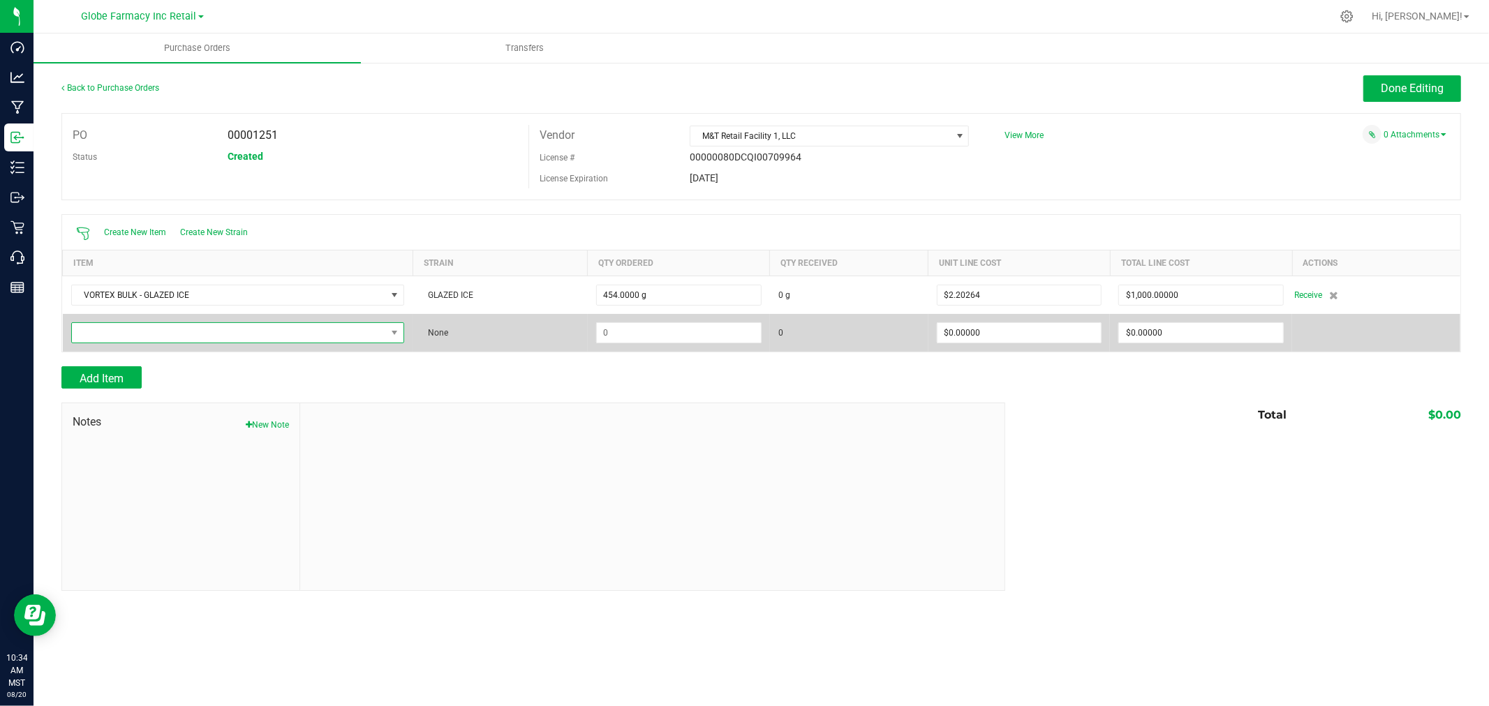
click at [115, 336] on span "NO DATA FOUND" at bounding box center [229, 333] width 315 height 20
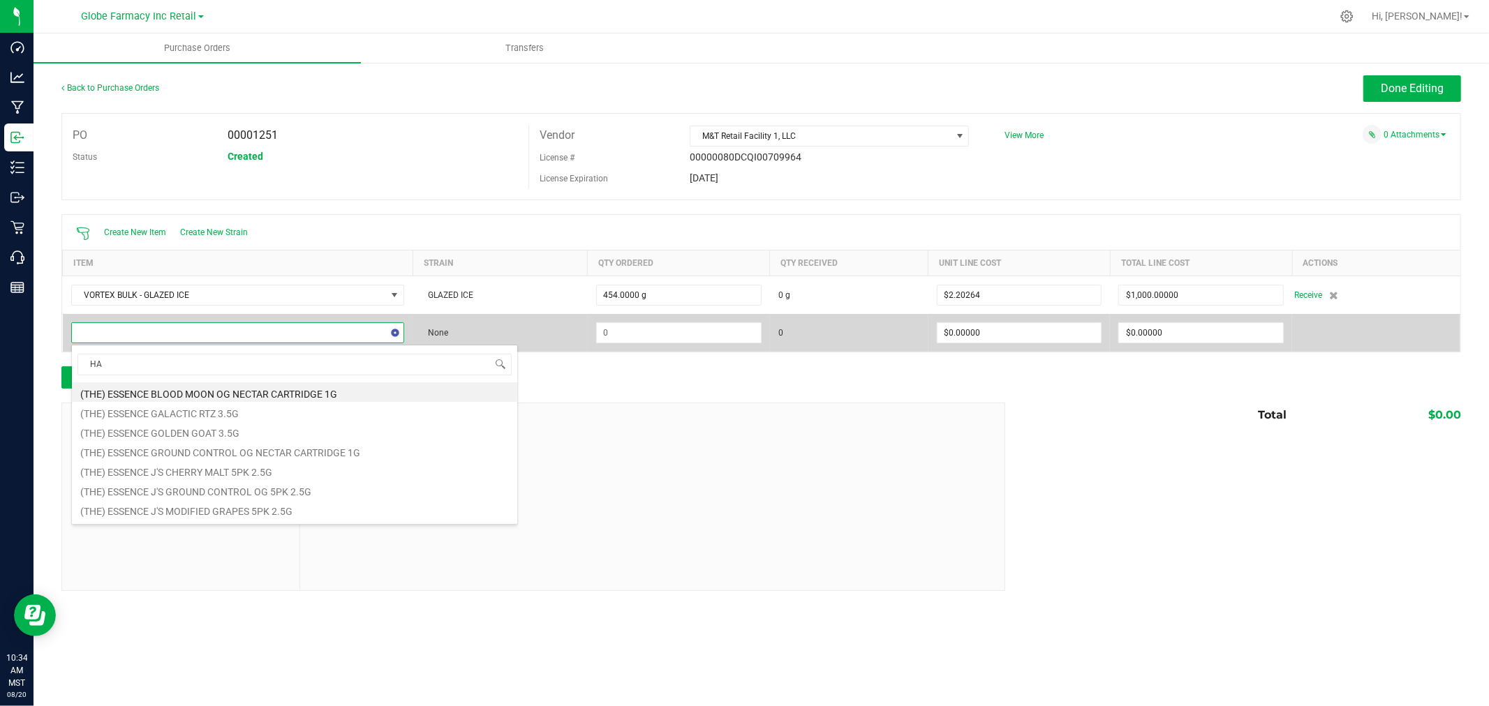
type input "H"
type input "VORTEX"
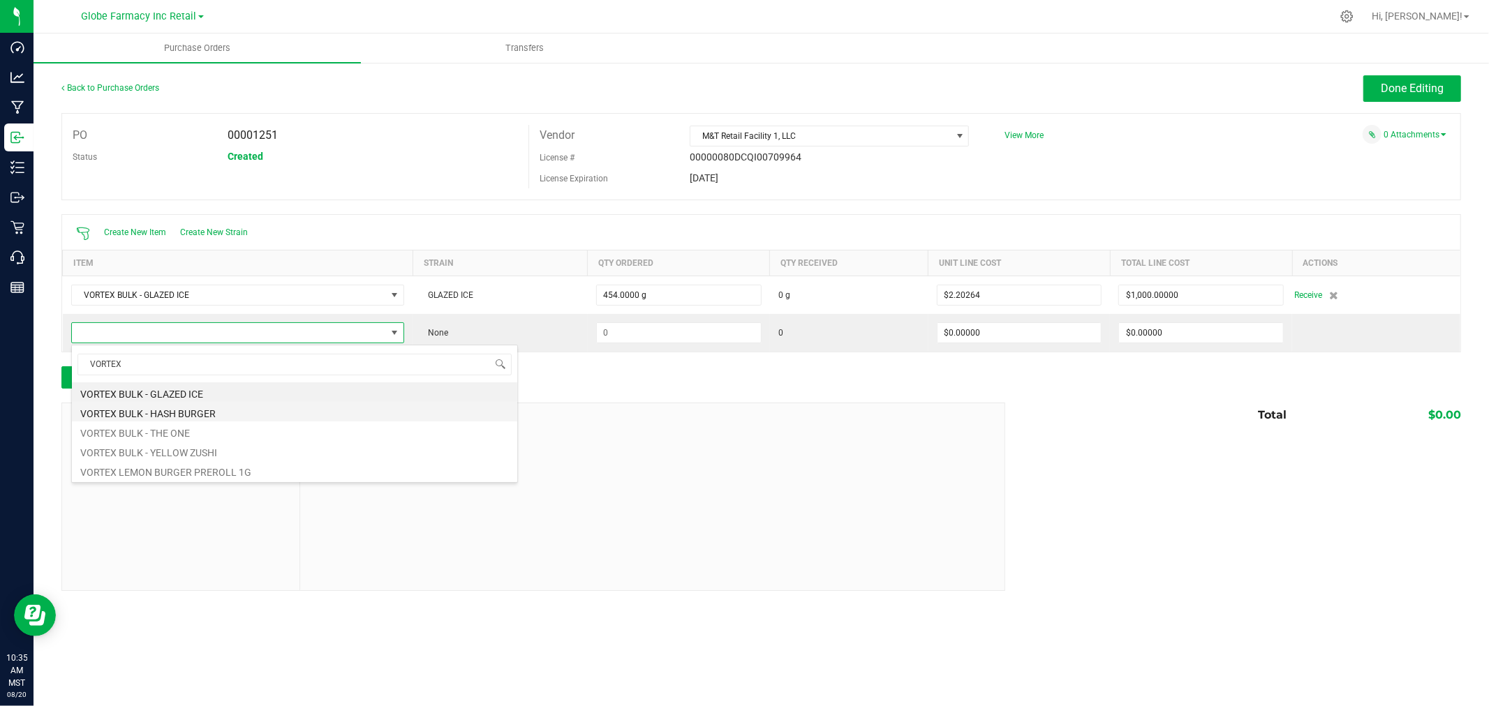
click at [180, 410] on li "VORTEX BULK - HASH BURGER" at bounding box center [294, 412] width 445 height 20
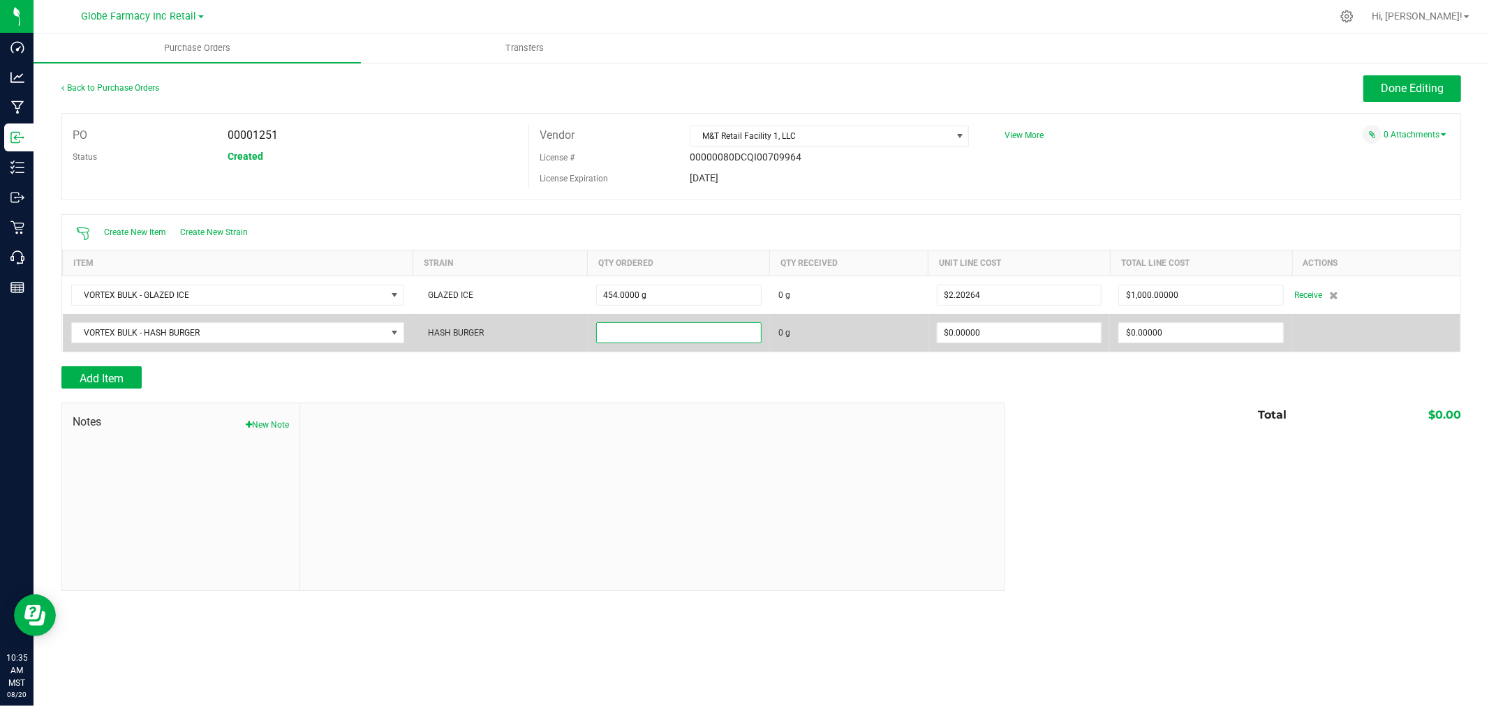
click at [687, 340] on input at bounding box center [679, 333] width 164 height 20
type input "454.0000 g"
type input "$0.00000"
type input "$1,000.00000"
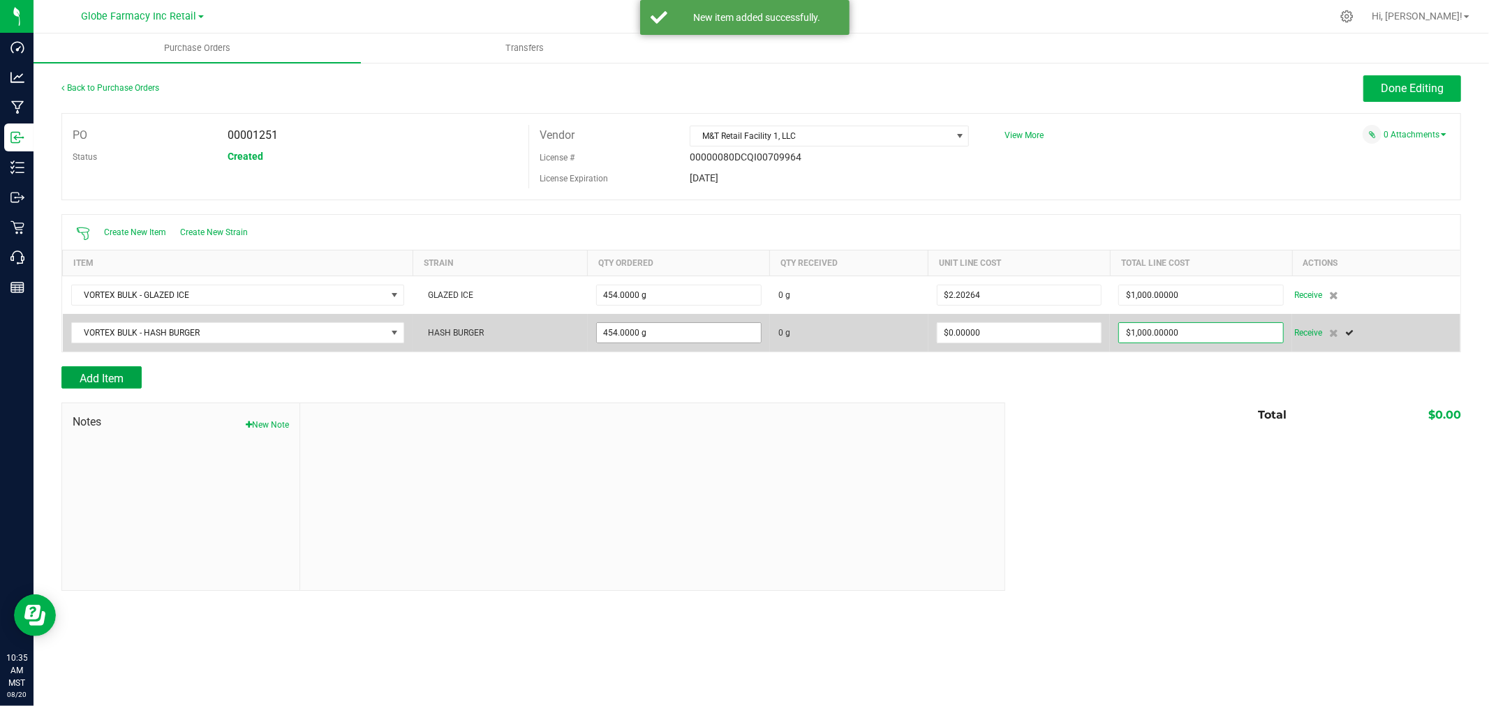
type input "454"
type input "$2.20264"
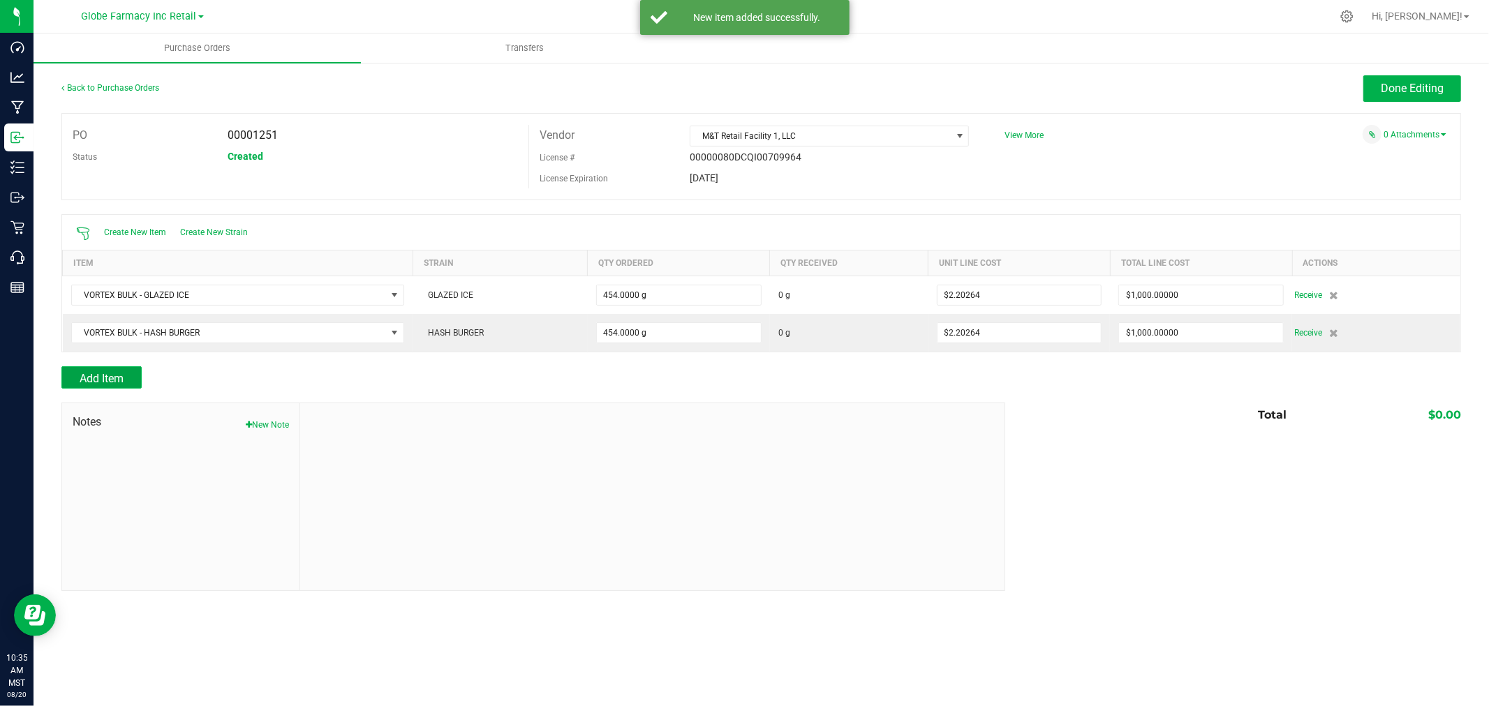
click at [107, 381] on span "Add Item" at bounding box center [102, 378] width 44 height 13
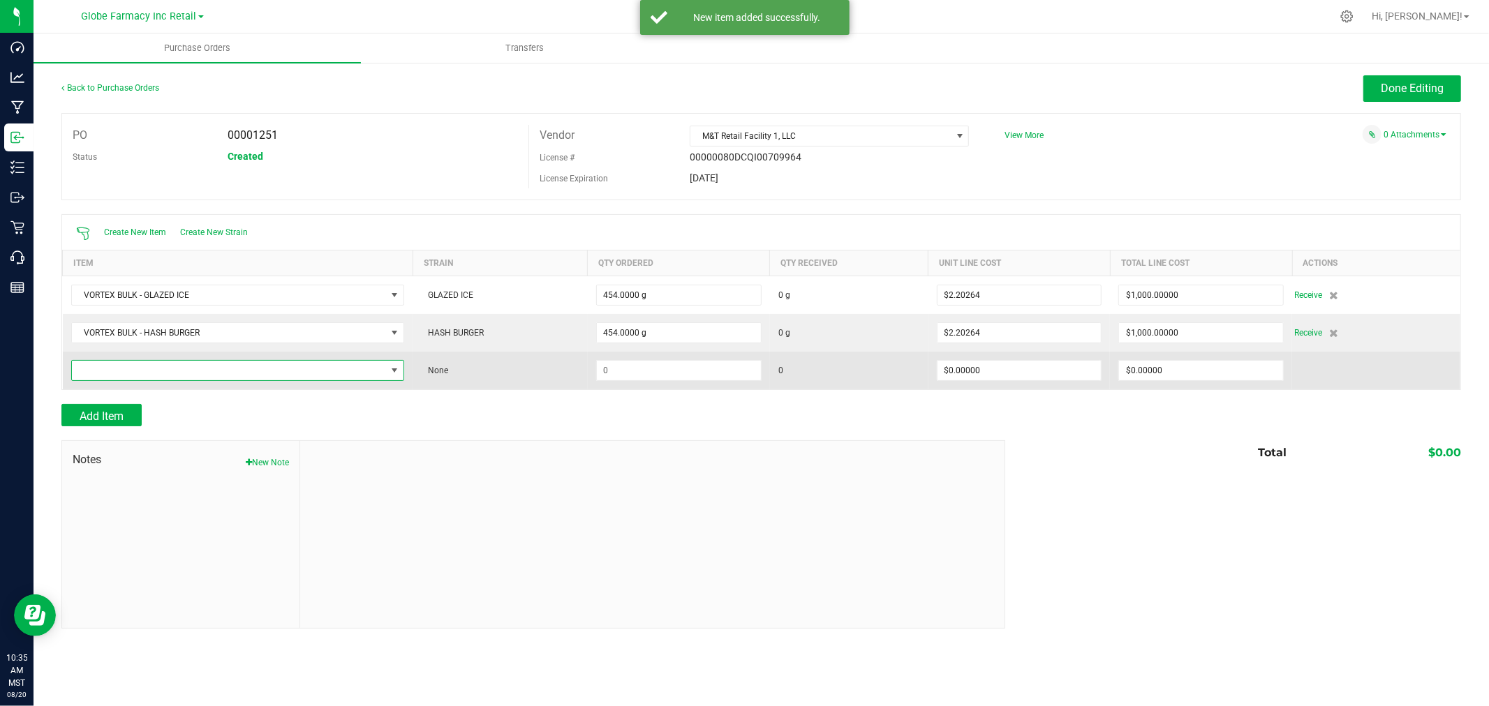
click at [110, 375] on span "NO DATA FOUND" at bounding box center [229, 371] width 315 height 20
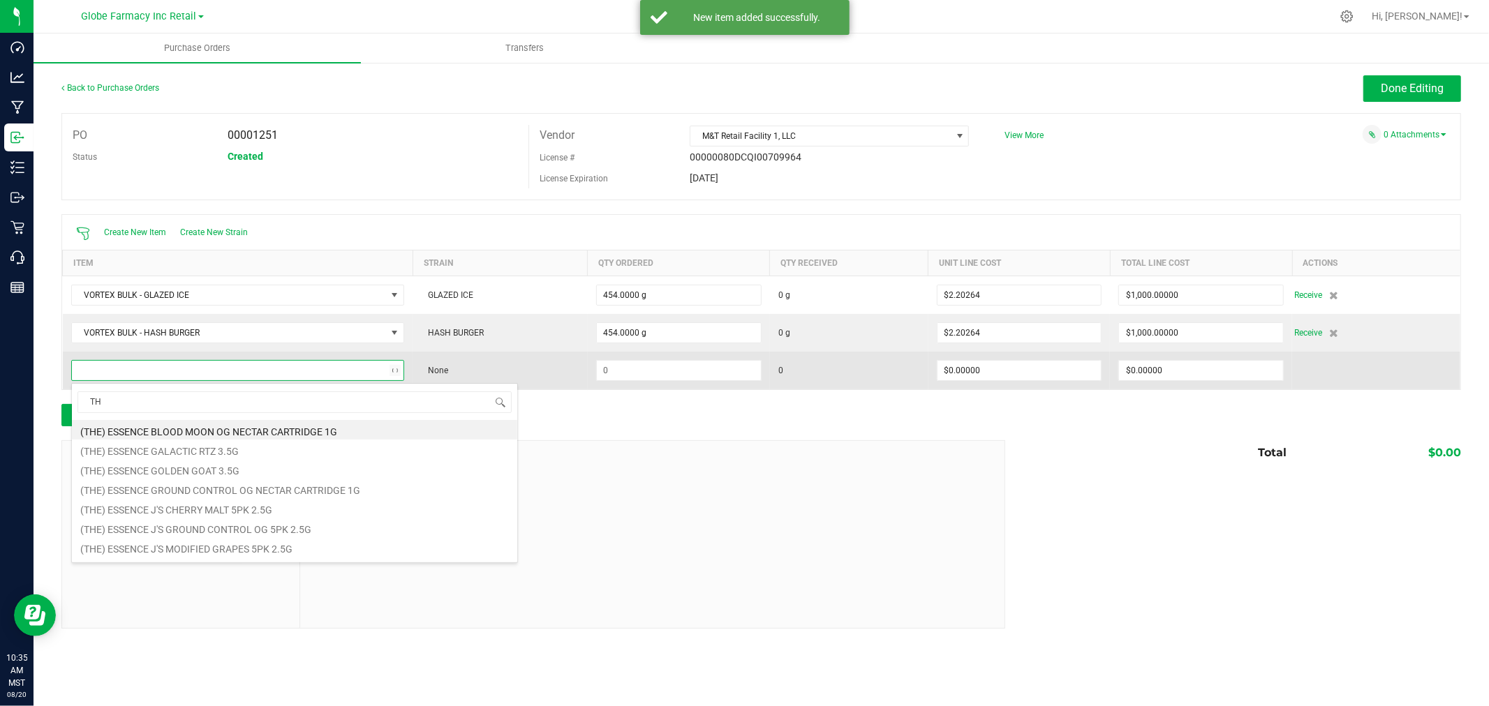
type input "T"
type input "VORTEX"
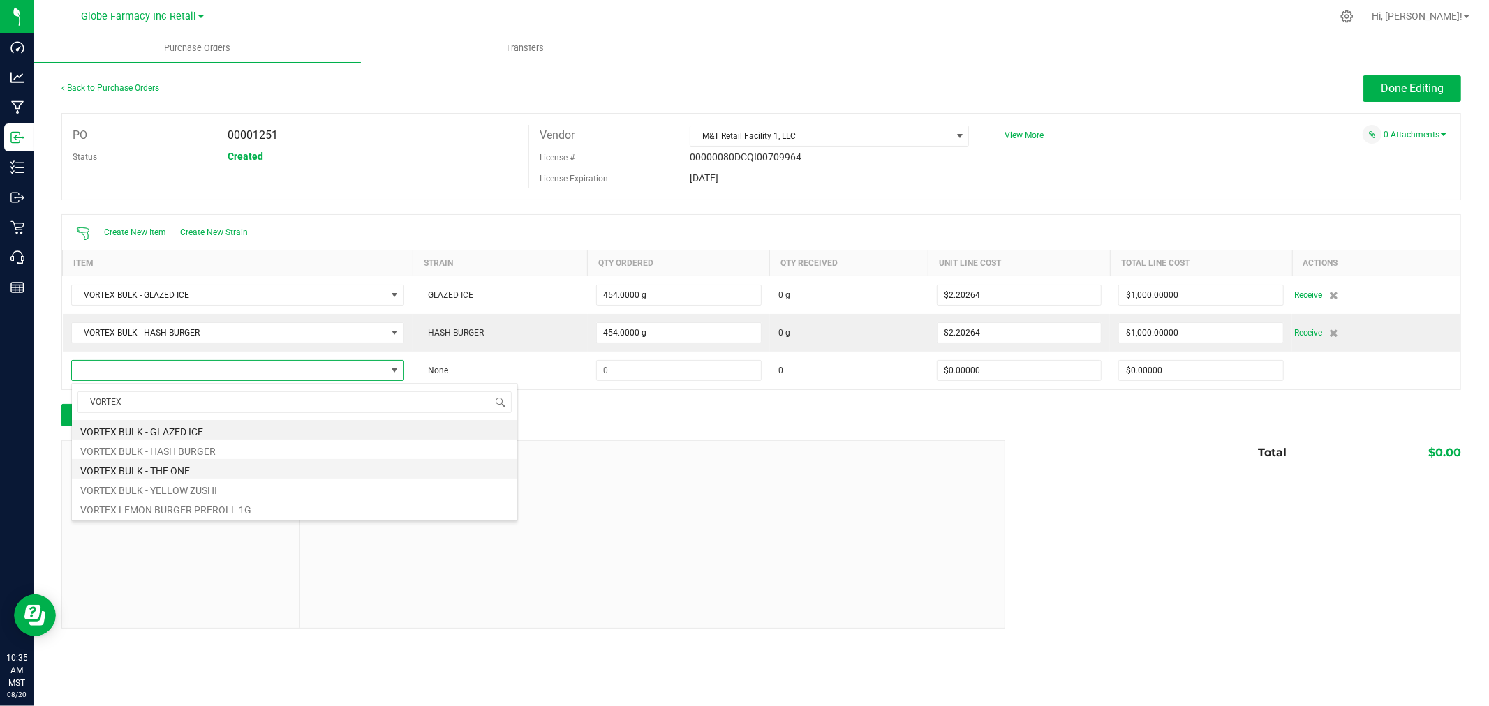
click at [180, 470] on li "VORTEX BULK - THE ONE" at bounding box center [294, 469] width 445 height 20
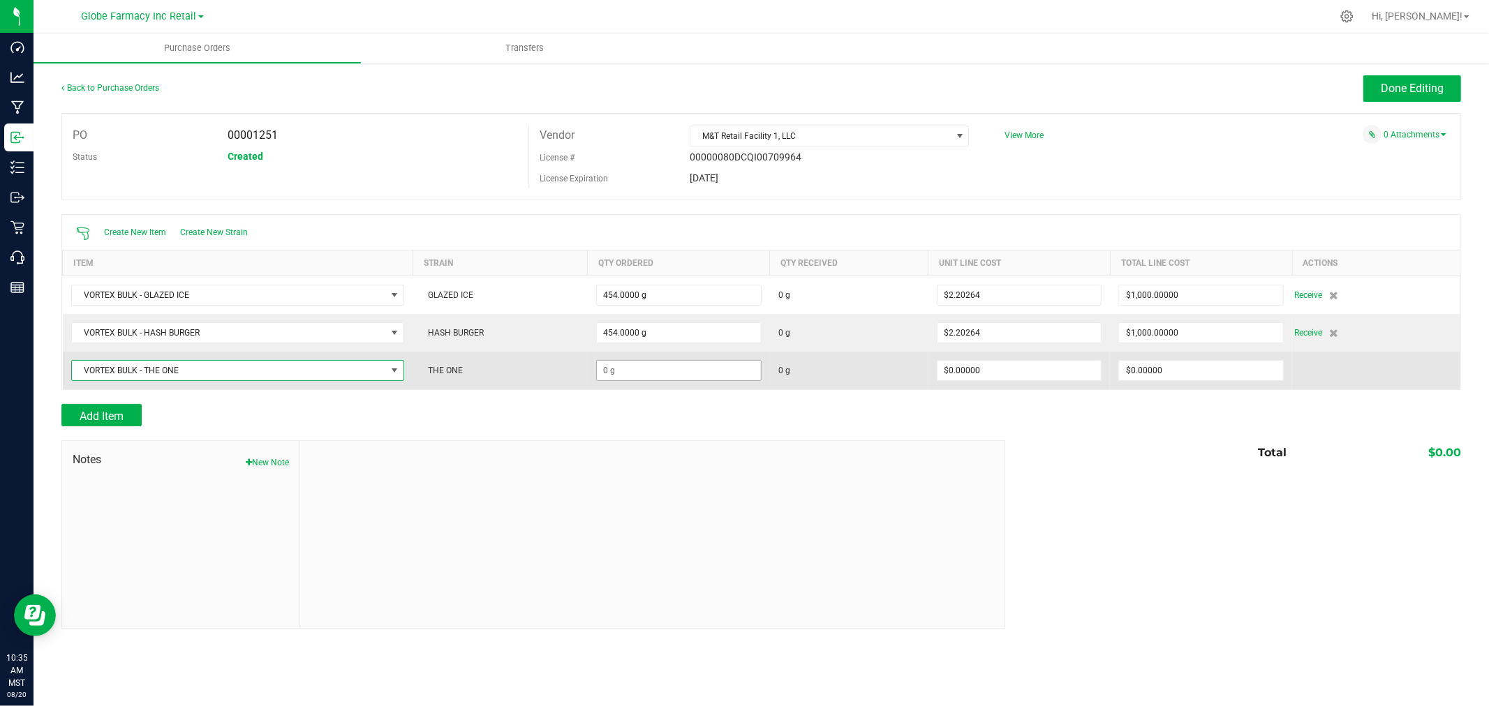
click at [689, 361] on td at bounding box center [679, 371] width 182 height 38
click at [688, 362] on input at bounding box center [679, 371] width 164 height 20
type input "454.0000 g"
type input "$0.00000"
type input "$1,000.00000"
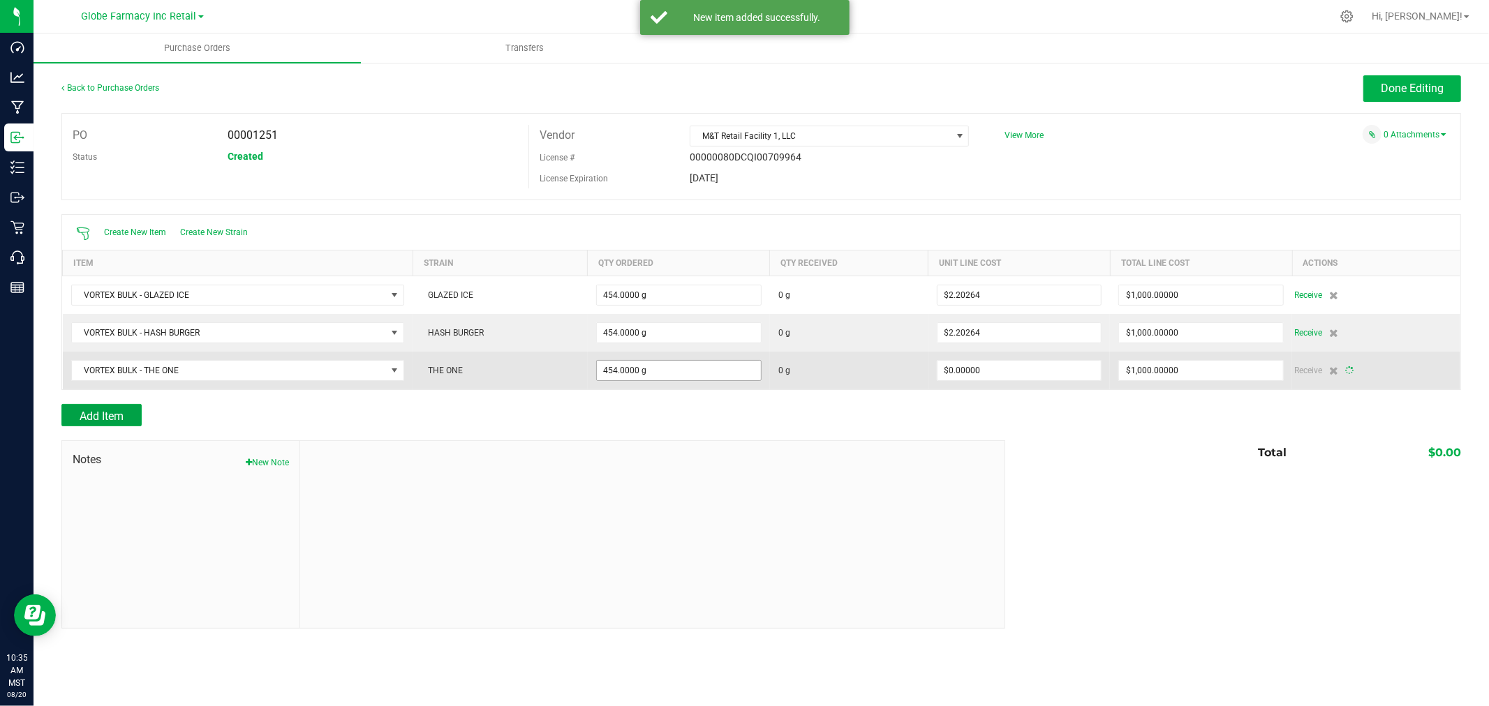
type input "454"
type input "$2.20264"
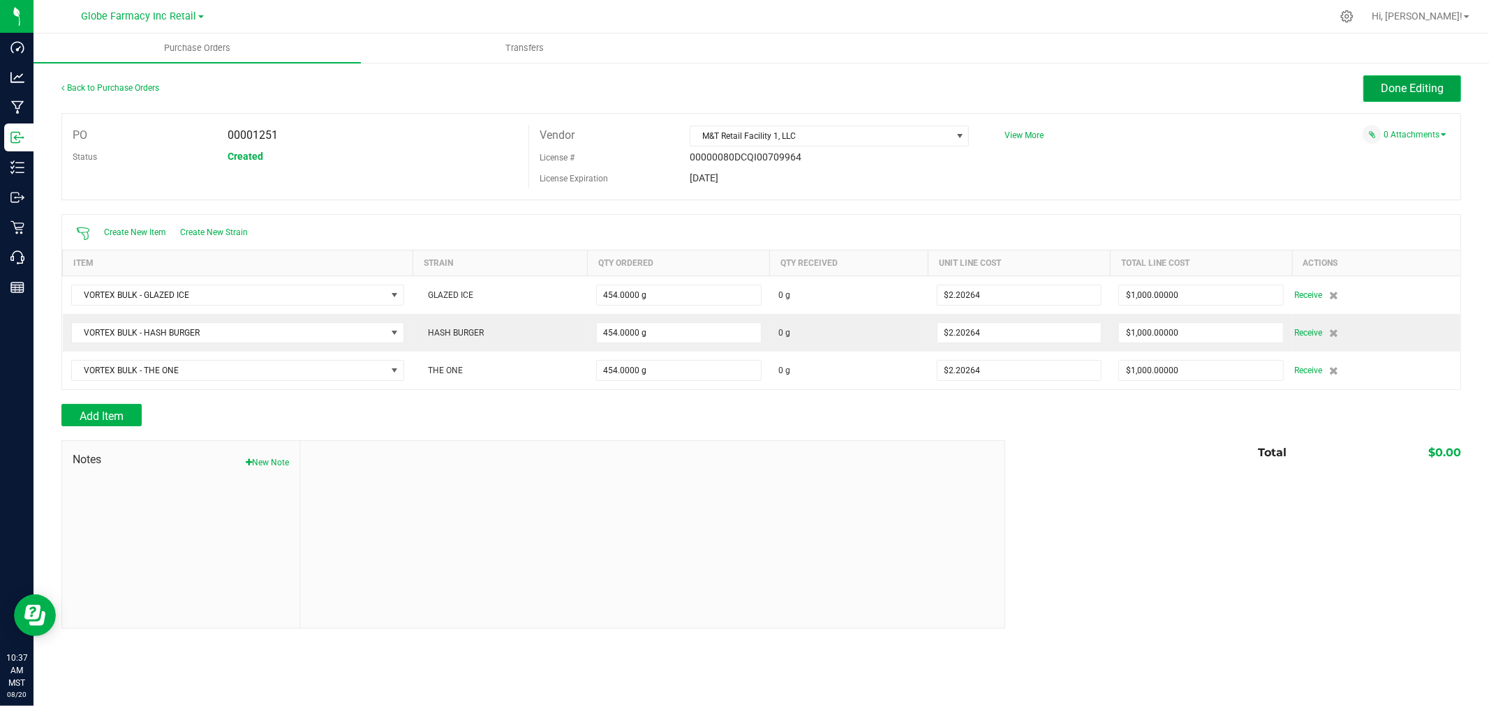
click at [1429, 85] on span "Done Editing" at bounding box center [1411, 88] width 63 height 13
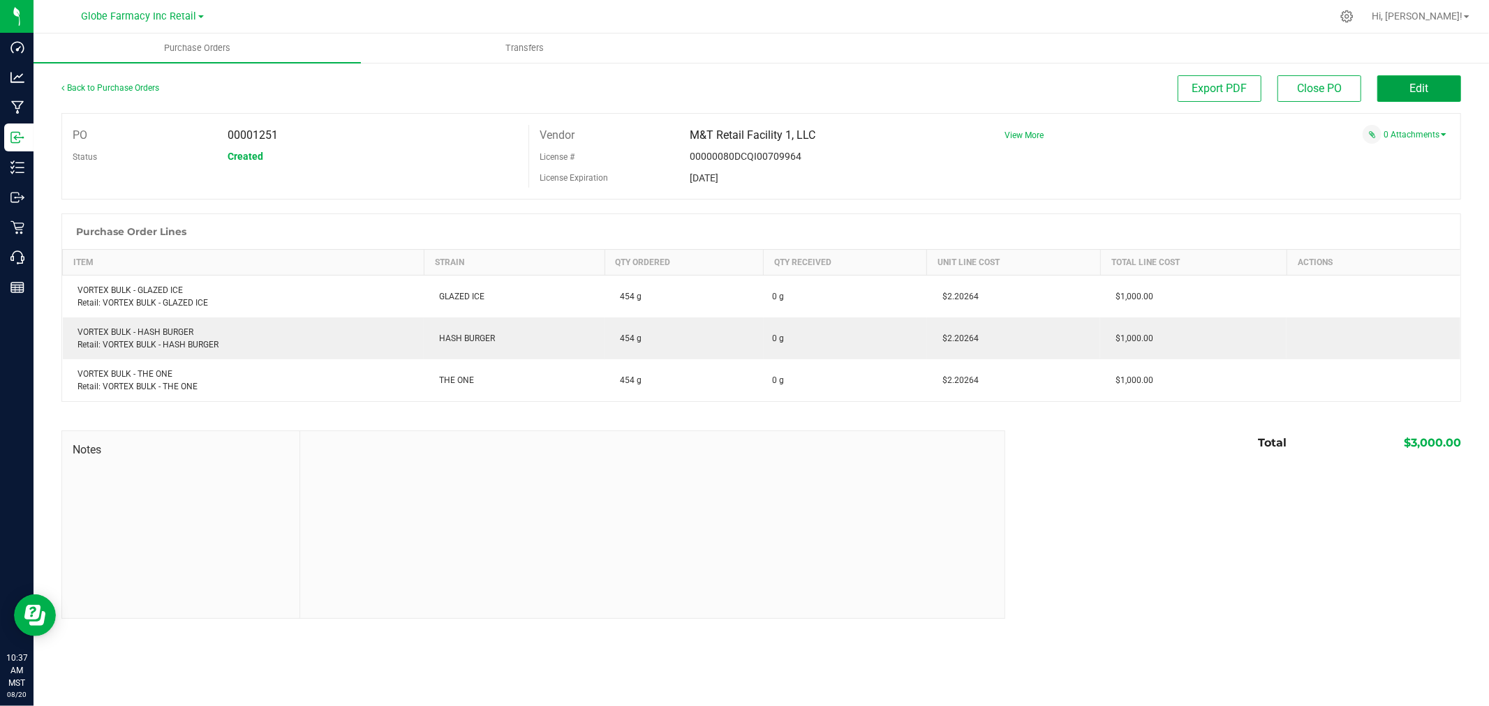
click at [1415, 88] on span "Edit" at bounding box center [1419, 88] width 19 height 13
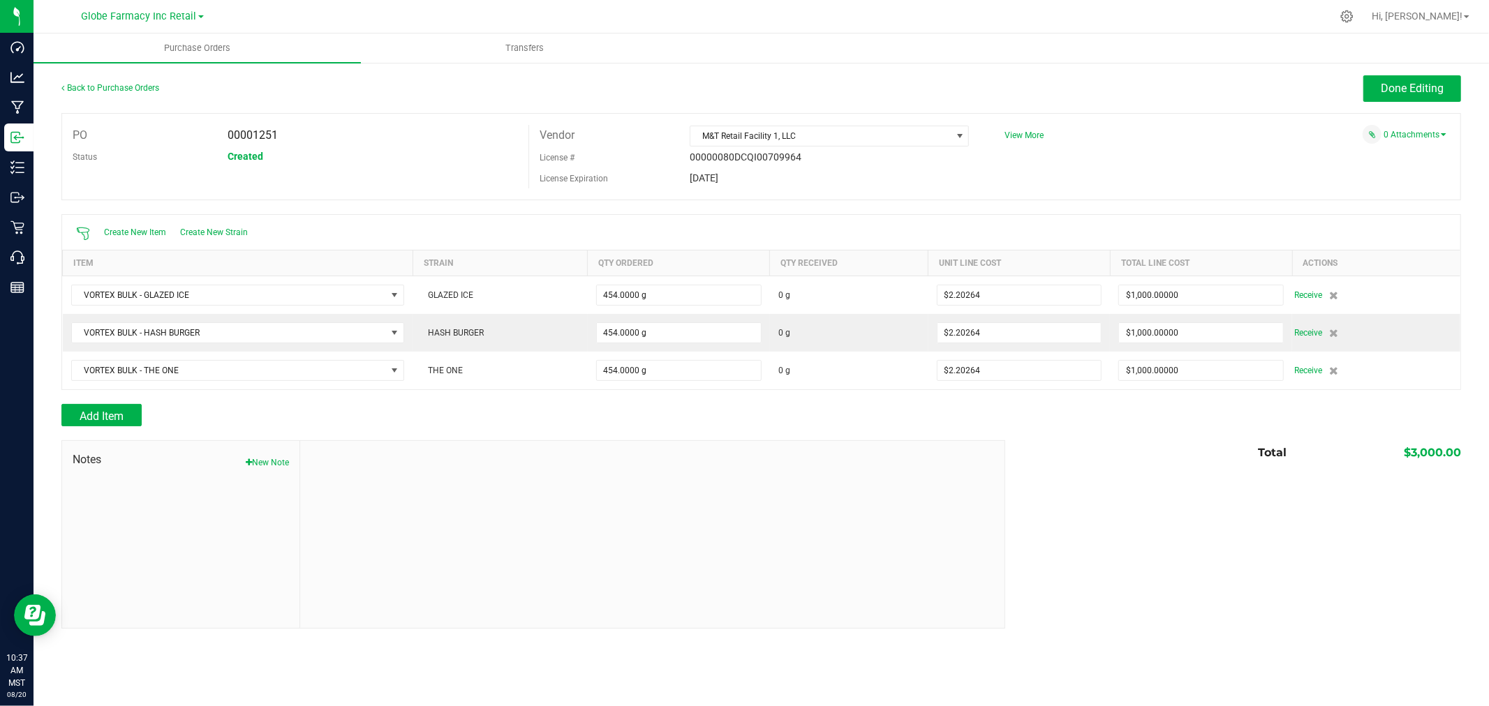
click at [120, 431] on div at bounding box center [760, 433] width 1399 height 14
click at [121, 417] on span "Add Item" at bounding box center [102, 416] width 44 height 13
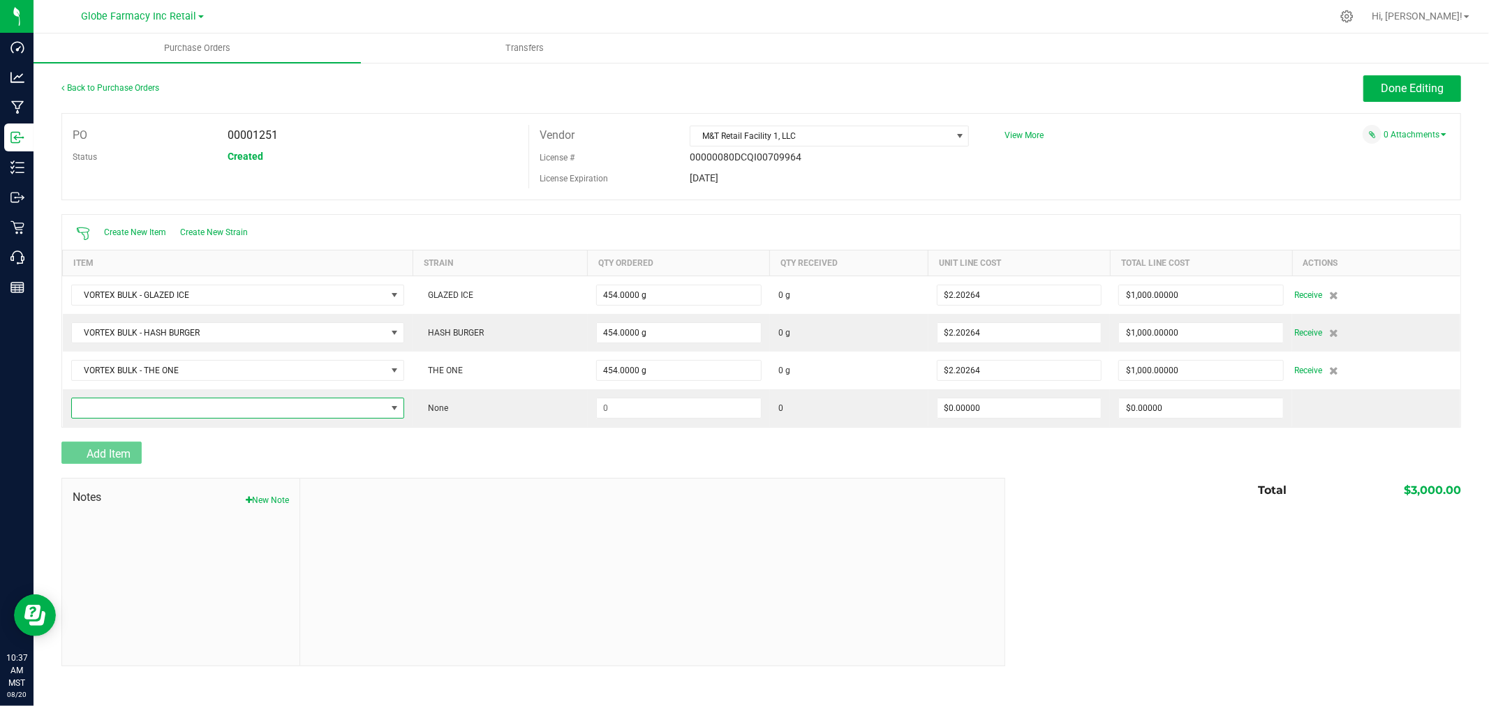
click at [128, 409] on span "NO DATA FOUND" at bounding box center [229, 408] width 315 height 20
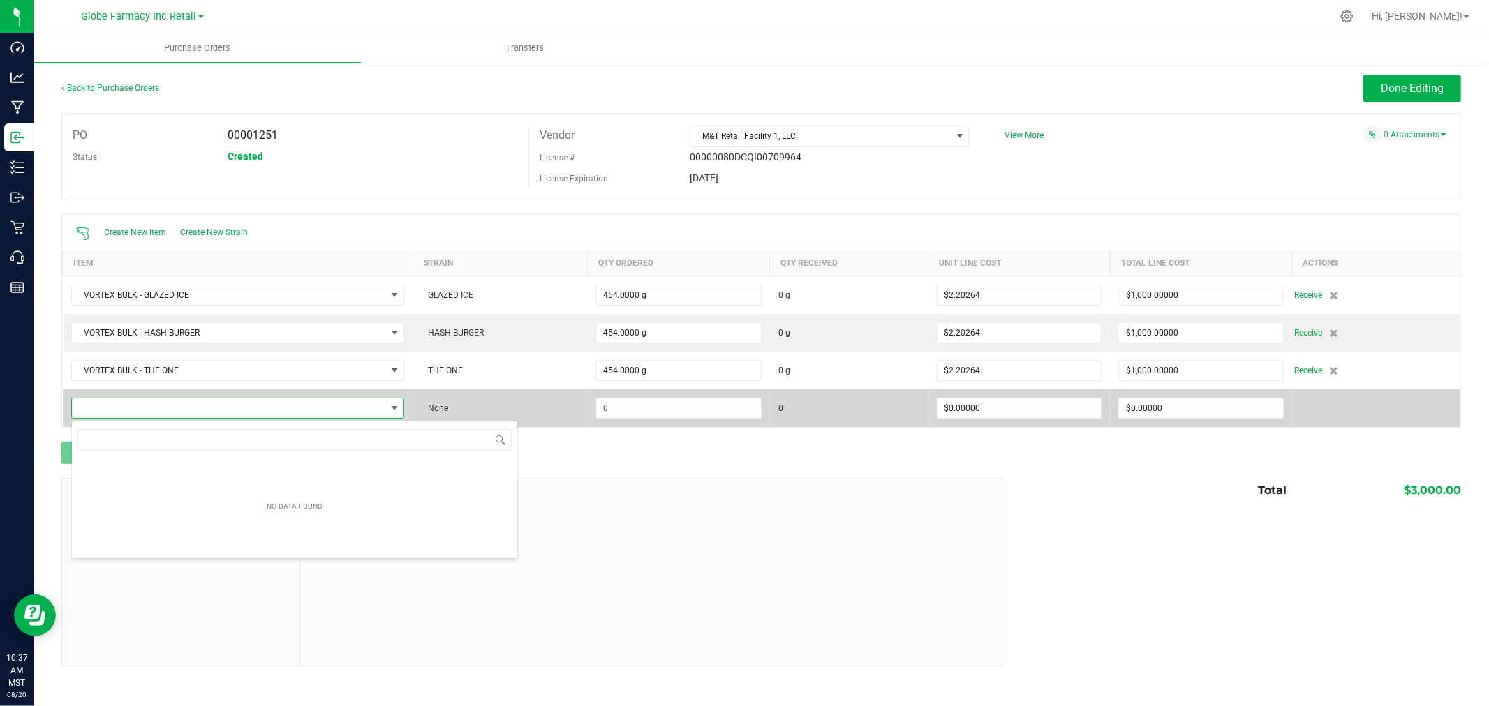
scroll to position [21, 334]
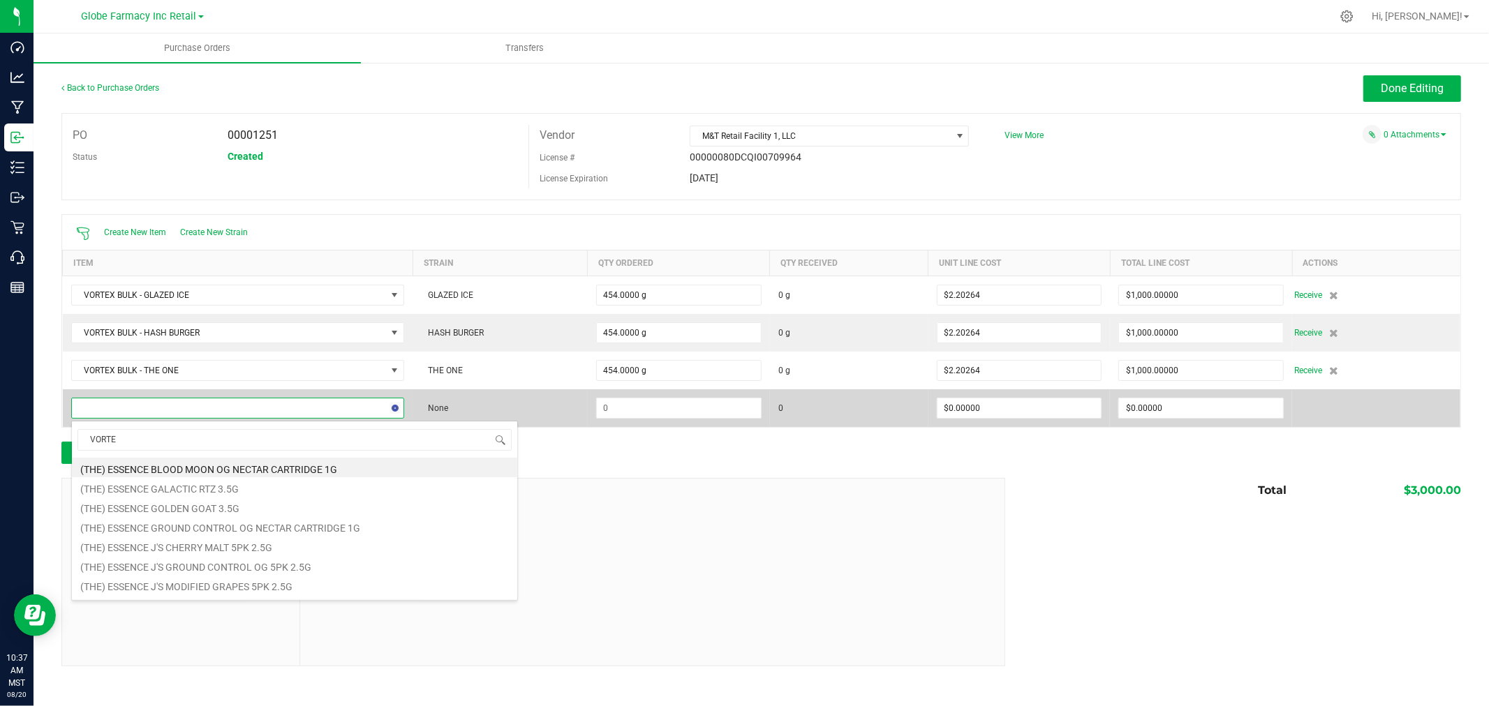
type input "VORTEX"
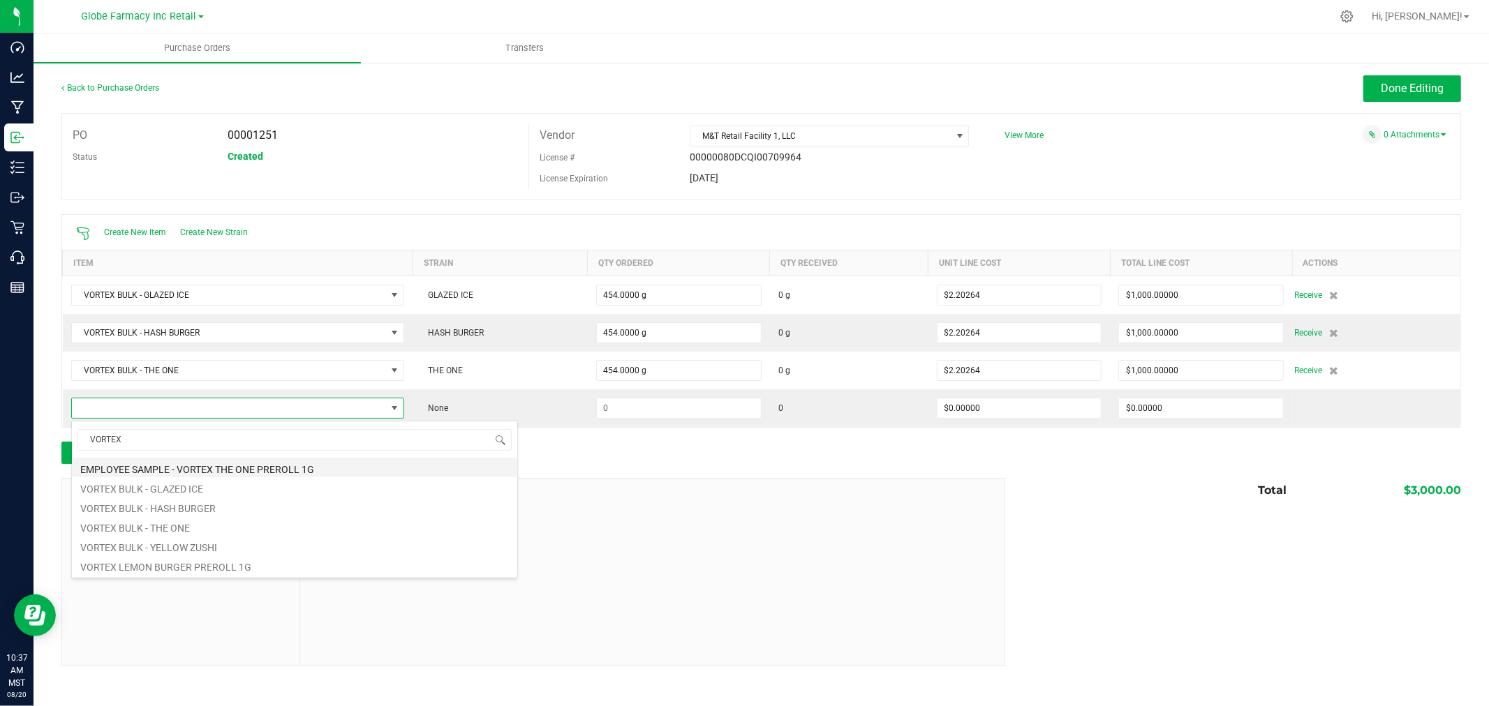
click at [218, 471] on li "EMPLOYEE SAMPLE - VORTEX THE ONE PREROLL 1G" at bounding box center [294, 468] width 445 height 20
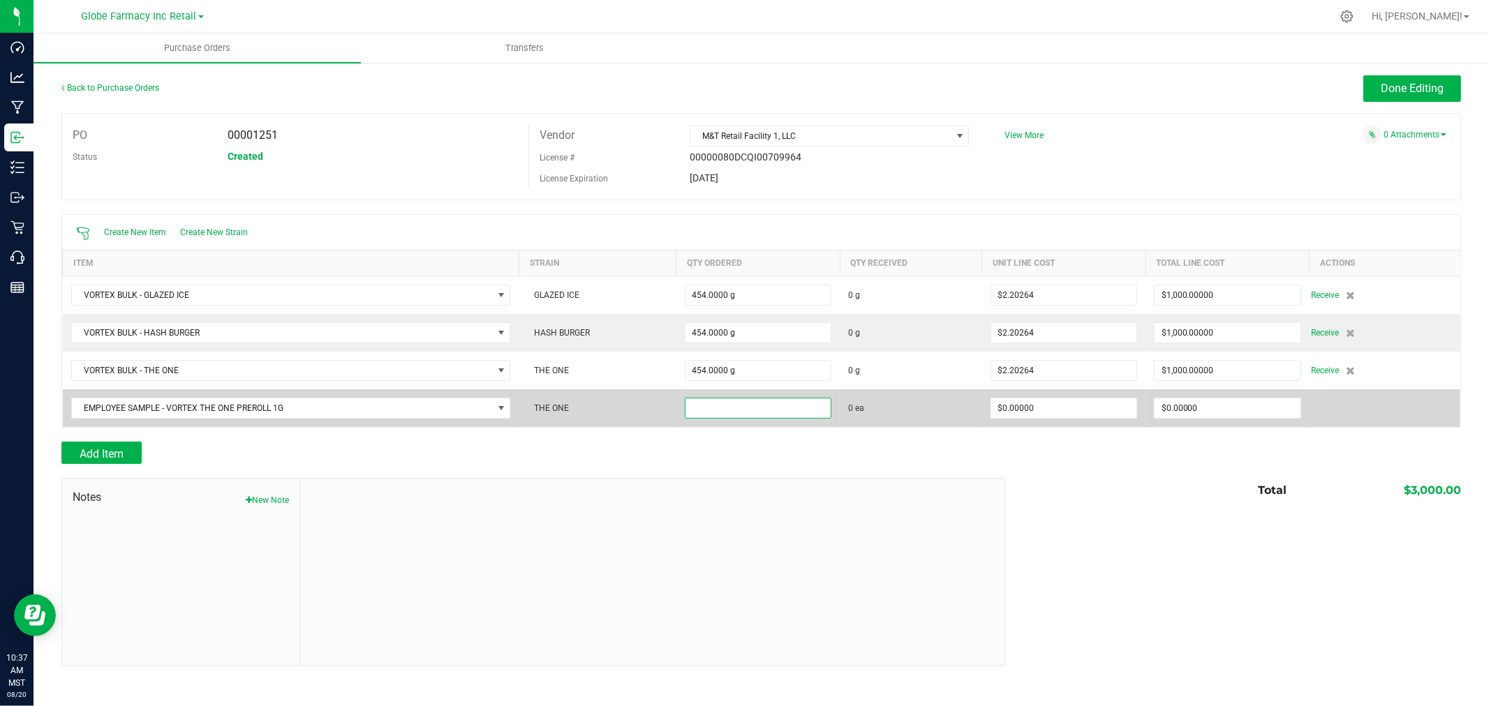
click at [759, 412] on input at bounding box center [757, 408] width 145 height 20
type input "70 ea"
type input "$0.00000"
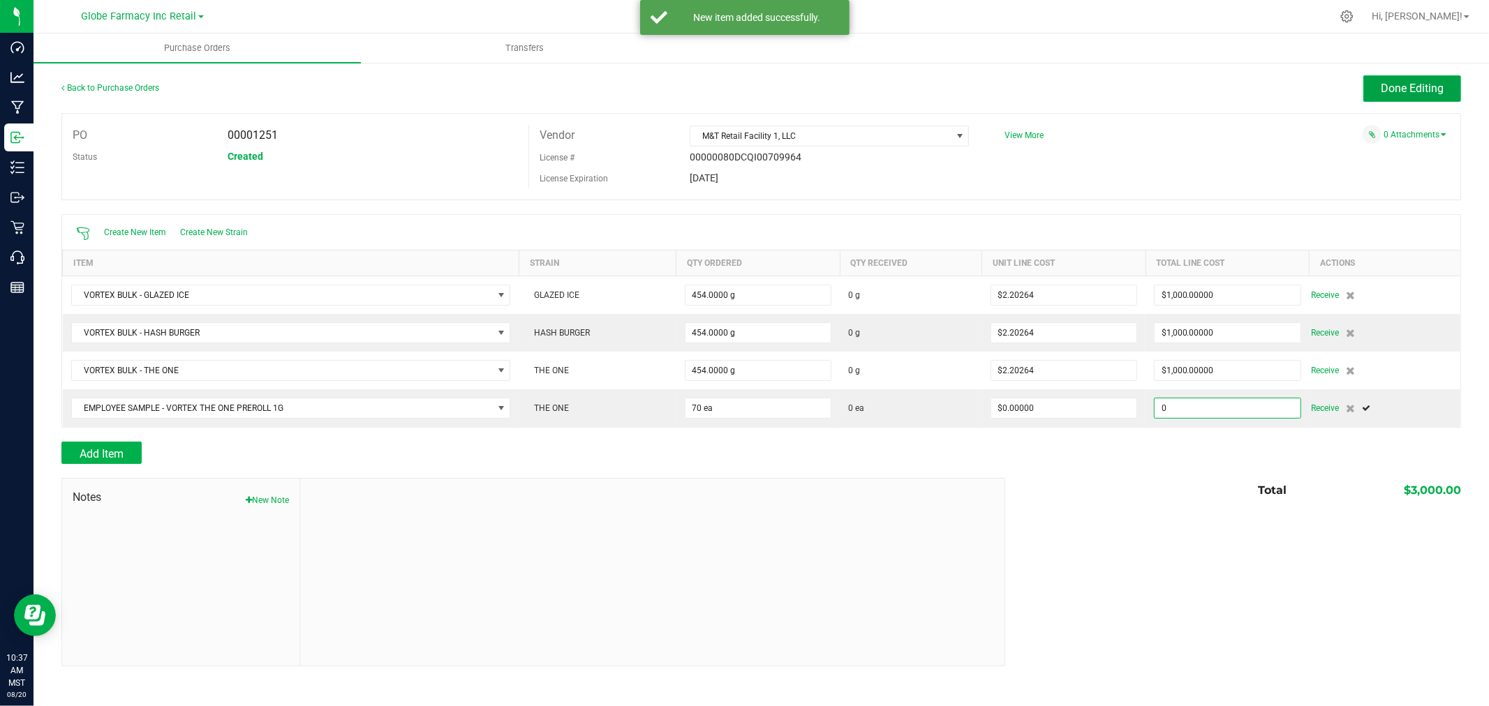
type input "$0.00000"
click at [1433, 98] on button "Done Editing" at bounding box center [1412, 88] width 98 height 27
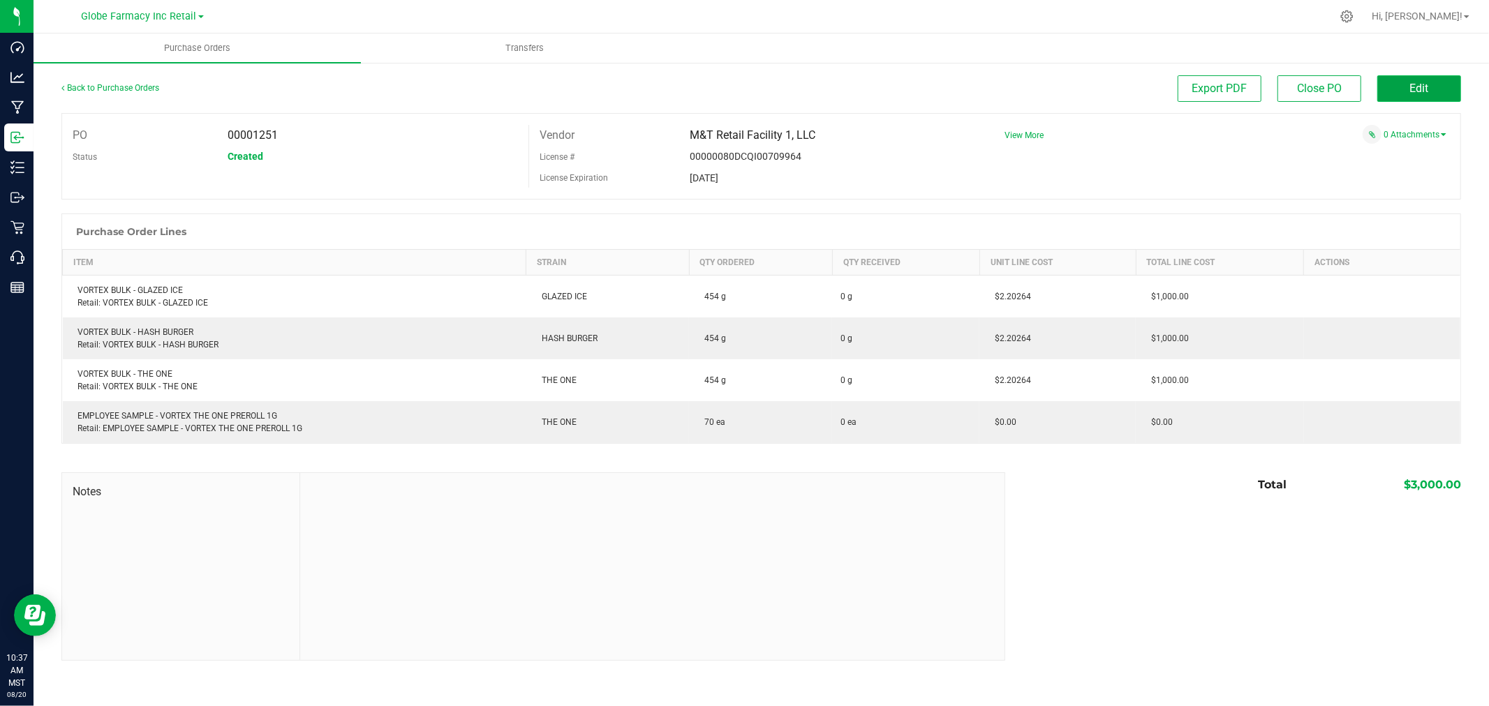
click at [1441, 81] on button "Edit" at bounding box center [1419, 88] width 84 height 27
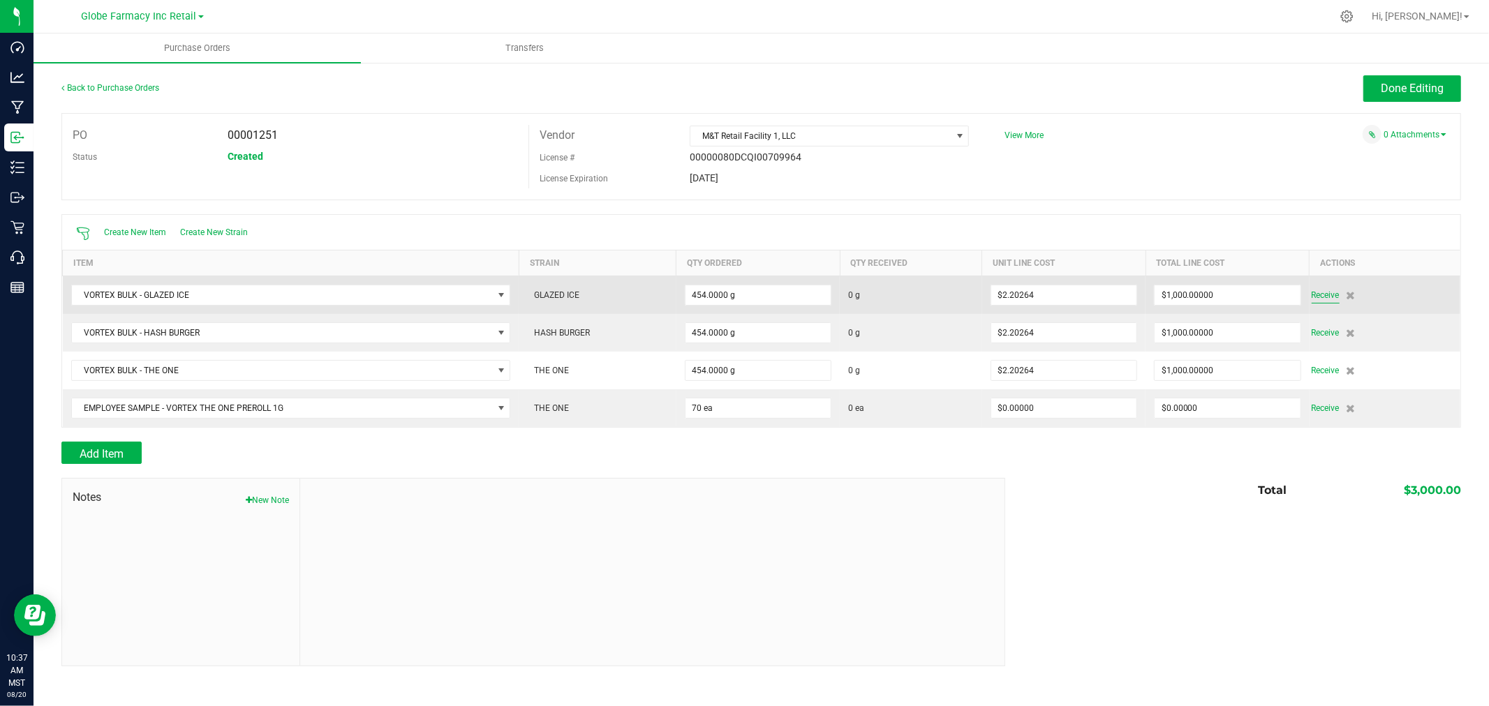
click at [1313, 297] on span "Receive" at bounding box center [1325, 295] width 28 height 17
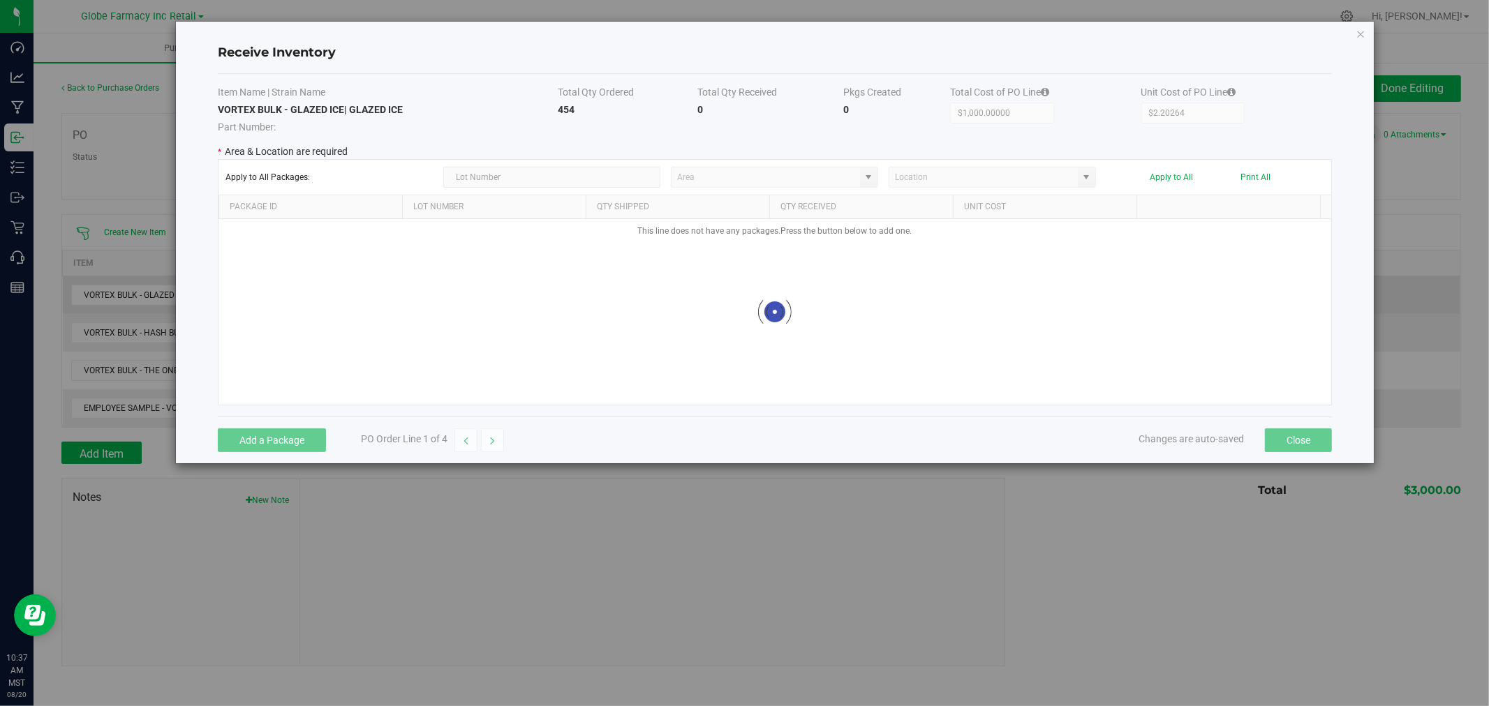
type input "Processing"
type input "Receiving"
click at [533, 177] on input "text" at bounding box center [552, 177] width 218 height 21
click at [572, 170] on input "text" at bounding box center [552, 177] width 218 height 21
paste input "250304GLZI-150"
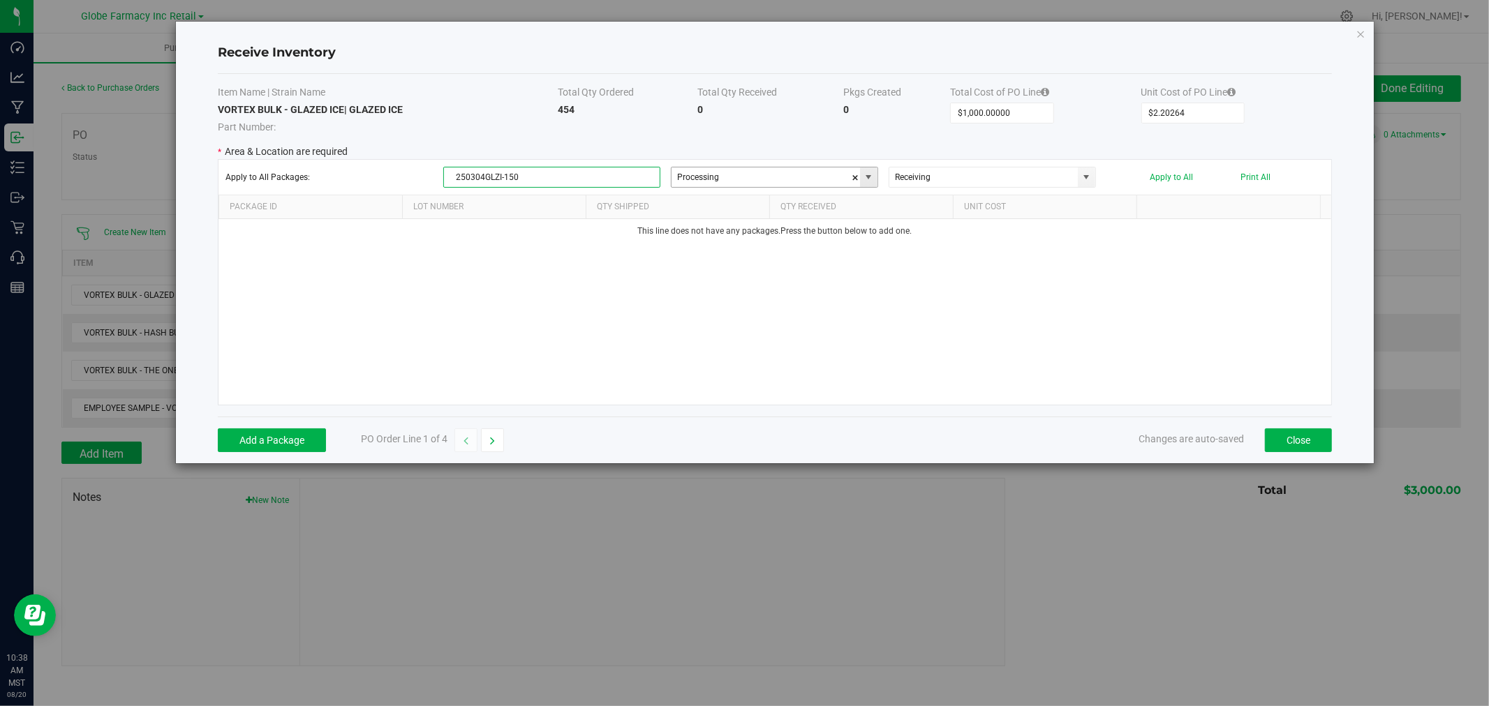
type input "250304GLZI-150"
click at [839, 170] on input "Processing" at bounding box center [765, 177] width 188 height 20
click at [877, 179] on span "Processing" at bounding box center [774, 177] width 207 height 21
click at [869, 177] on span at bounding box center [868, 177] width 11 height 11
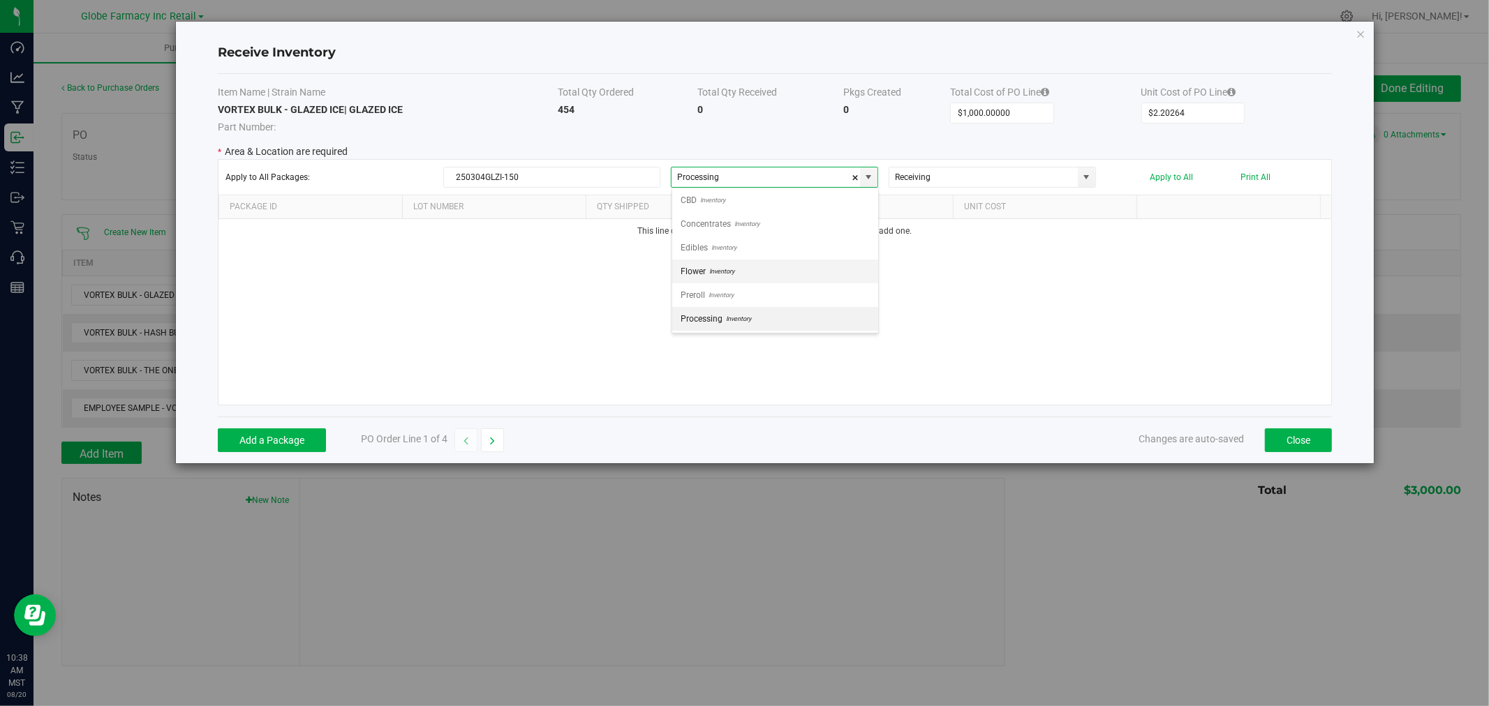
click at [694, 264] on span "Flower" at bounding box center [692, 271] width 25 height 21
type input "Flower"
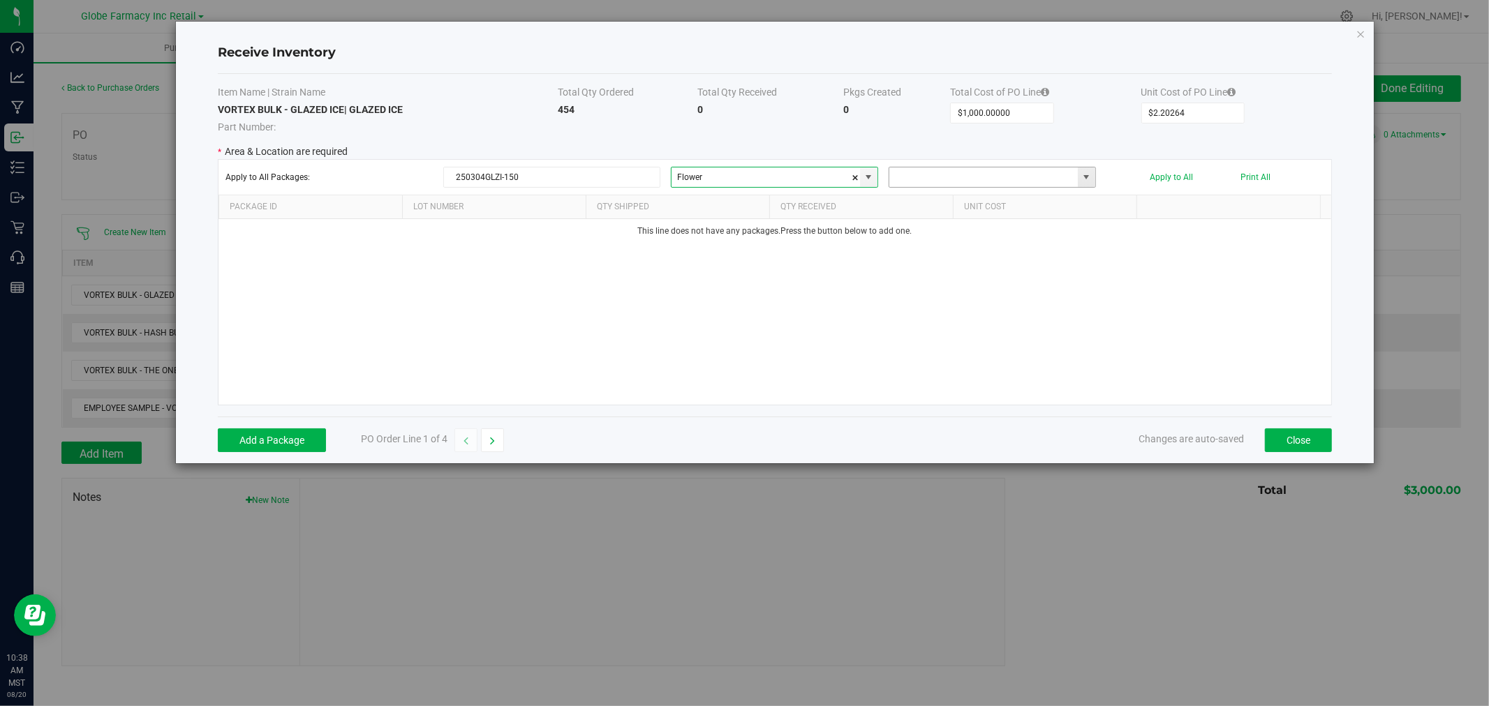
click at [1076, 177] on input at bounding box center [983, 177] width 188 height 20
click at [1085, 177] on span at bounding box center [1086, 177] width 11 height 11
click at [873, 174] on span at bounding box center [868, 177] width 11 height 11
click at [716, 269] on span "Processing" at bounding box center [701, 268] width 42 height 21
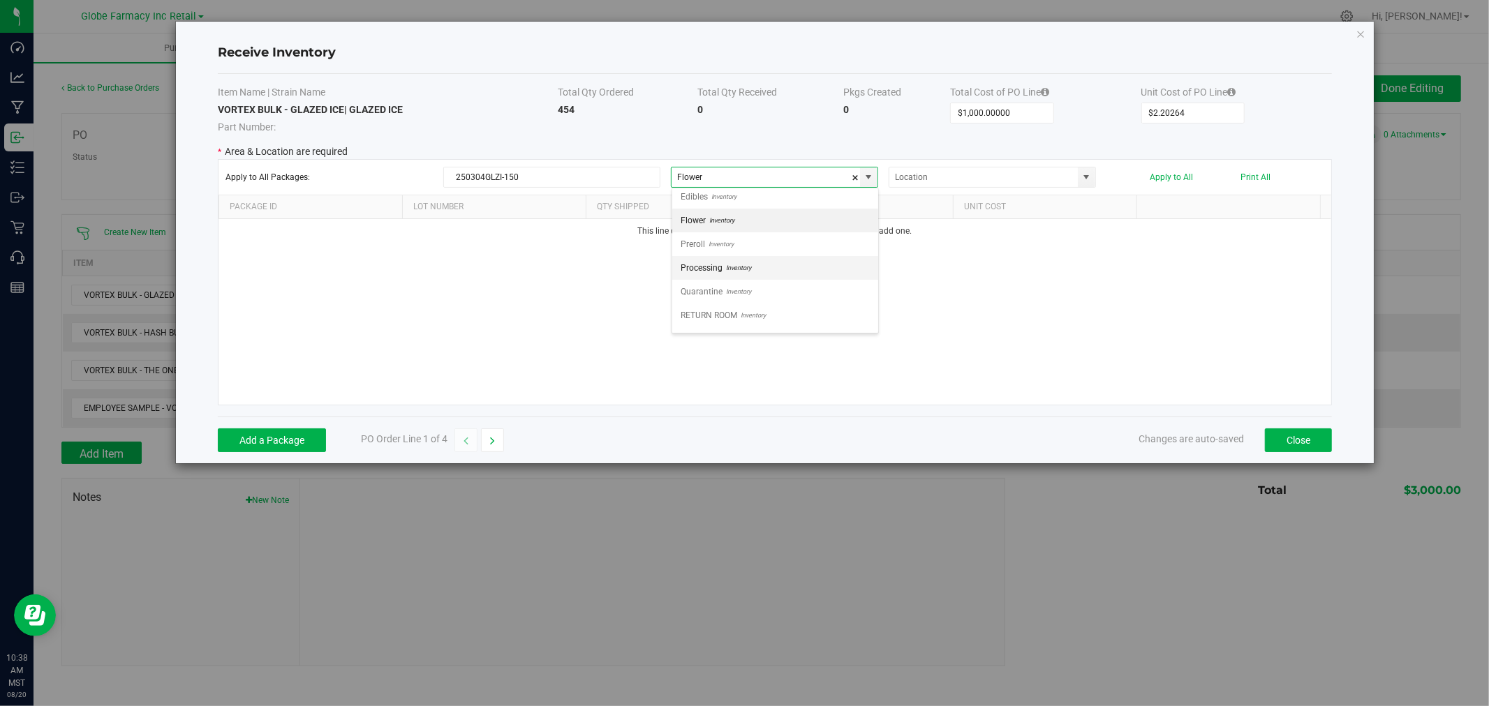
type input "Processing"
click at [1097, 178] on div "Apply to All Packages: 250304GLZI-150 Processing Apply to All Print All" at bounding box center [774, 177] width 1098 height 21
click at [1079, 175] on span at bounding box center [1086, 177] width 17 height 20
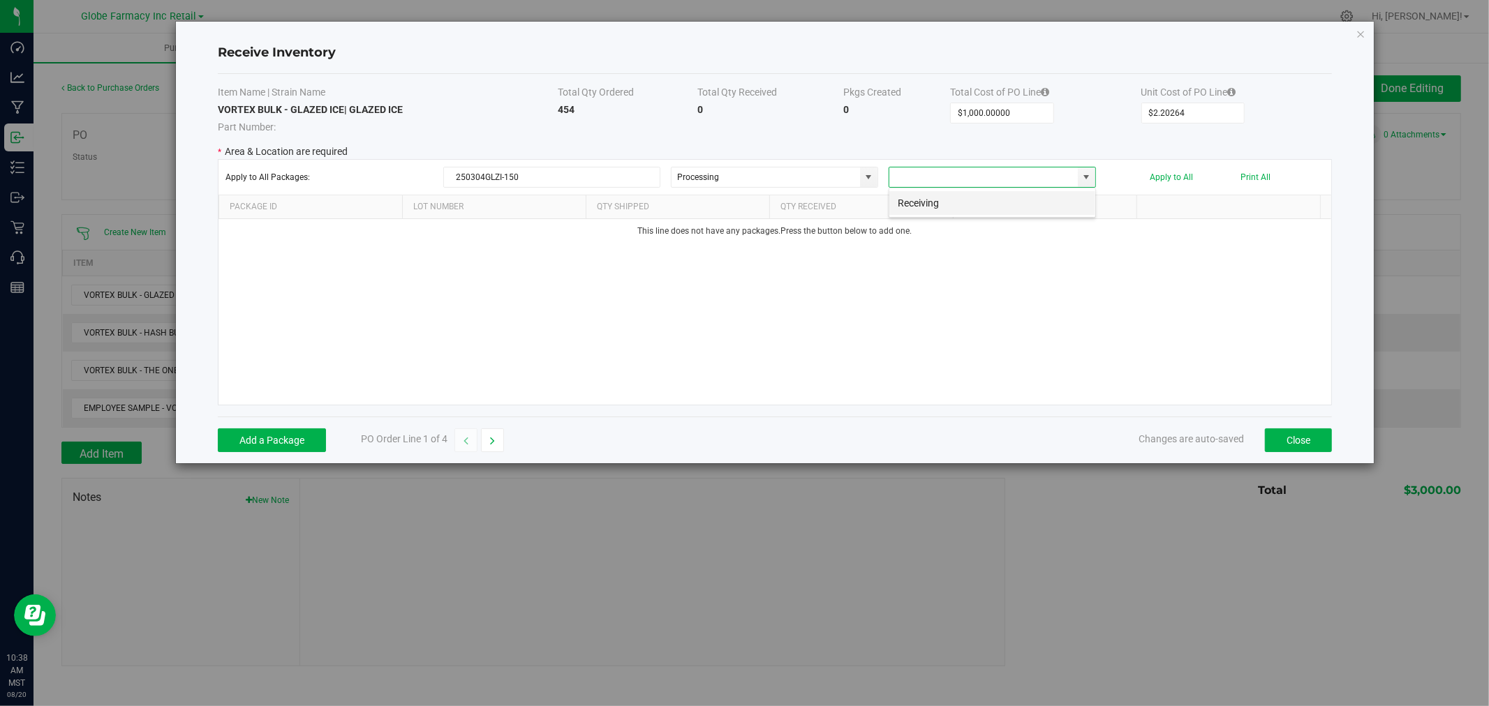
click at [917, 199] on li "Receiving" at bounding box center [992, 203] width 206 height 24
type input "Receiving"
click at [309, 441] on button "Add a Package" at bounding box center [272, 441] width 108 height 24
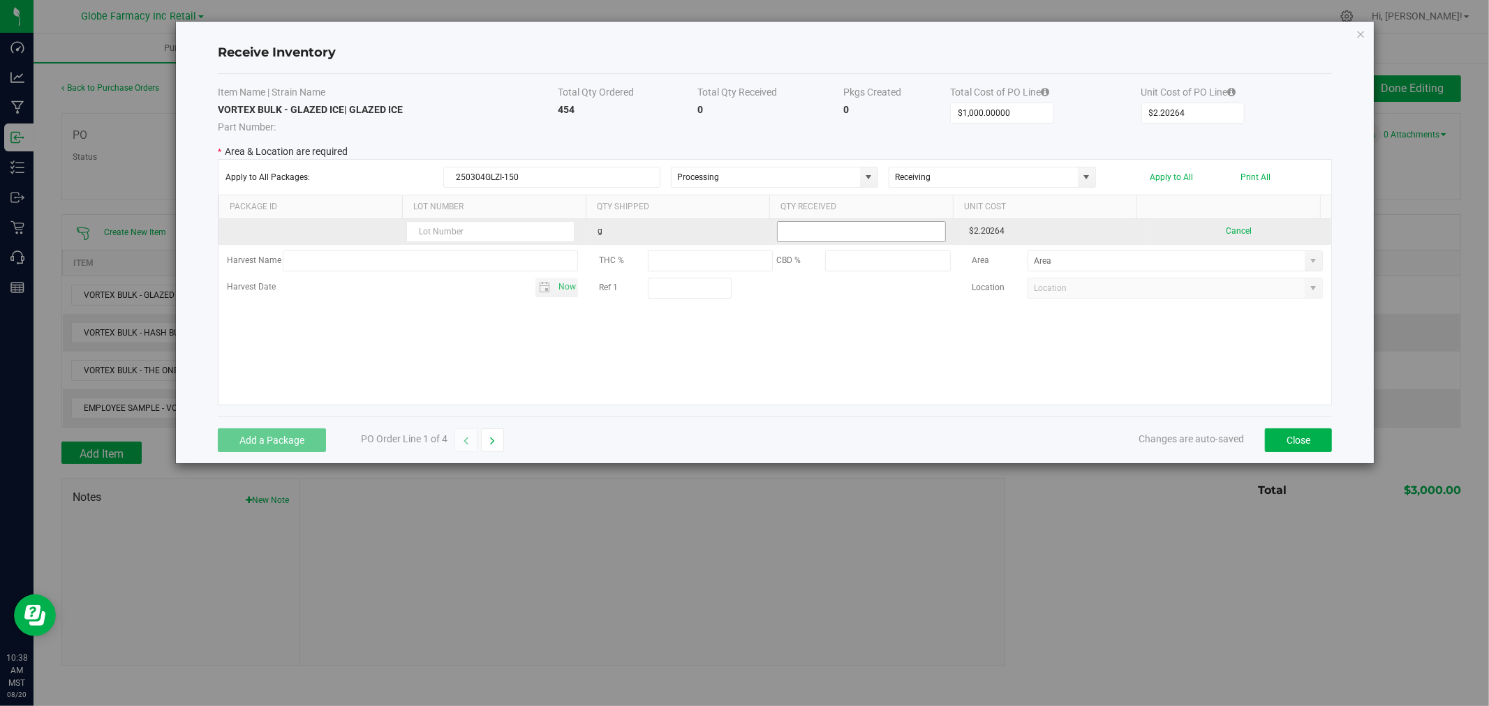
click at [829, 228] on input at bounding box center [860, 232] width 167 height 20
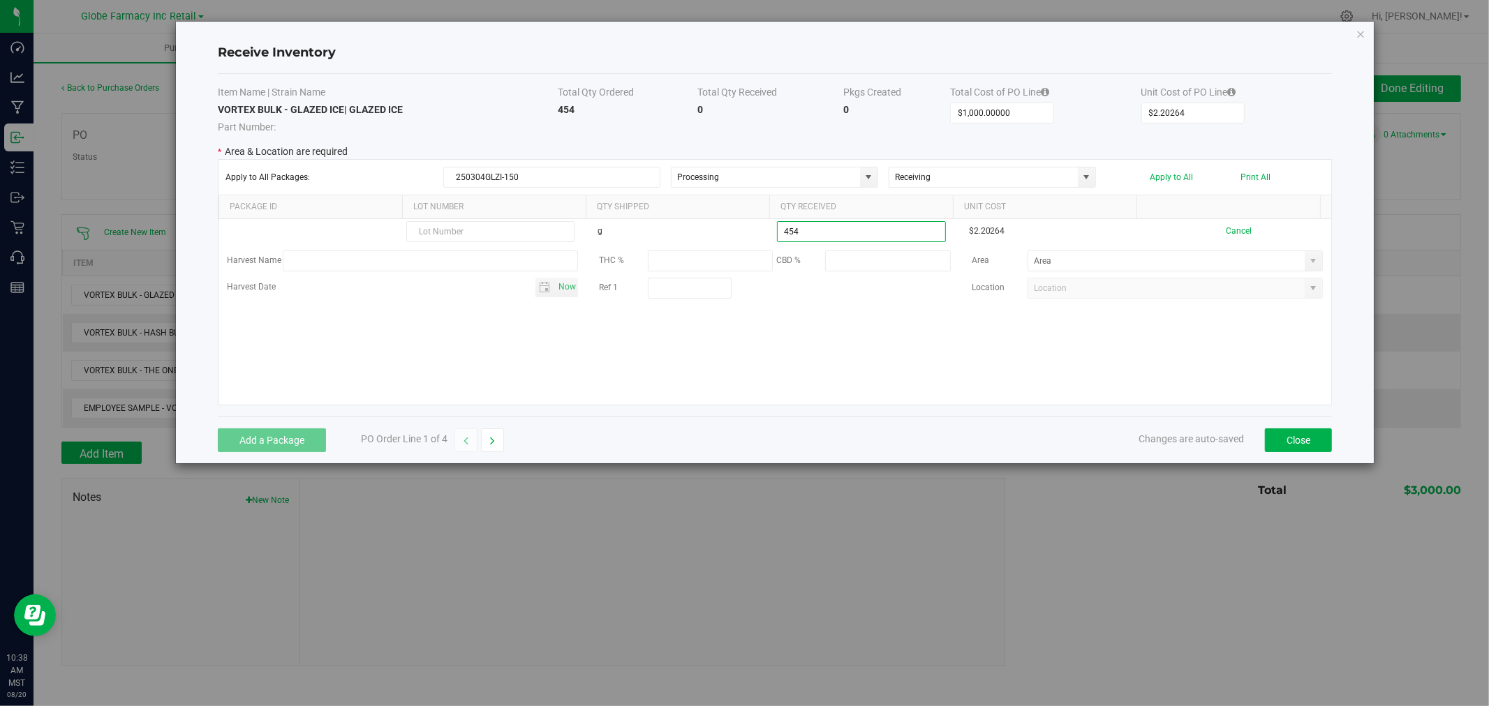
type input "454.0000 g"
click at [884, 323] on kendo-grid-list "g 454.0000 g $2.20264 Cancel Harvest Name THC % CBD % Area Harvest Date Now Ref…" at bounding box center [774, 312] width 1112 height 186
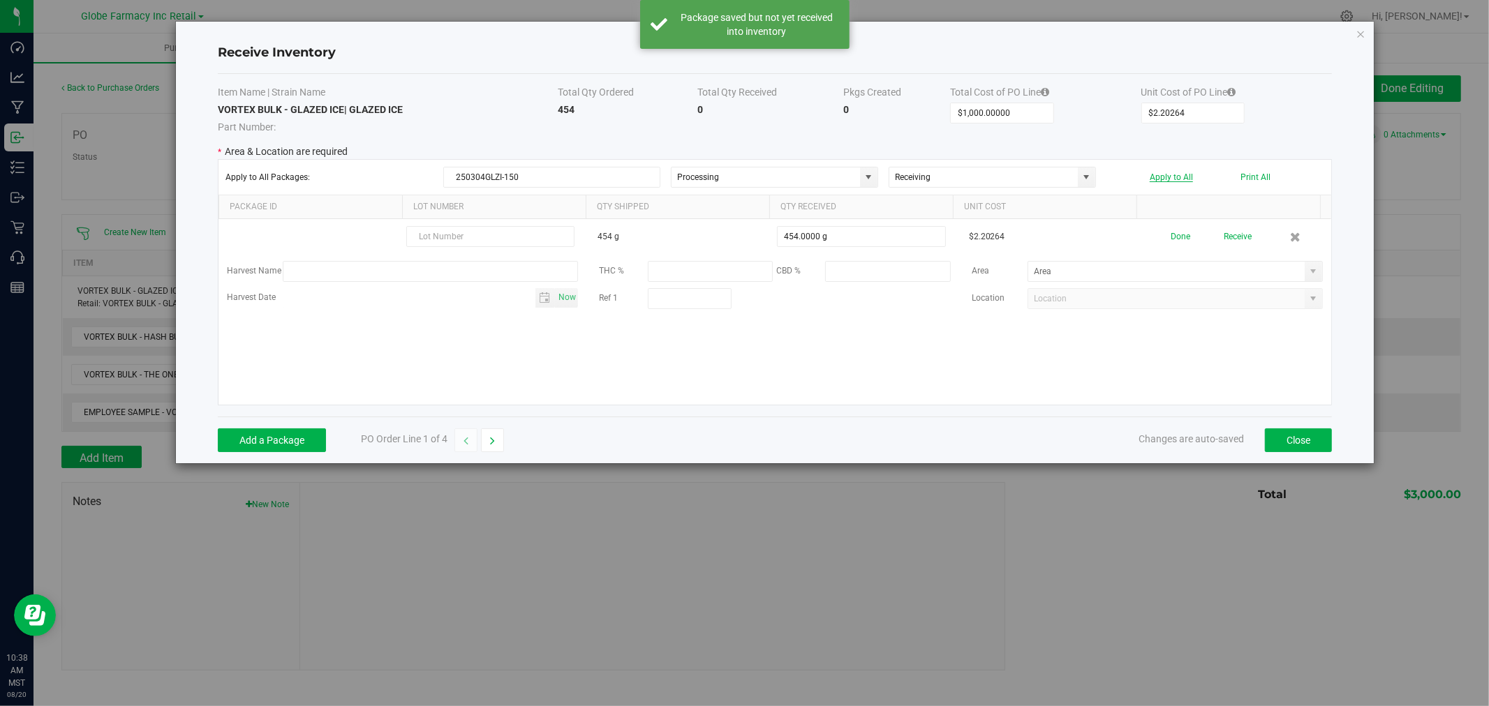
click at [1170, 179] on button "Apply to All" at bounding box center [1170, 177] width 43 height 10
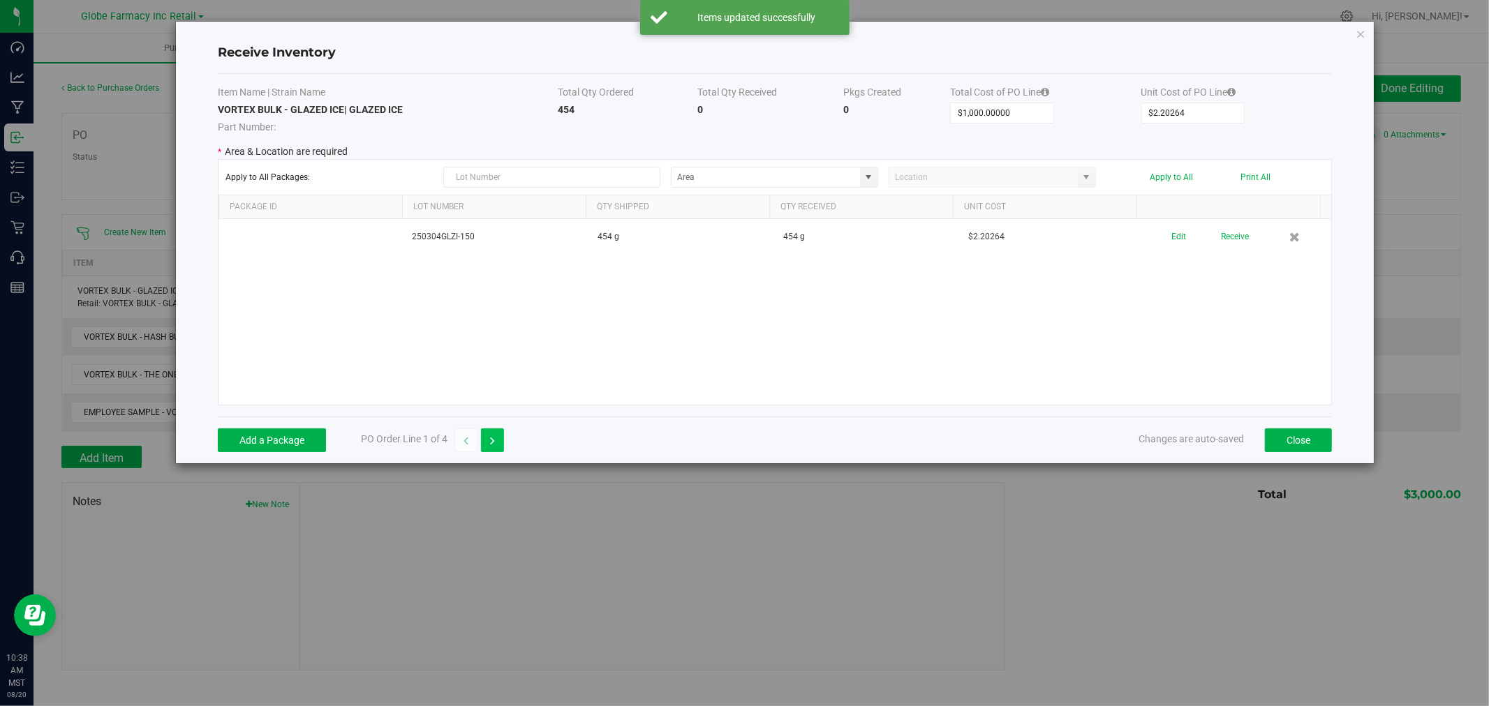
click at [501, 433] on button "button" at bounding box center [492, 441] width 23 height 24
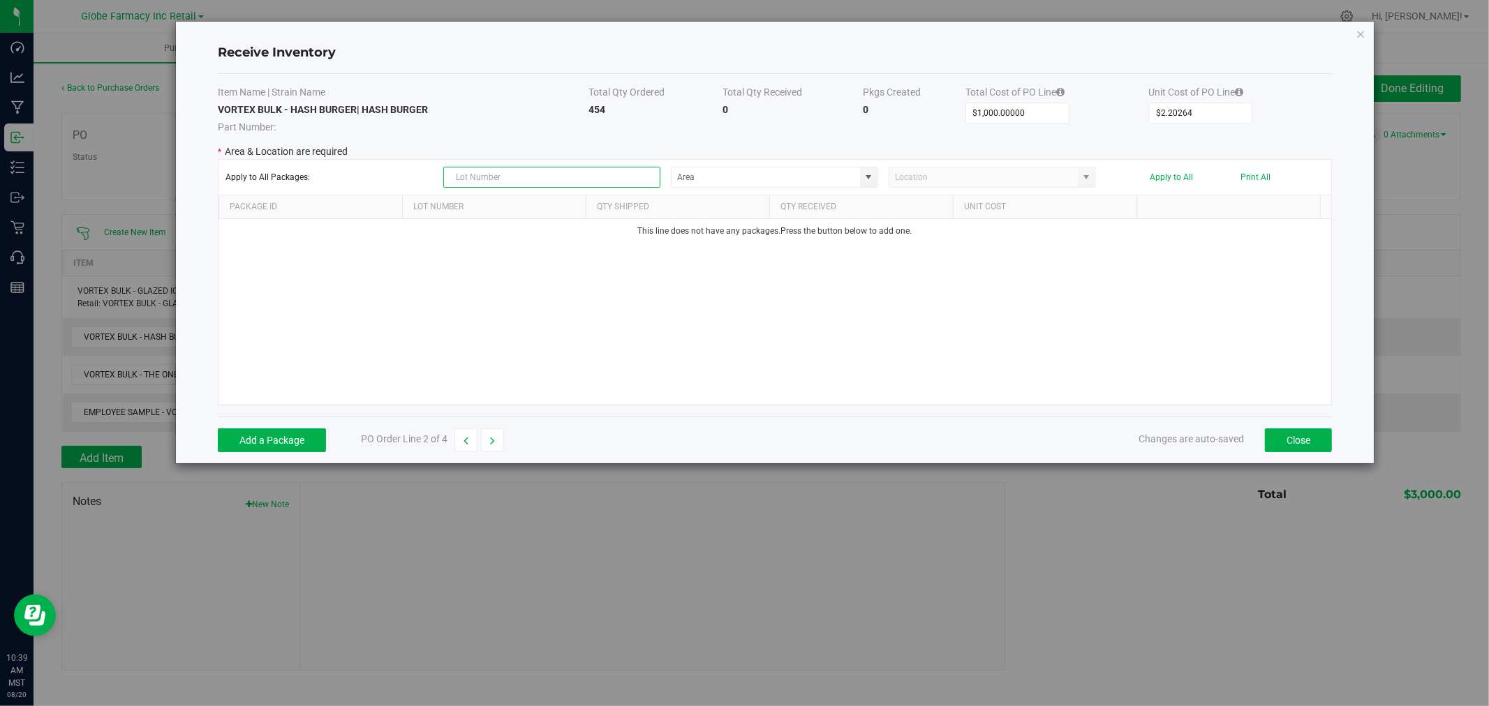
paste input "250207HBRG-150"
click at [538, 178] on input "250207HBRG-150" at bounding box center [552, 177] width 218 height 21
type input "250207HBRG-150"
